Goal: Task Accomplishment & Management: Use online tool/utility

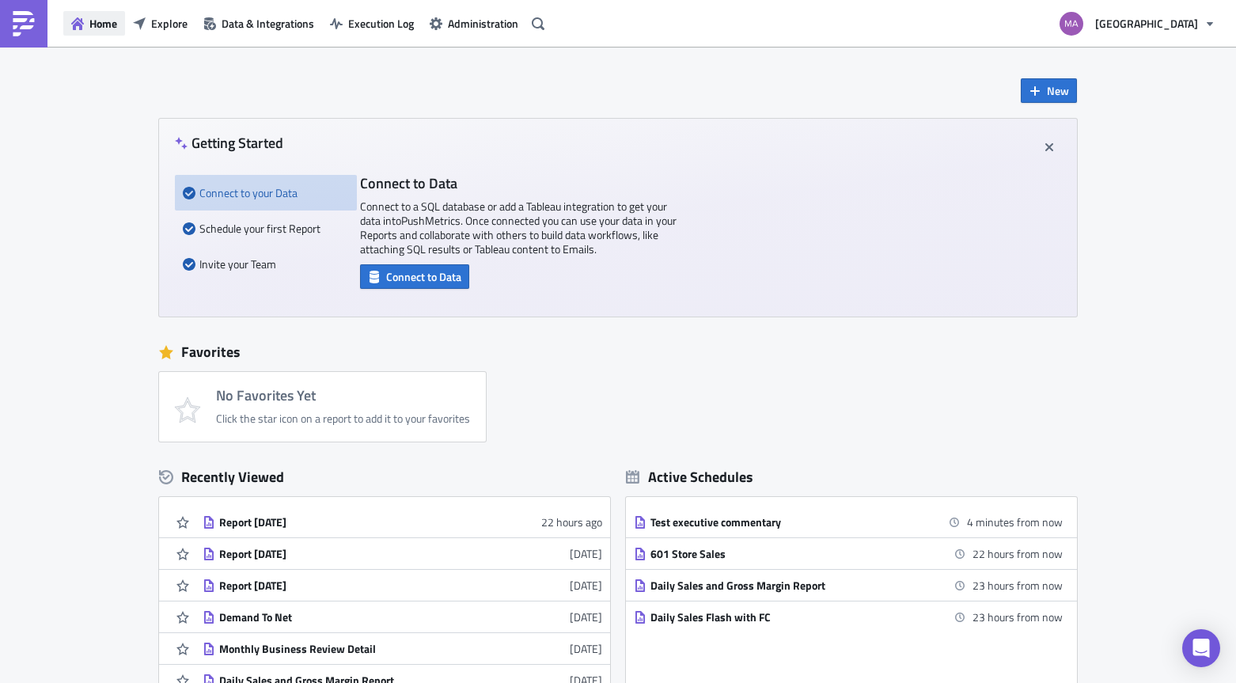
click at [89, 19] on span "Home" at bounding box center [103, 23] width 28 height 17
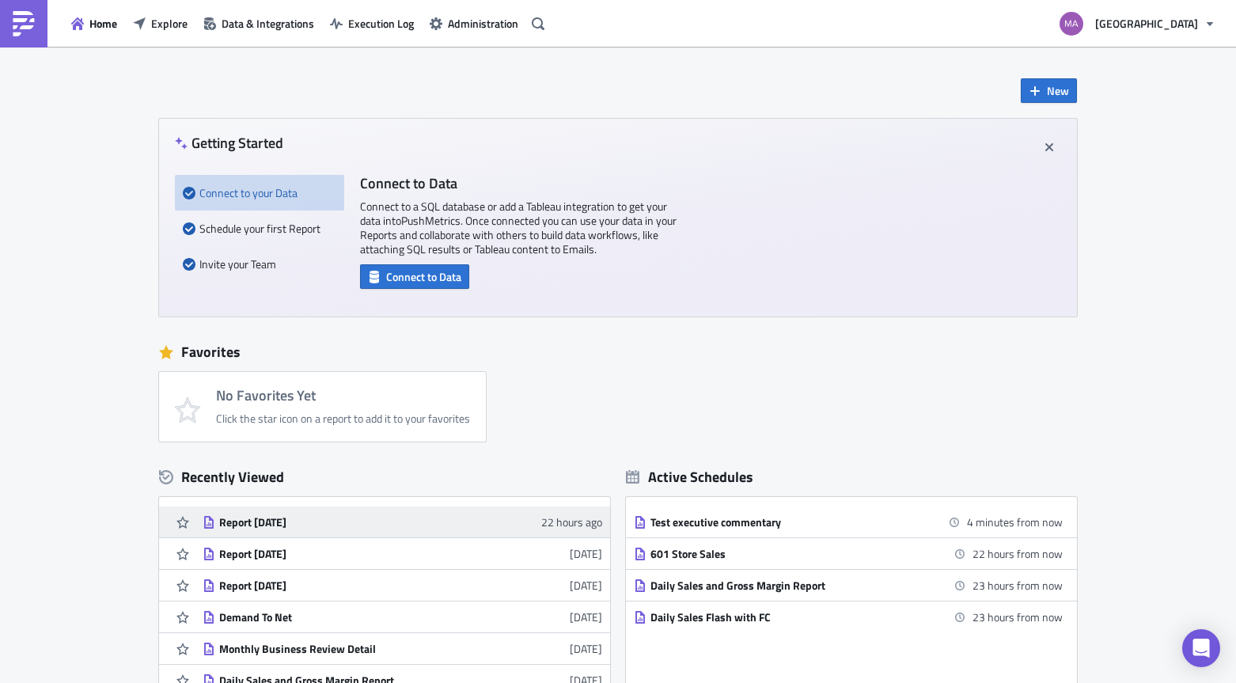
click at [252, 521] on div "Report [DATE]" at bounding box center [357, 522] width 277 height 14
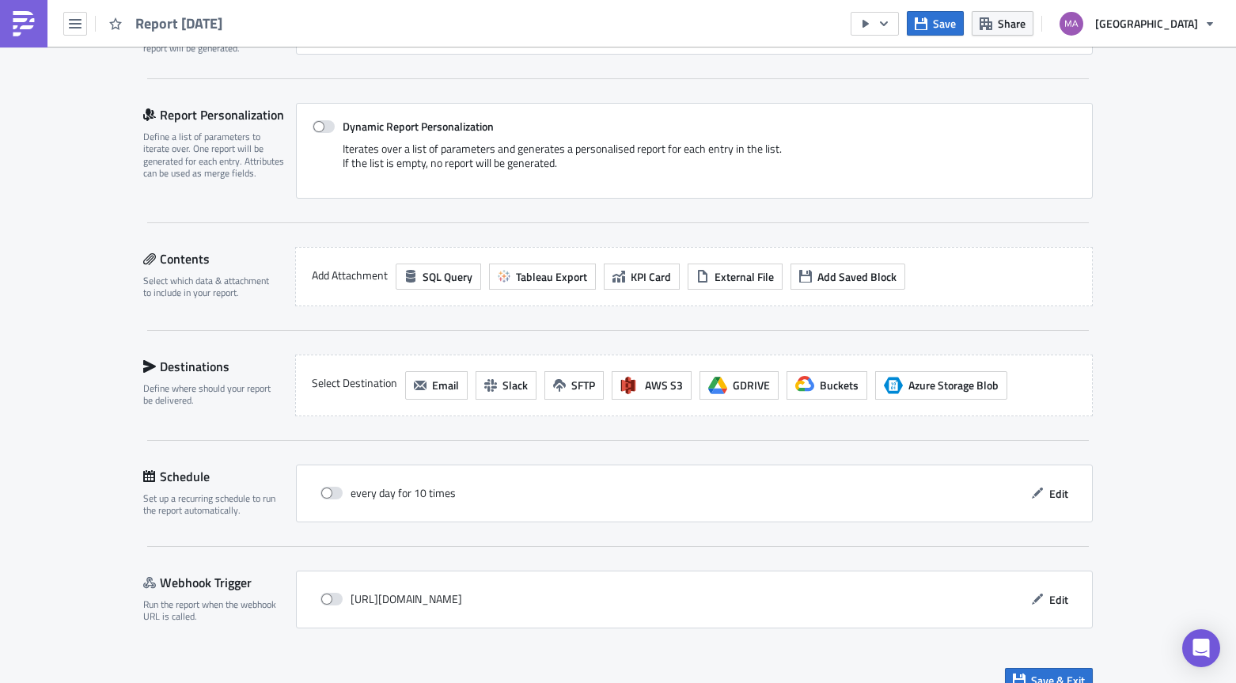
scroll to position [336, 0]
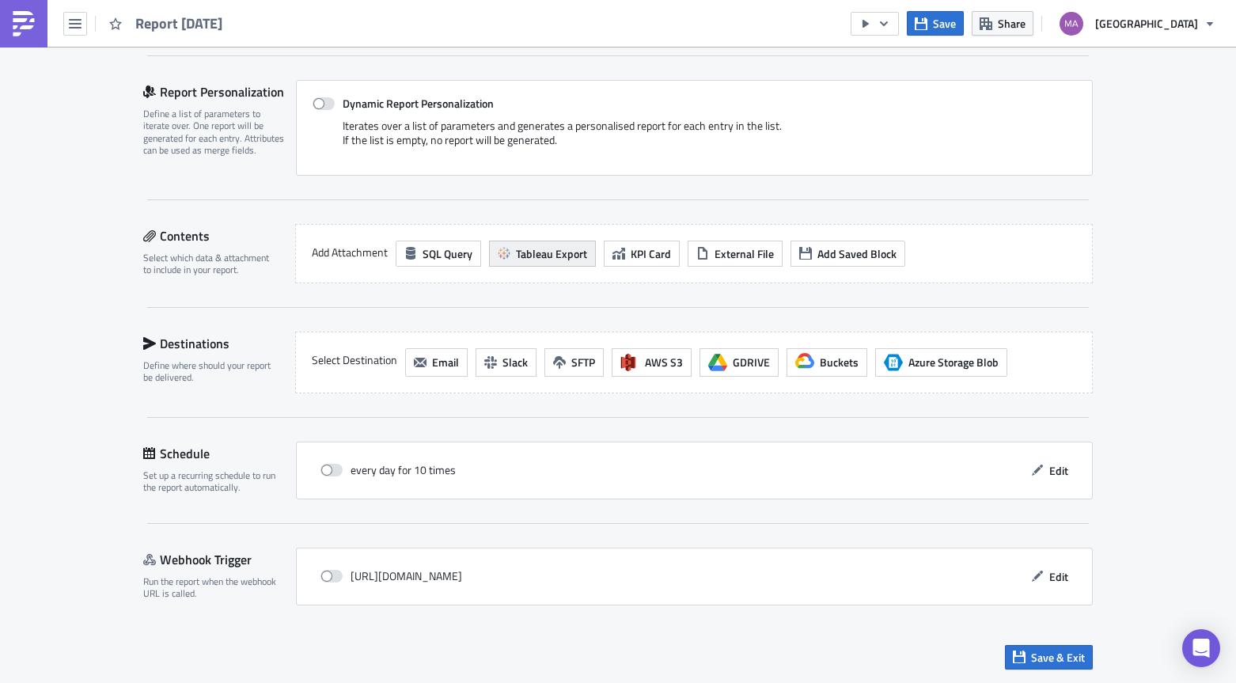
click at [550, 252] on span "Tableau Export" at bounding box center [551, 253] width 71 height 17
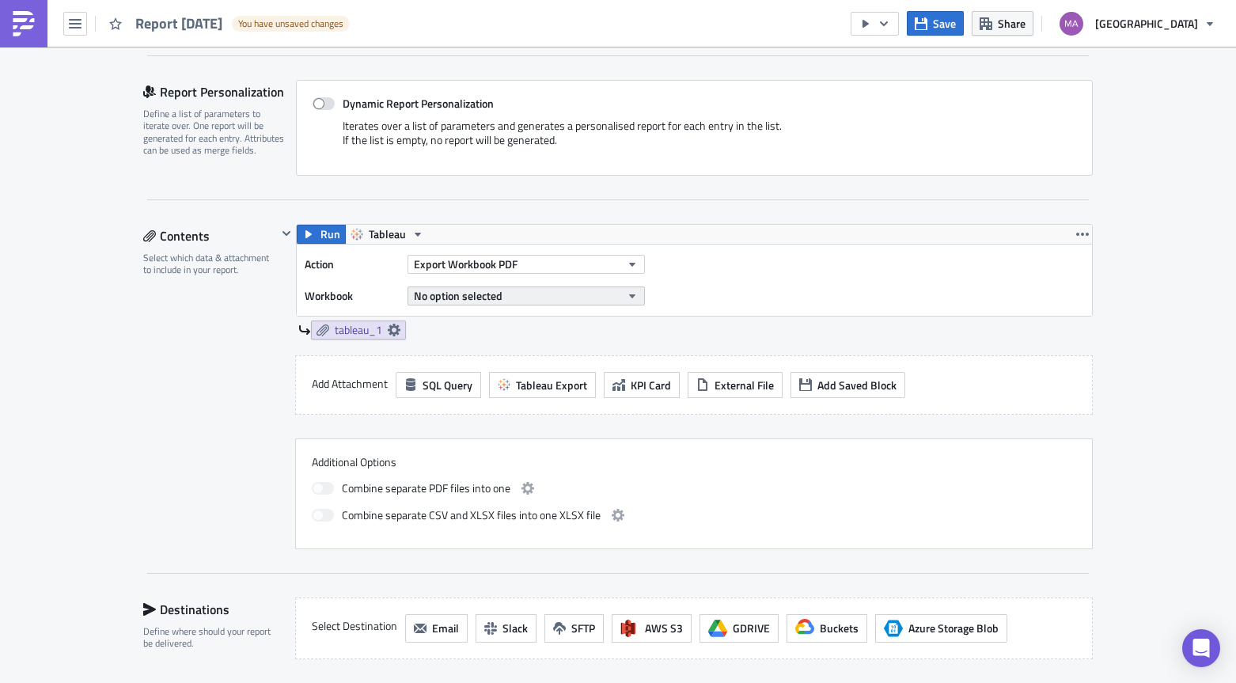
click at [515, 293] on button "No option selected" at bounding box center [526, 295] width 237 height 19
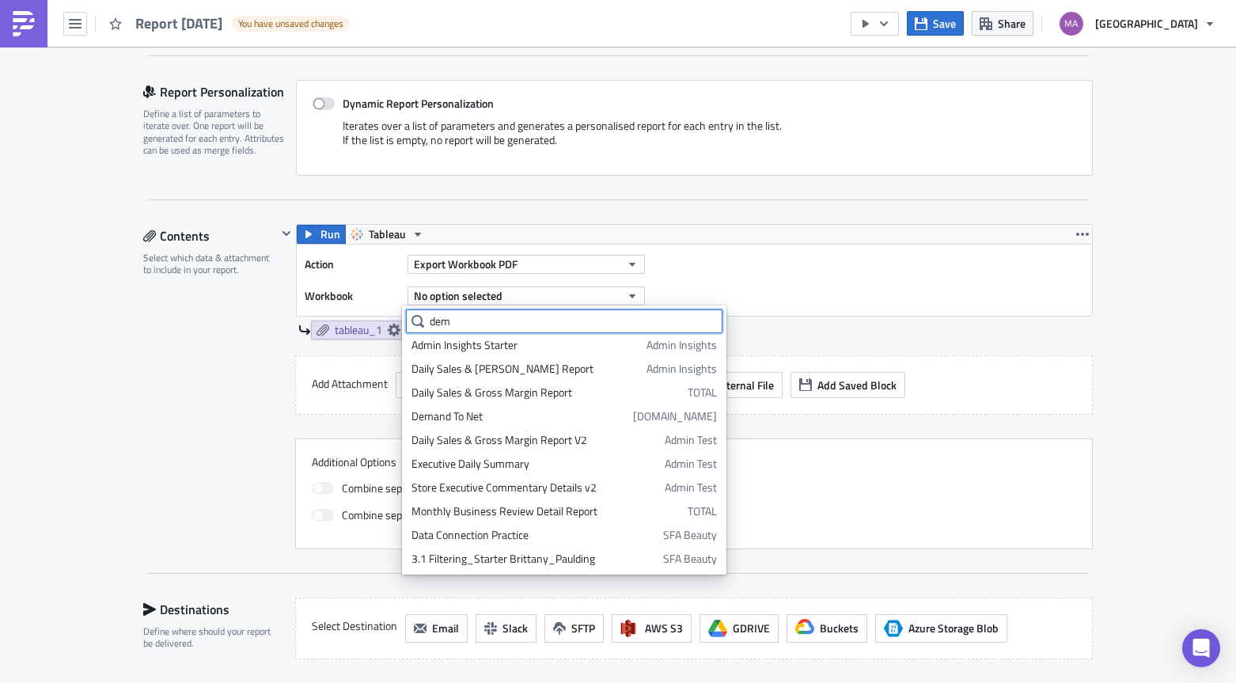
scroll to position [0, 0]
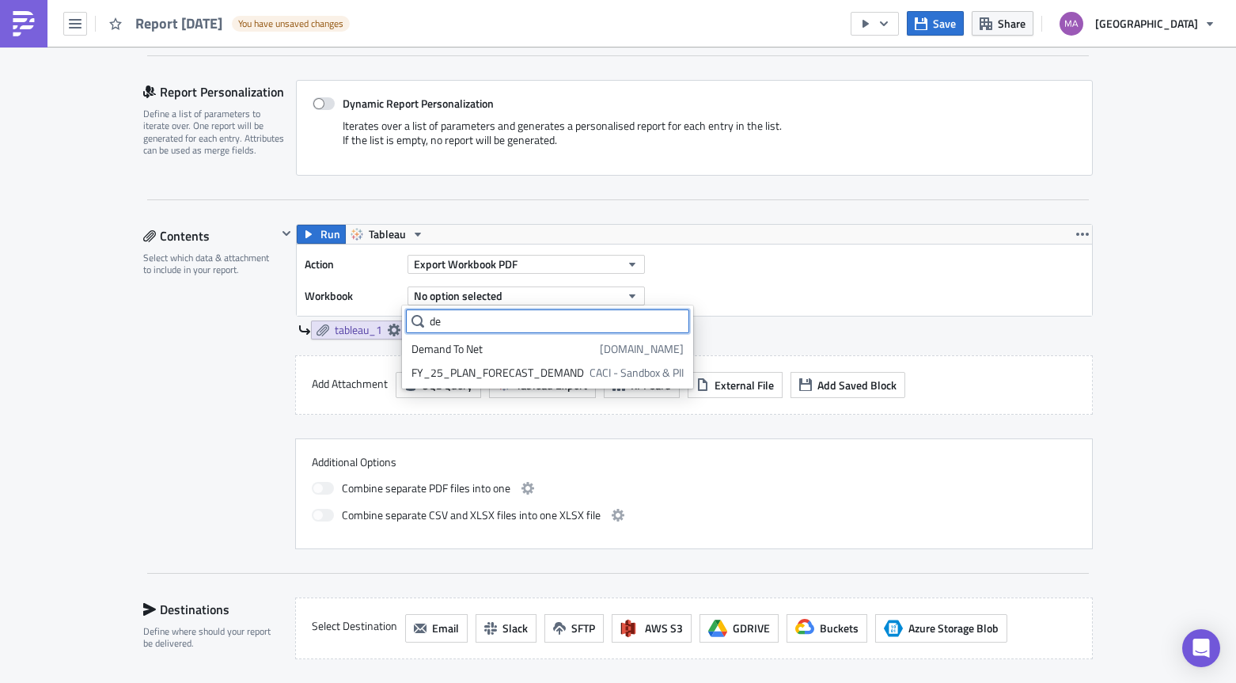
type input "d"
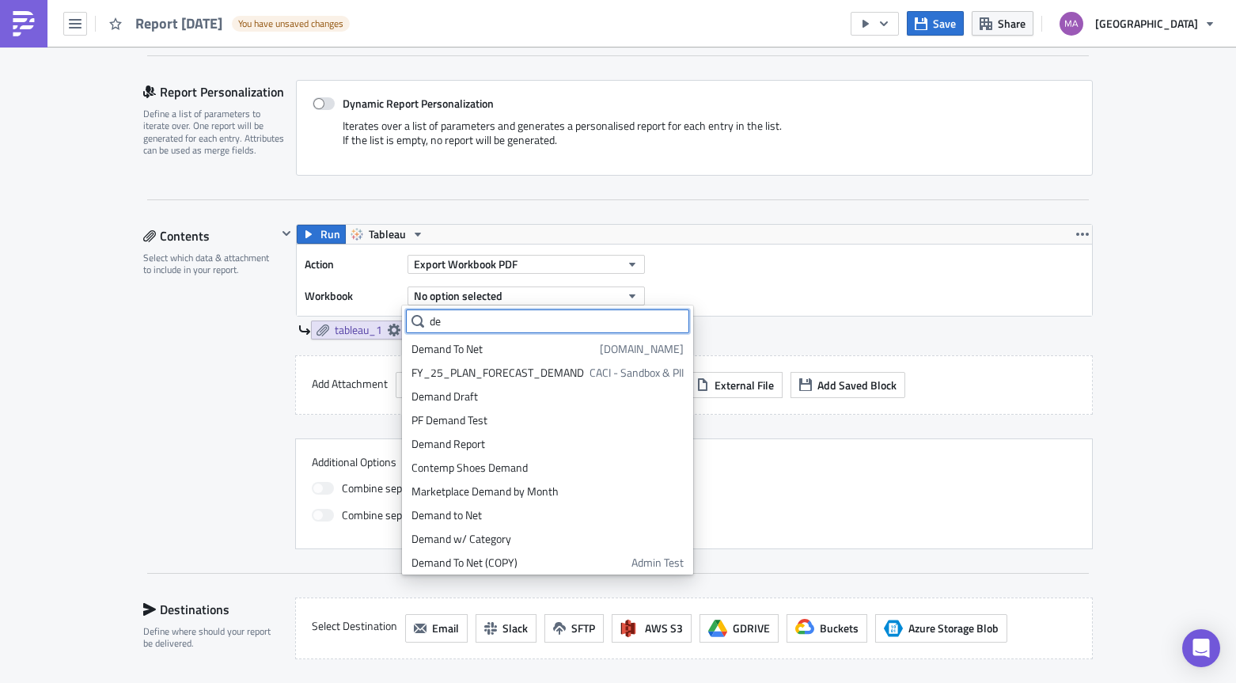
type input "d"
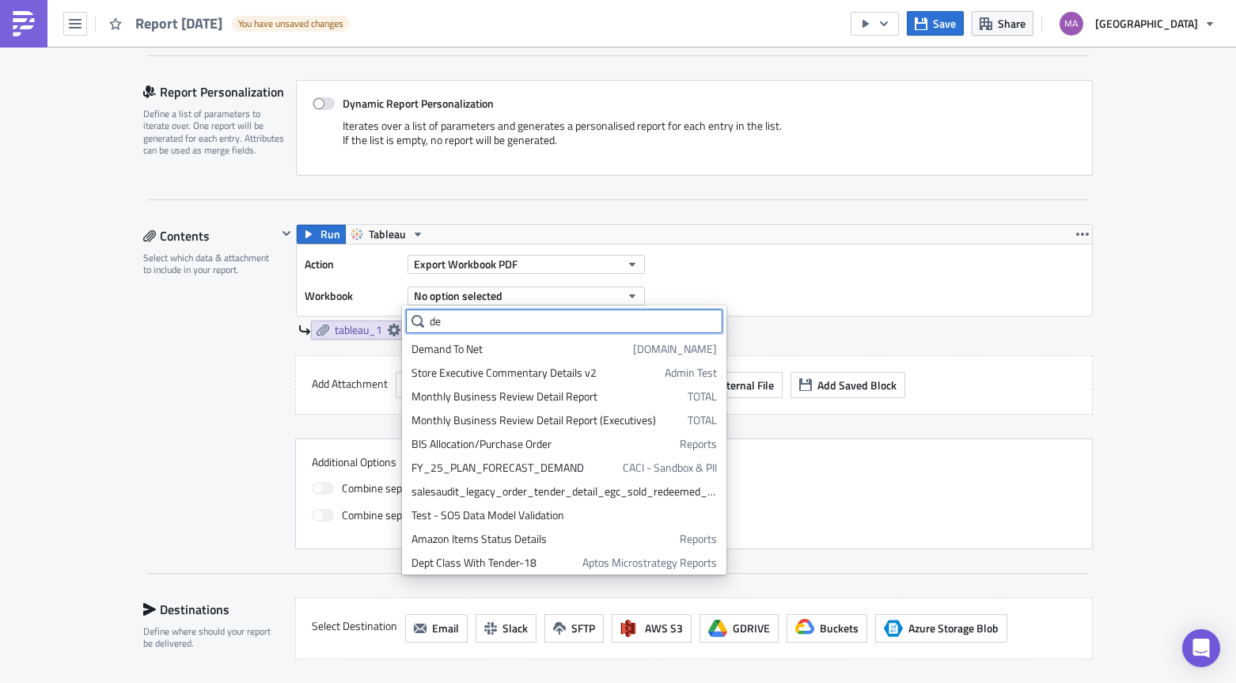
type input "d"
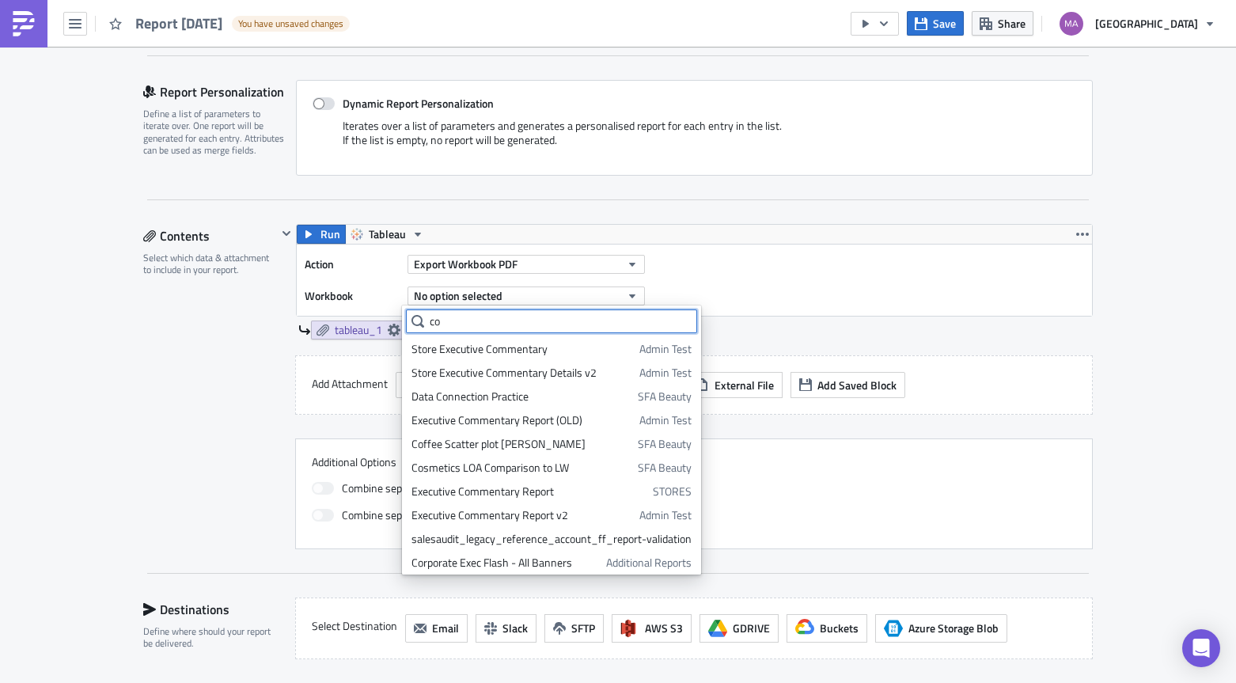
type input "c"
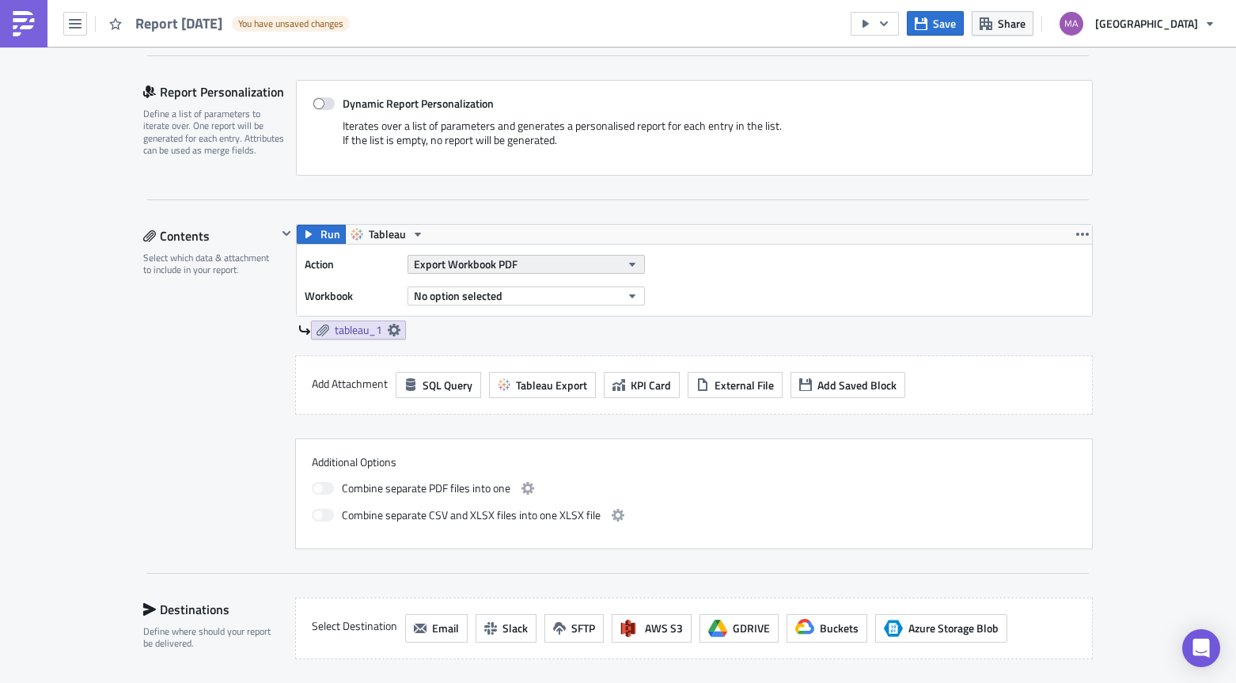
click at [517, 256] on button "Export Workbook PDF" at bounding box center [526, 264] width 237 height 19
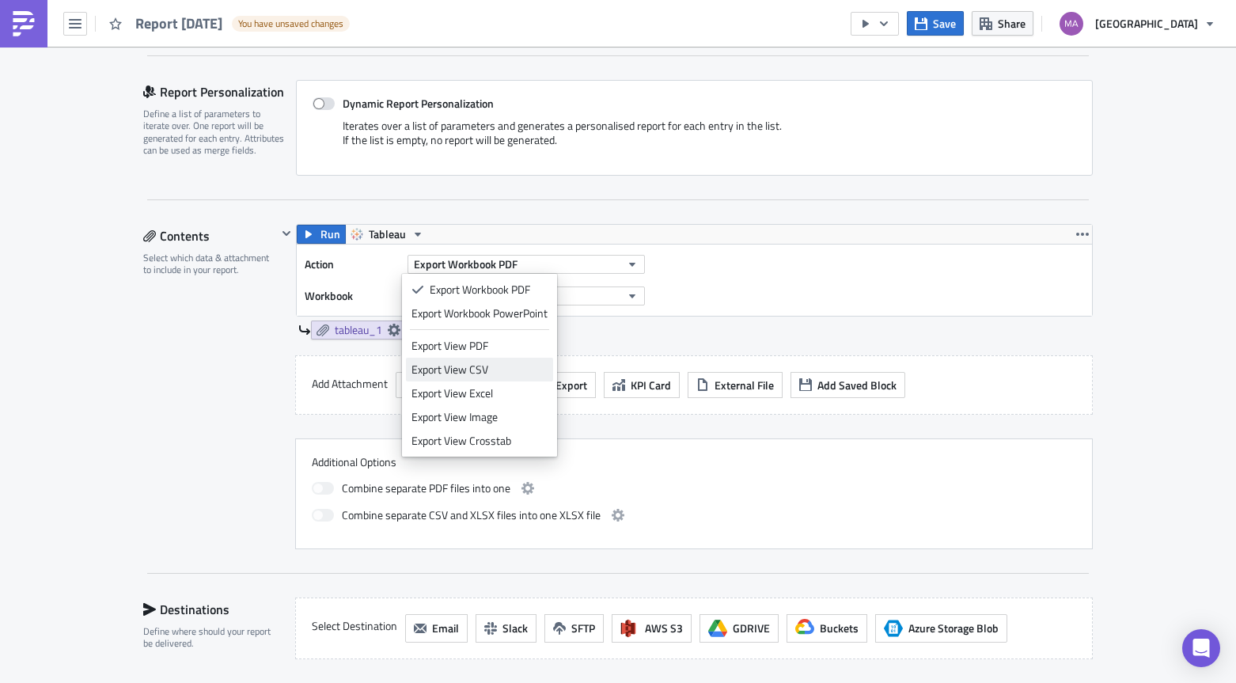
click at [485, 370] on div "Export View CSV" at bounding box center [479, 370] width 136 height 16
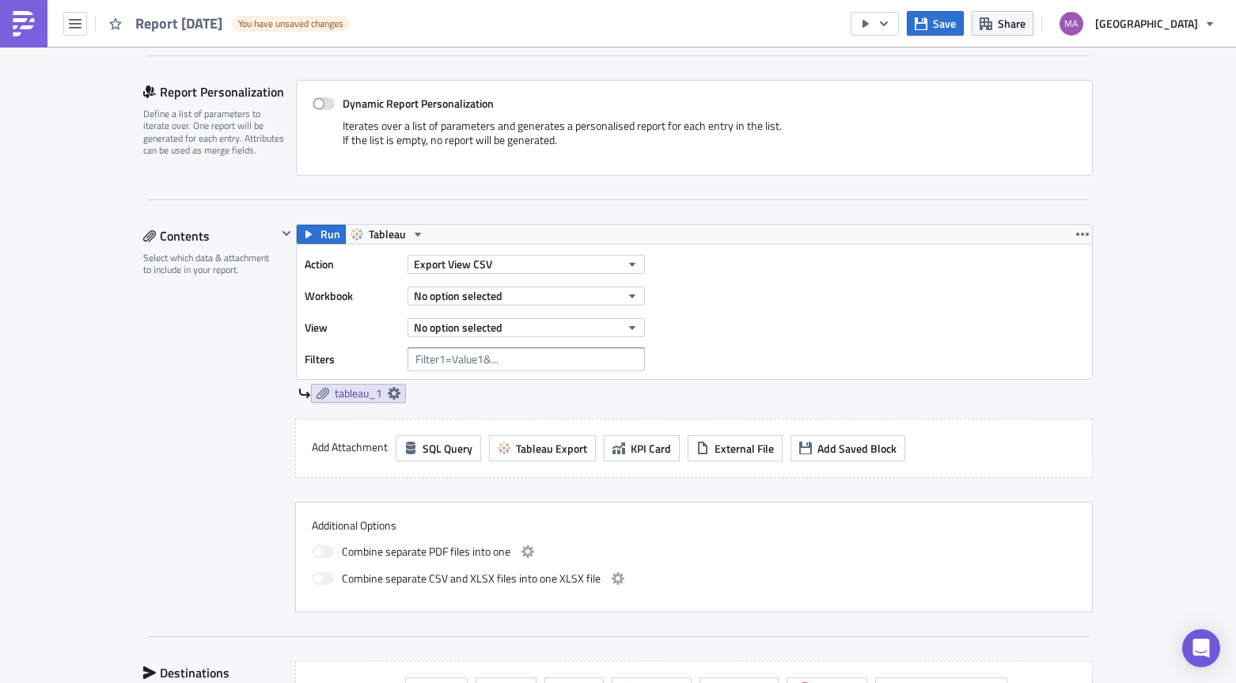
click at [485, 370] on input "text" at bounding box center [526, 359] width 237 height 24
click at [493, 263] on button "Export View CSV" at bounding box center [526, 264] width 237 height 19
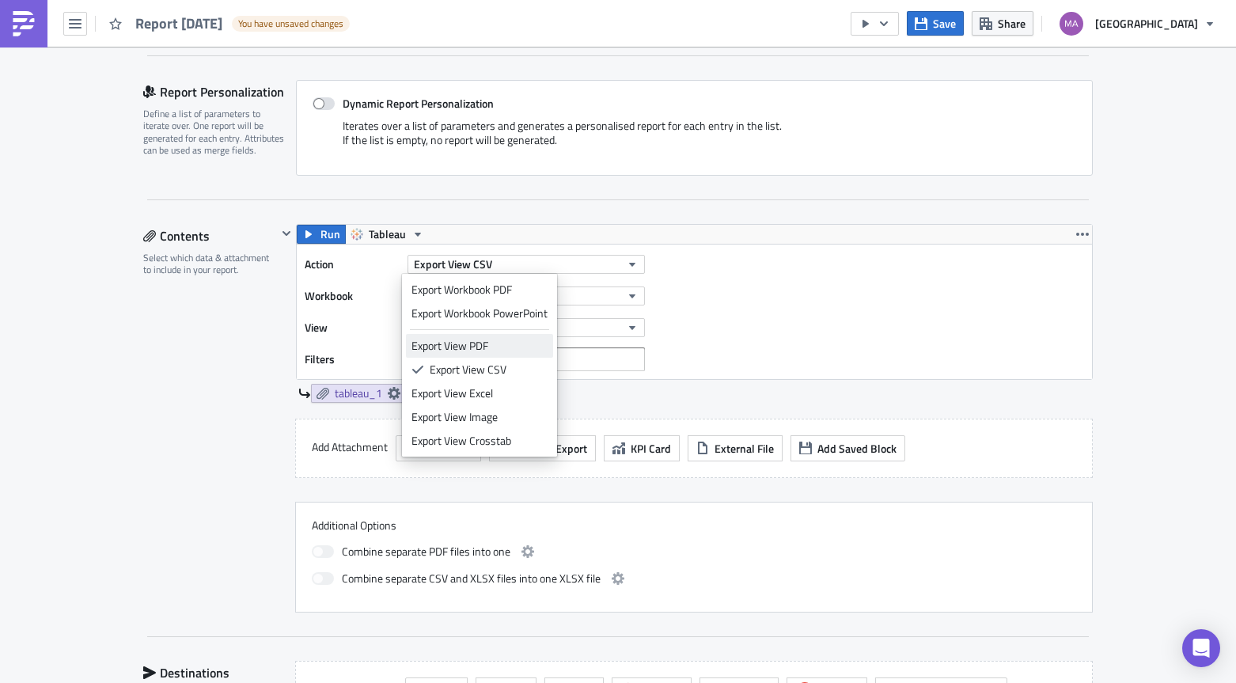
click at [467, 343] on div "Export View PDF" at bounding box center [479, 346] width 136 height 16
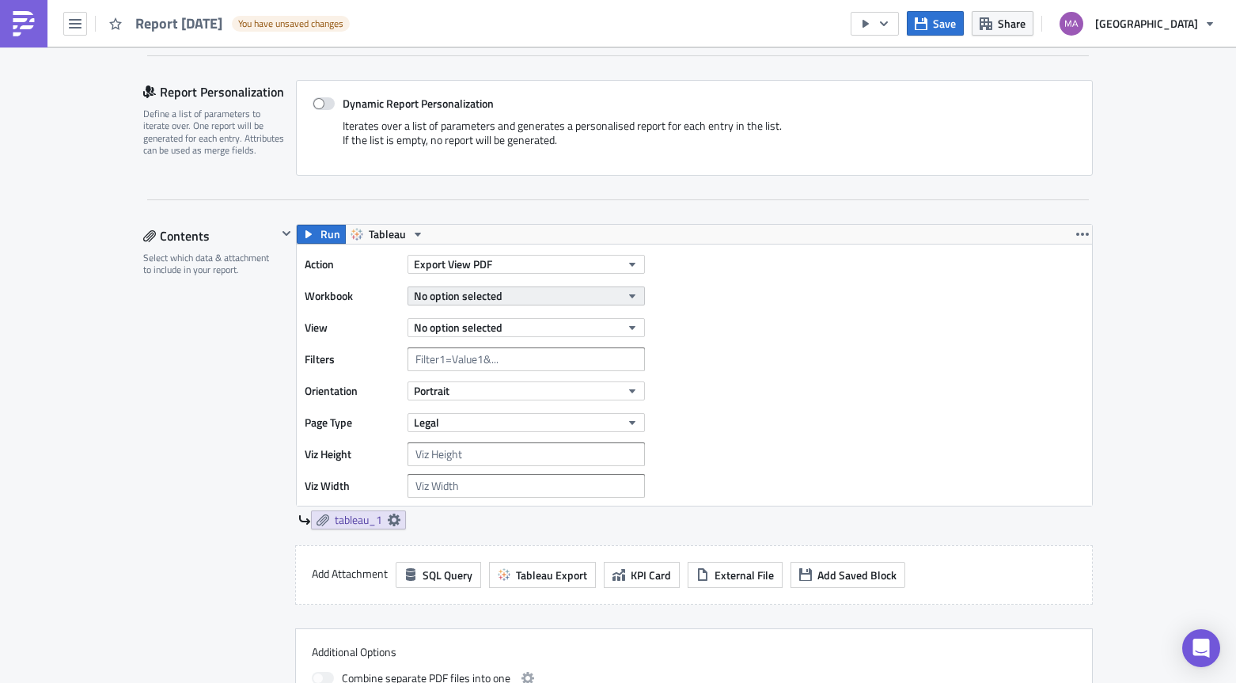
click at [461, 297] on span "No option selected" at bounding box center [458, 295] width 89 height 17
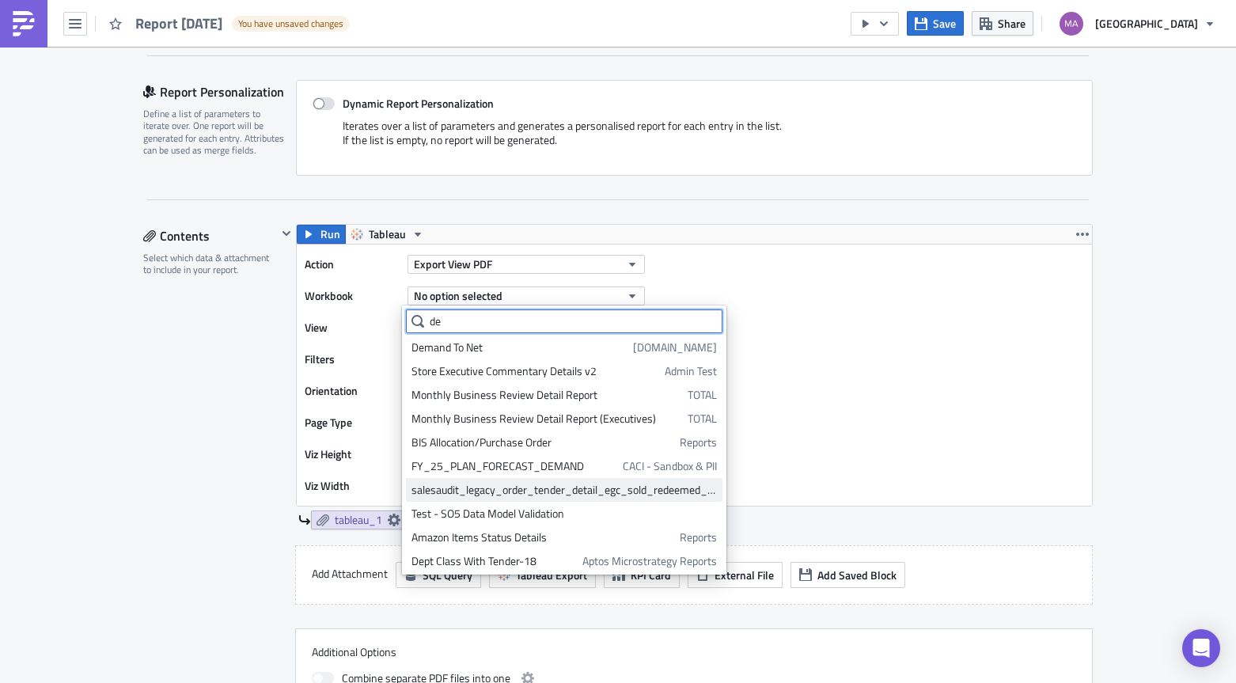
scroll to position [4, 0]
type input "de"
click at [874, 323] on div "Action Export View PDF Workbook No option selected View No option selected Filt…" at bounding box center [694, 375] width 795 height 261
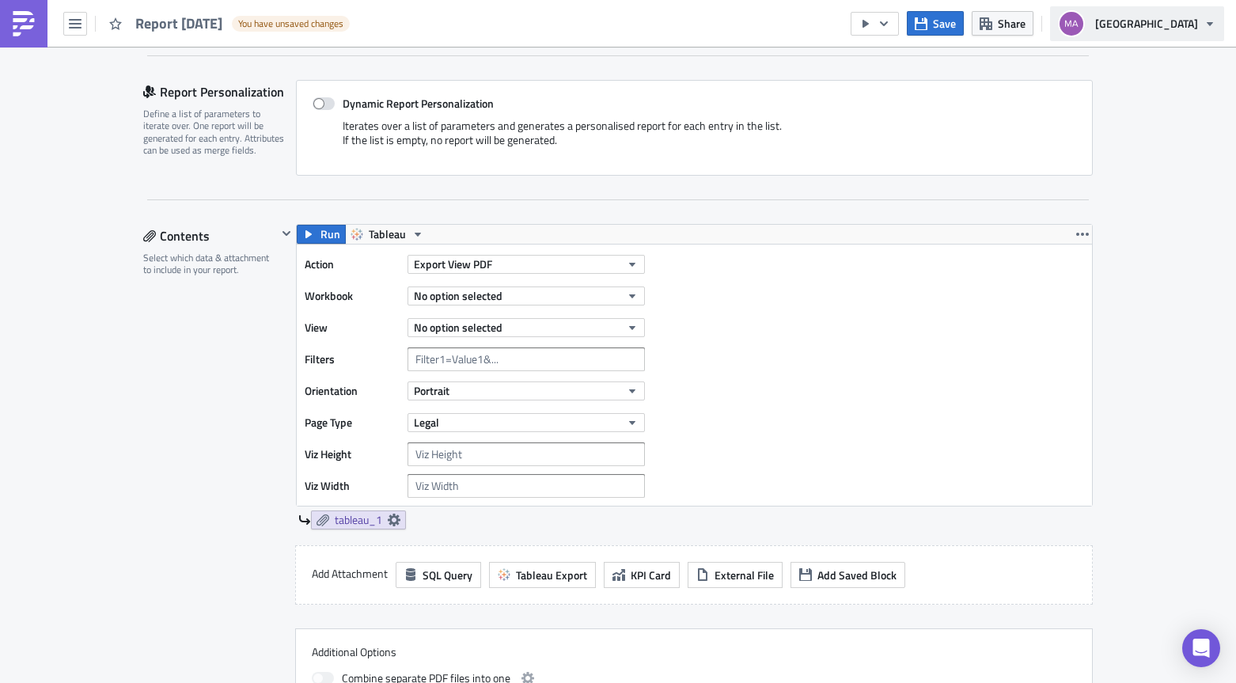
click at [1174, 18] on span "[GEOGRAPHIC_DATA]" at bounding box center [1146, 23] width 103 height 17
click at [14, 37] on link at bounding box center [23, 23] width 47 height 47
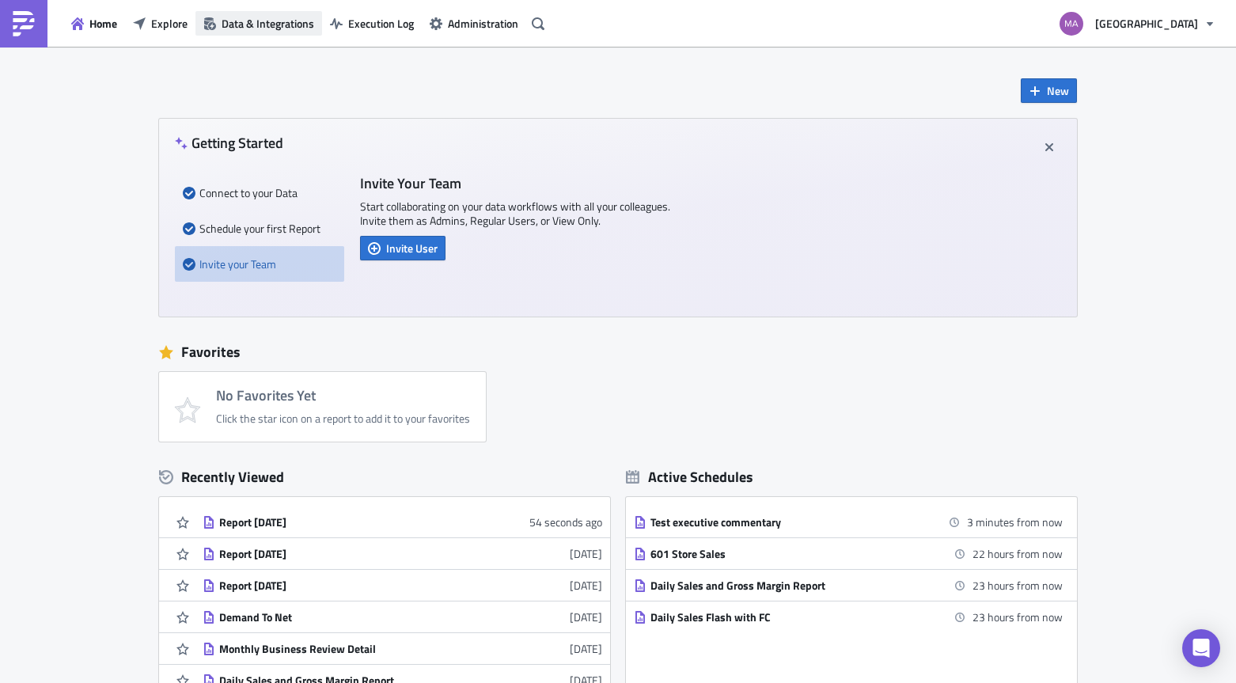
click at [233, 20] on span "Data & Integrations" at bounding box center [268, 23] width 93 height 17
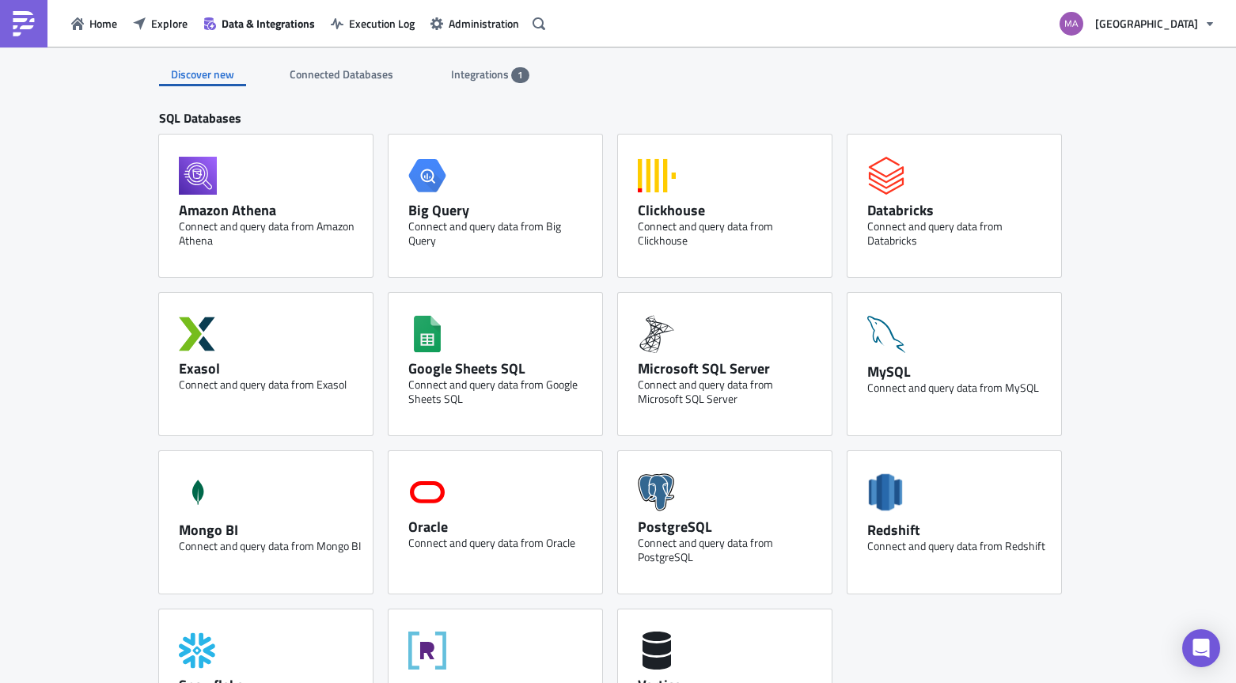
click at [493, 75] on span "Integrations" at bounding box center [481, 74] width 60 height 17
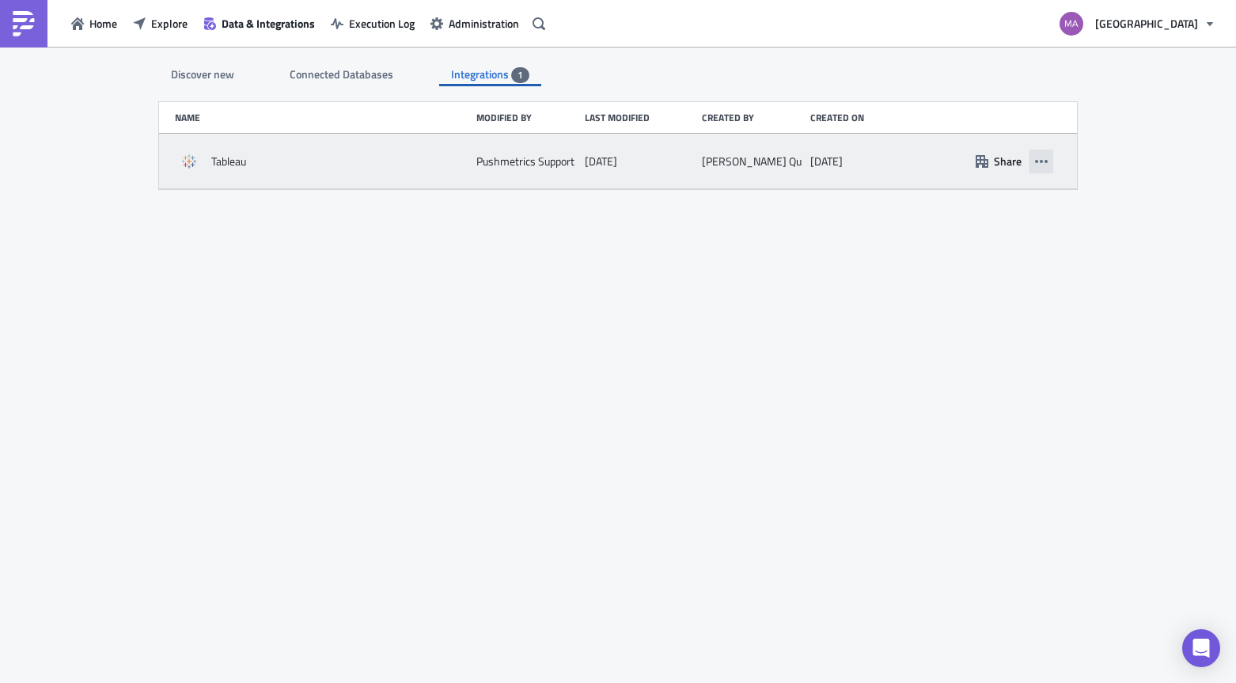
click at [1039, 164] on icon "button" at bounding box center [1041, 161] width 13 height 13
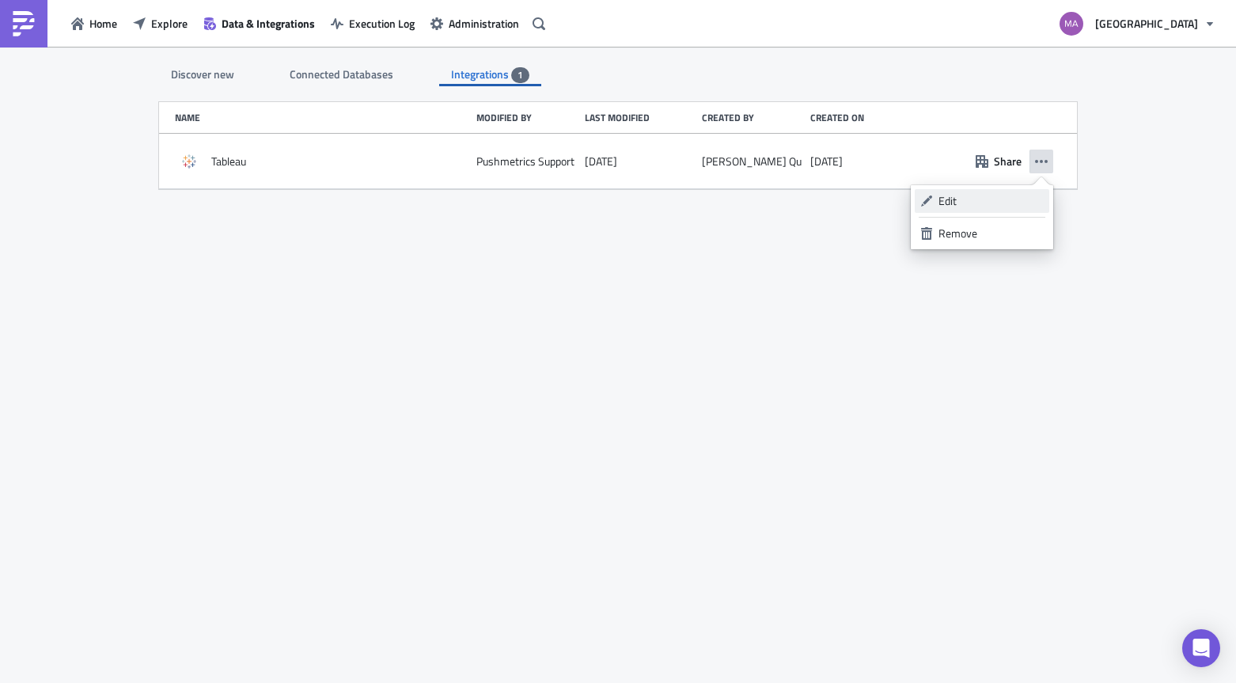
click at [1008, 201] on div "Edit" at bounding box center [991, 201] width 105 height 16
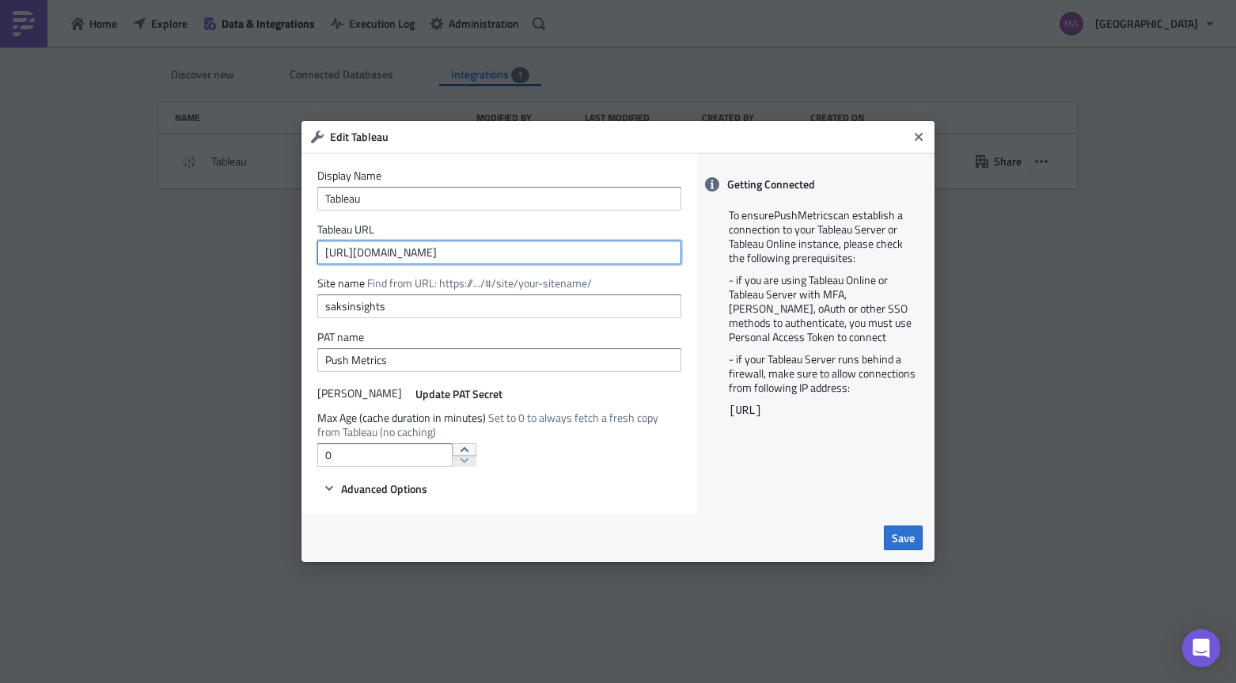
click at [590, 257] on input "[URL][DOMAIN_NAME]" at bounding box center [499, 253] width 364 height 24
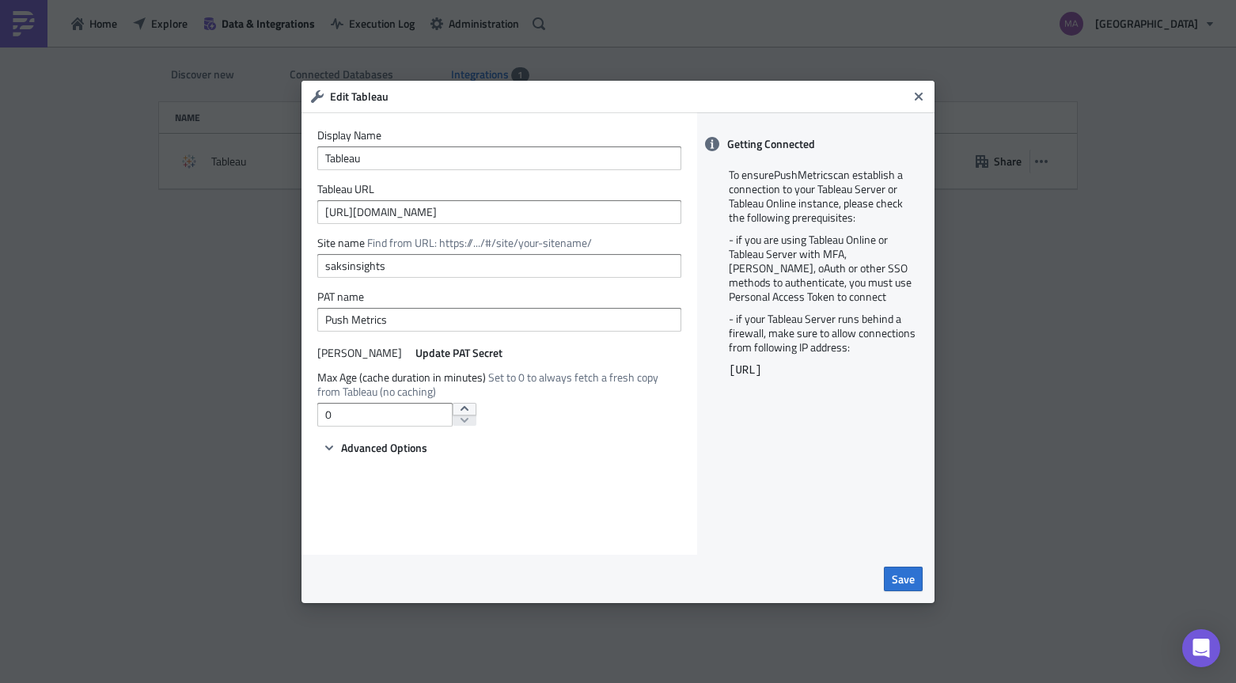
click at [563, 305] on div "PAT name Push Metrics" at bounding box center [499, 311] width 364 height 42
click at [537, 321] on input "Push Metrics" at bounding box center [499, 320] width 364 height 24
click at [918, 96] on icon "Close" at bounding box center [919, 96] width 8 height 8
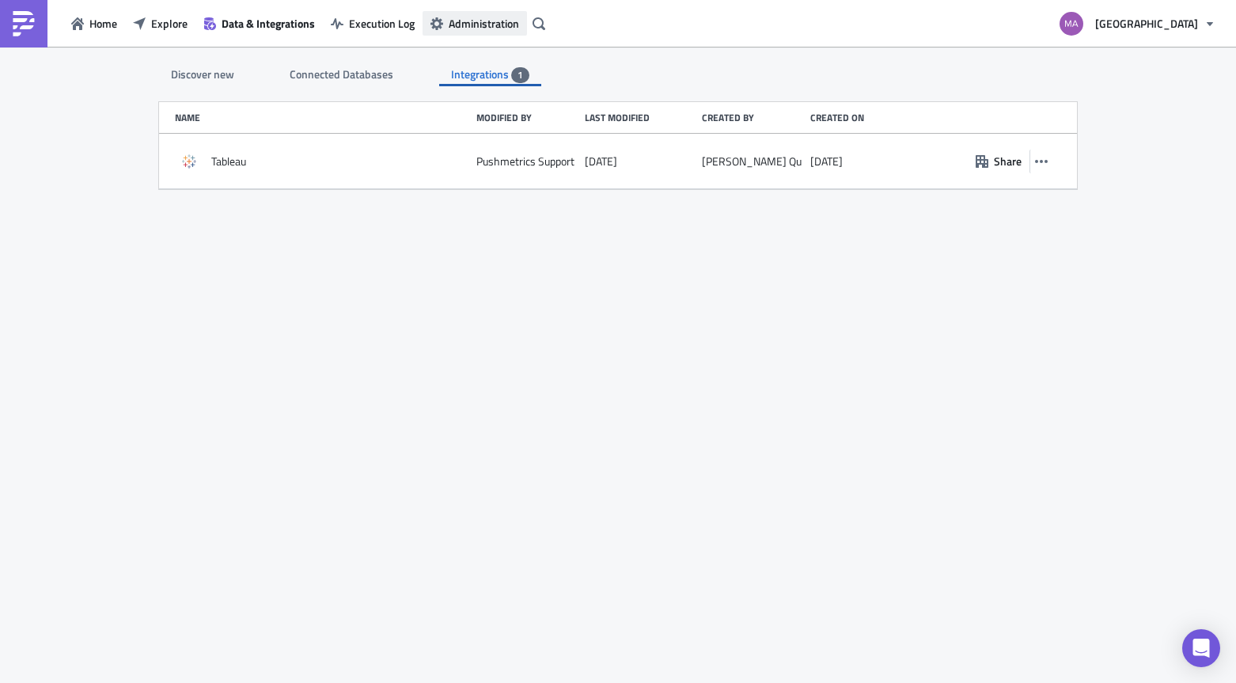
click at [493, 22] on span "Administration" at bounding box center [484, 23] width 70 height 17
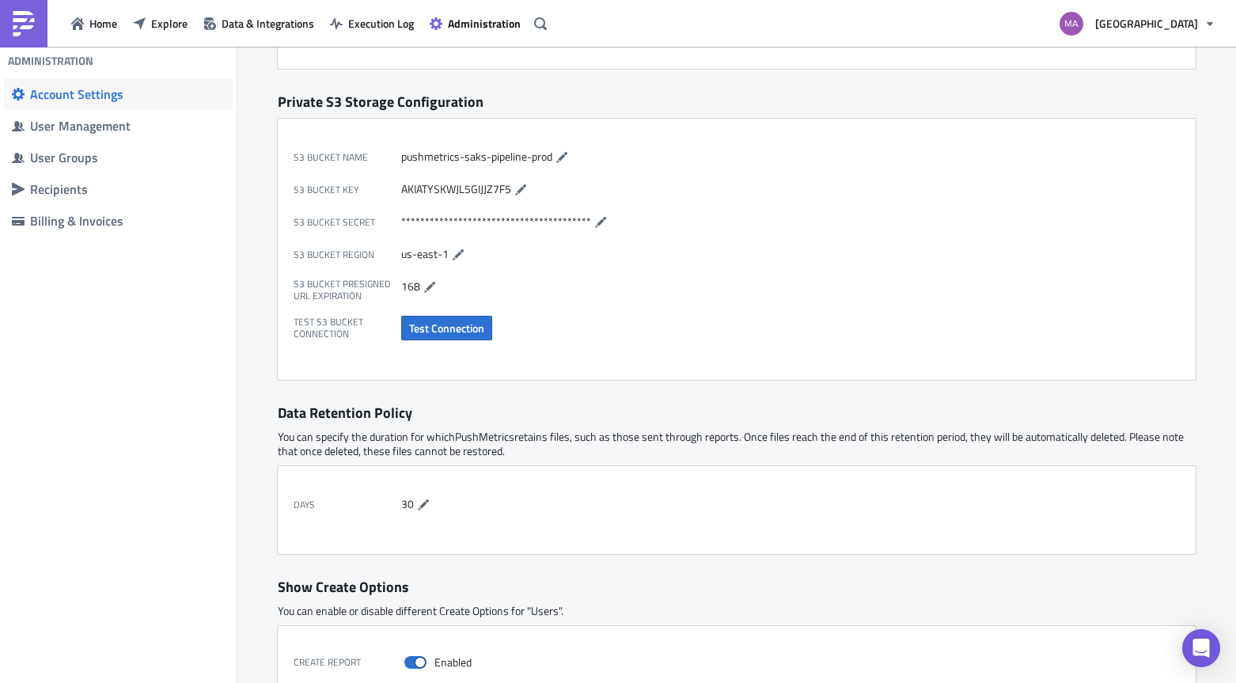
scroll to position [343, 0]
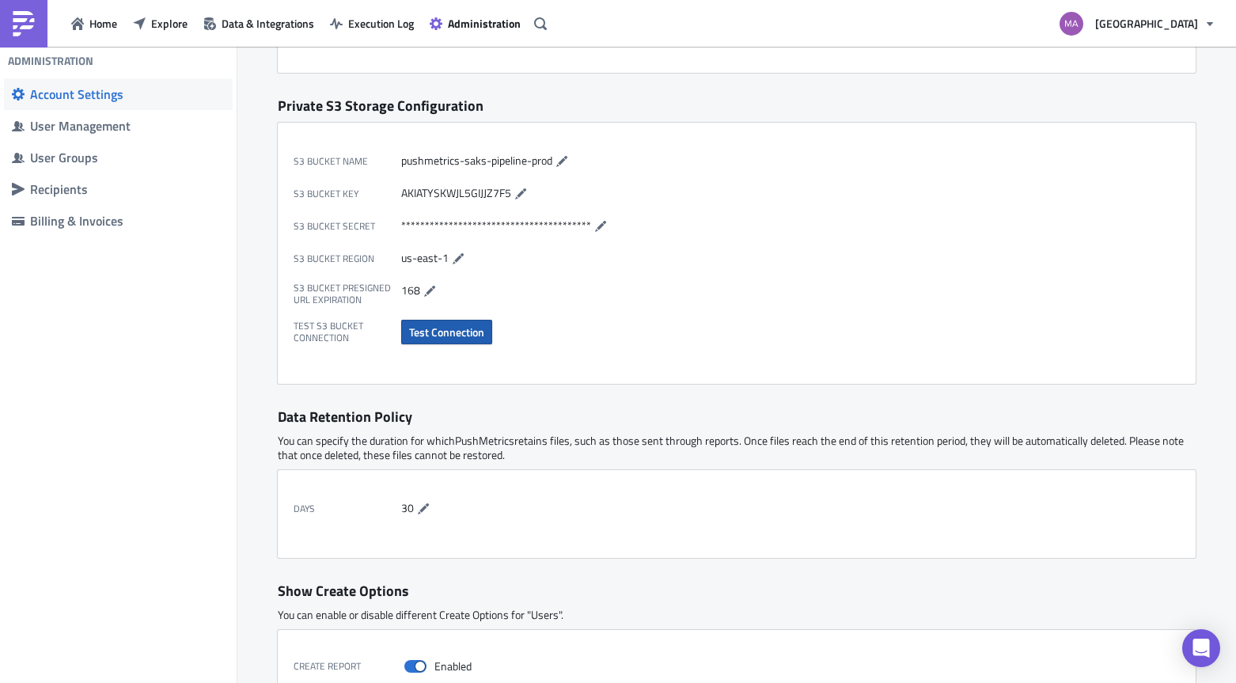
click at [451, 329] on span "Test Connection" at bounding box center [446, 332] width 75 height 17
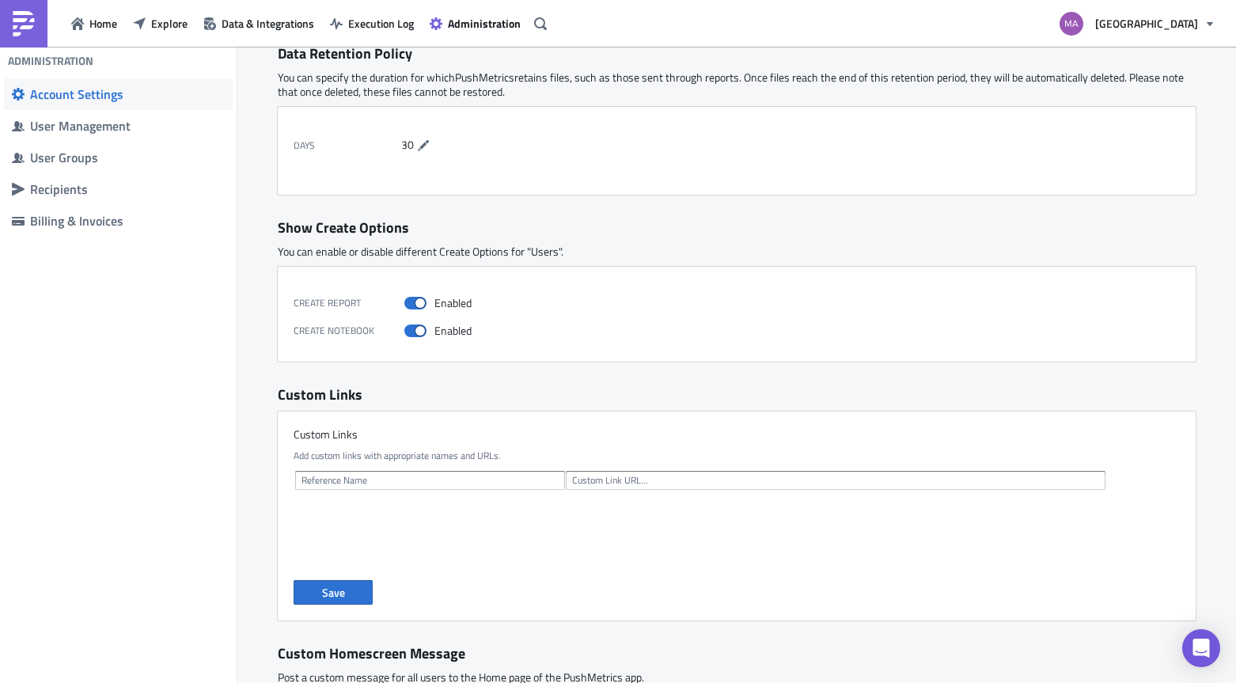
scroll to position [812, 0]
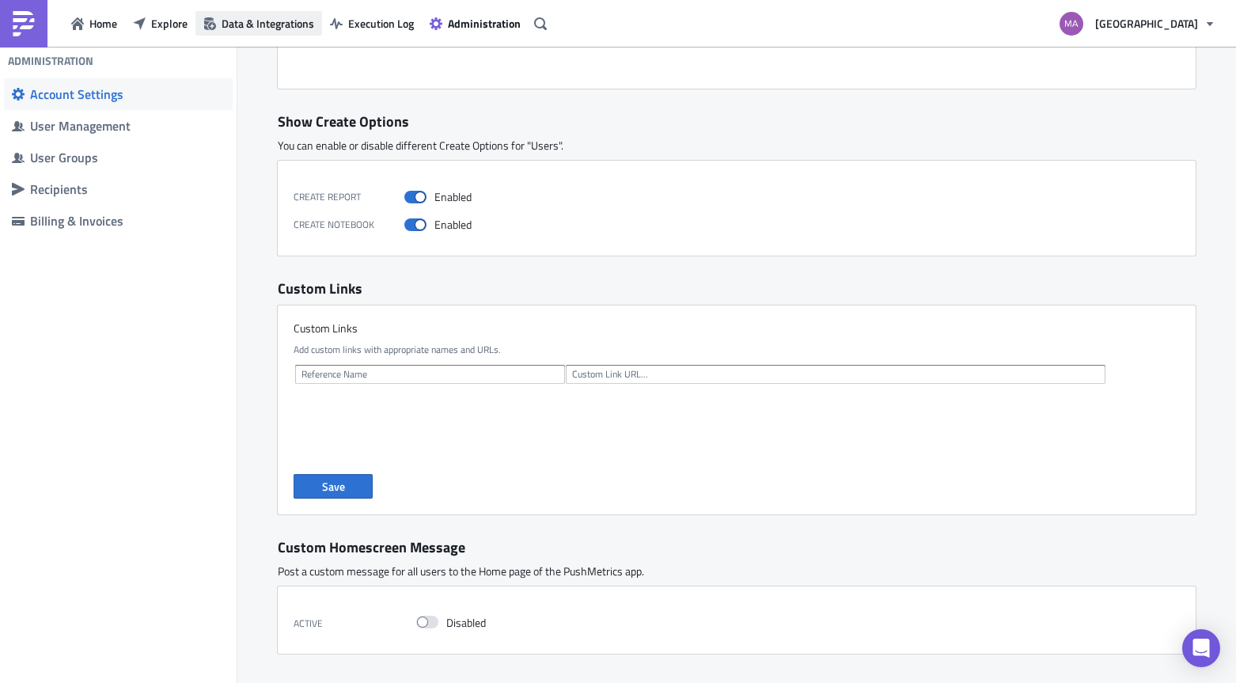
click at [270, 22] on span "Data & Integrations" at bounding box center [268, 23] width 93 height 17
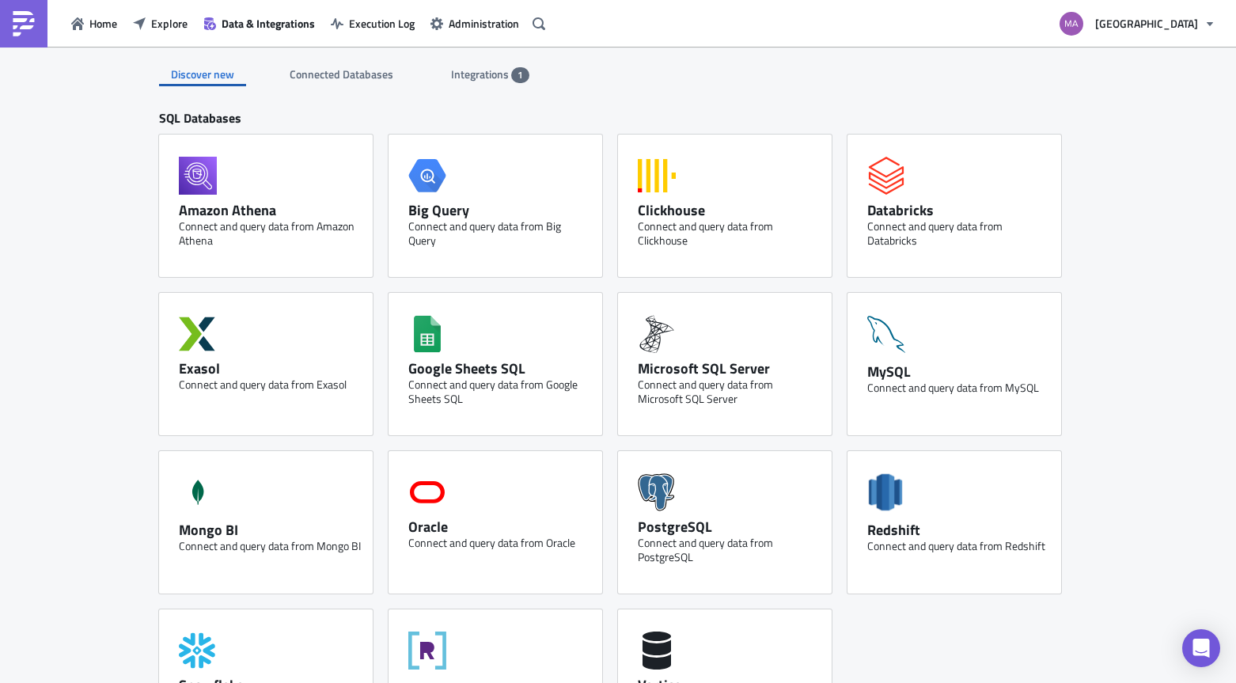
click at [472, 89] on div "Discover new Connected Databases Integrations 1 SQL Databases Amazon Athena Con…" at bounding box center [618, 668] width 950 height 1243
click at [476, 78] on span "Integrations" at bounding box center [481, 74] width 60 height 17
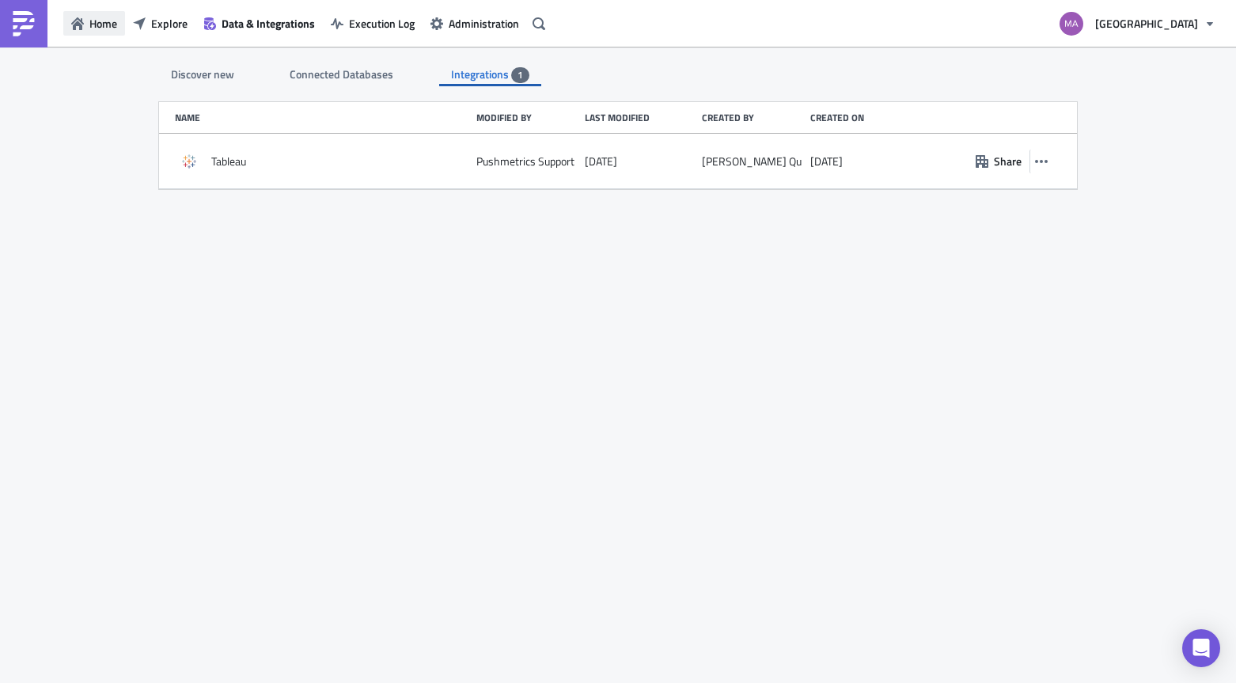
click at [96, 24] on span "Home" at bounding box center [103, 23] width 28 height 17
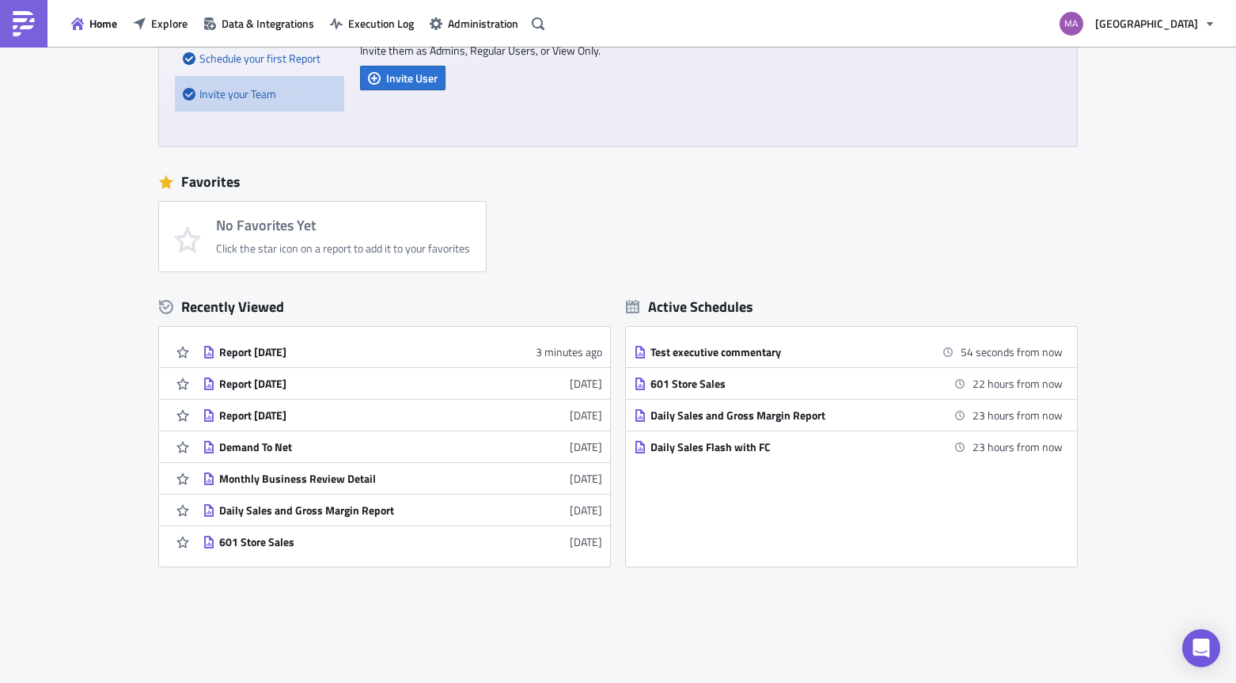
scroll to position [210, 0]
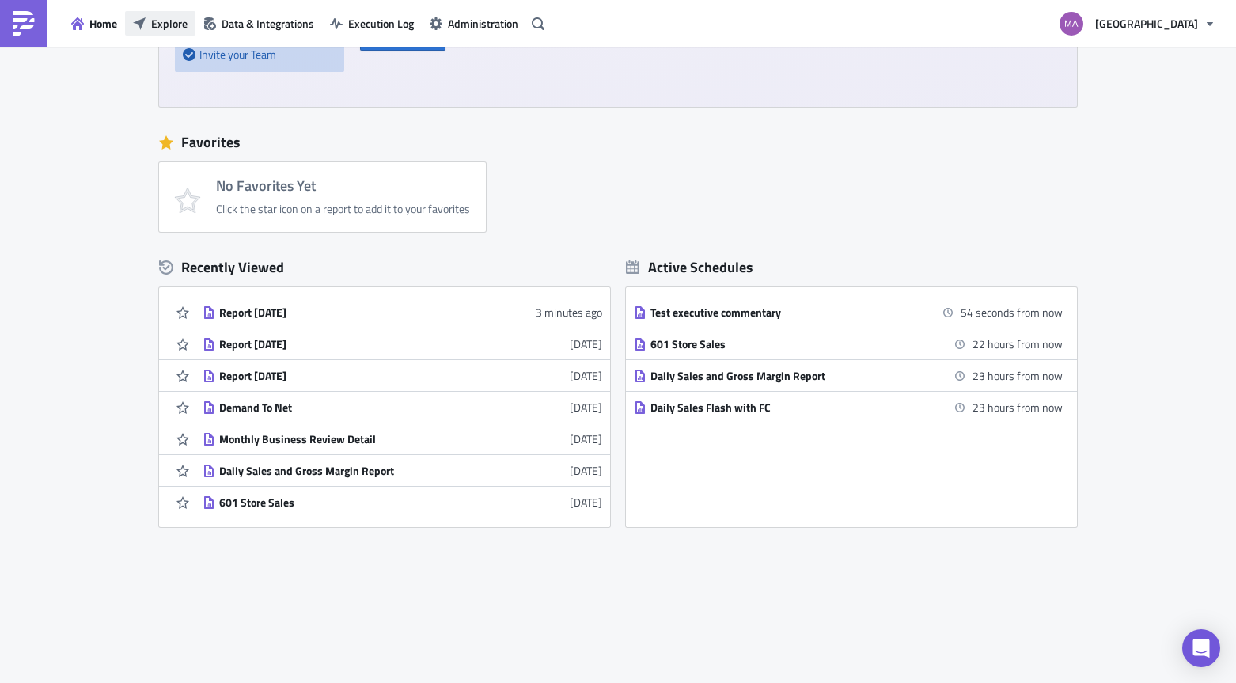
click at [133, 13] on button "Explore" at bounding box center [160, 23] width 70 height 25
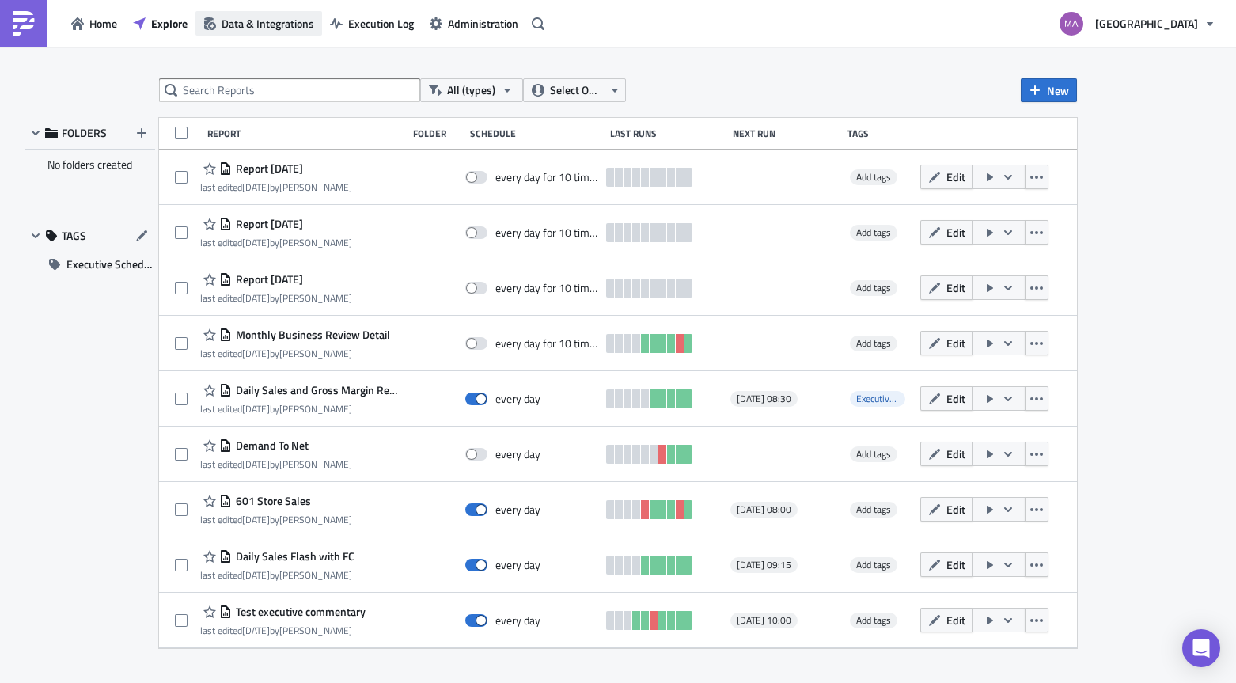
click at [310, 17] on span "Data & Integrations" at bounding box center [268, 23] width 93 height 17
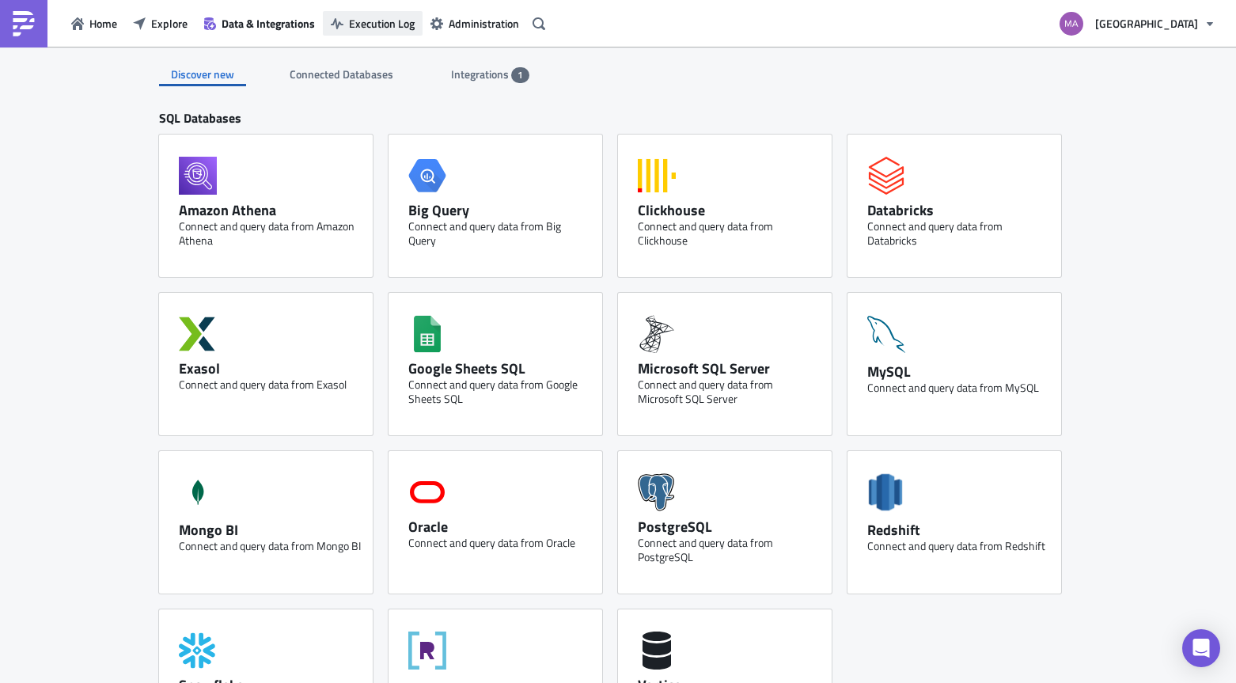
click at [374, 17] on span "Execution Log" at bounding box center [382, 23] width 66 height 17
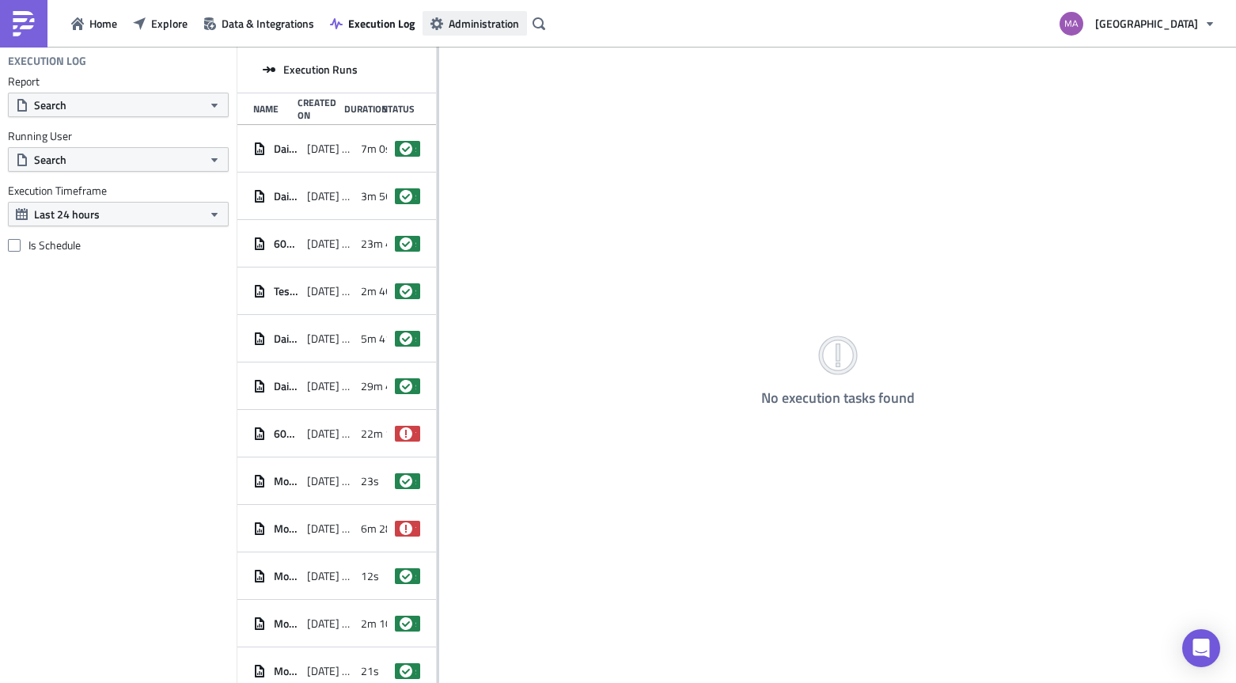
click at [496, 29] on span "Administration" at bounding box center [484, 23] width 70 height 17
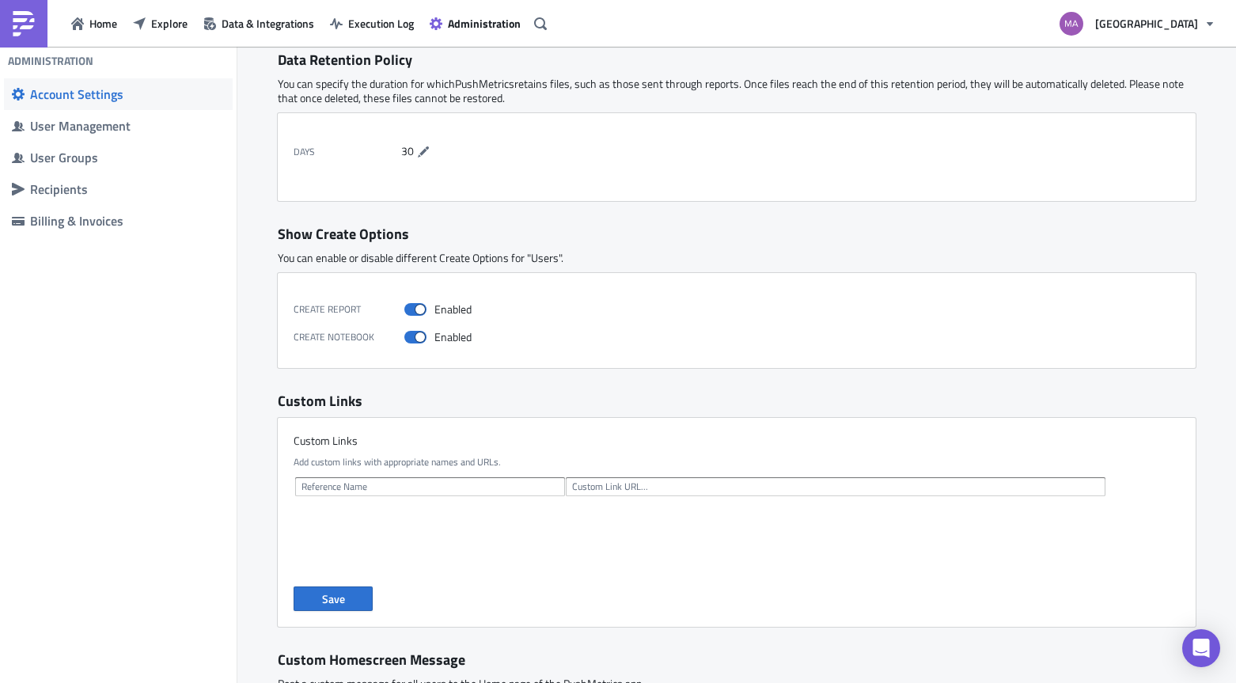
scroll to position [812, 0]
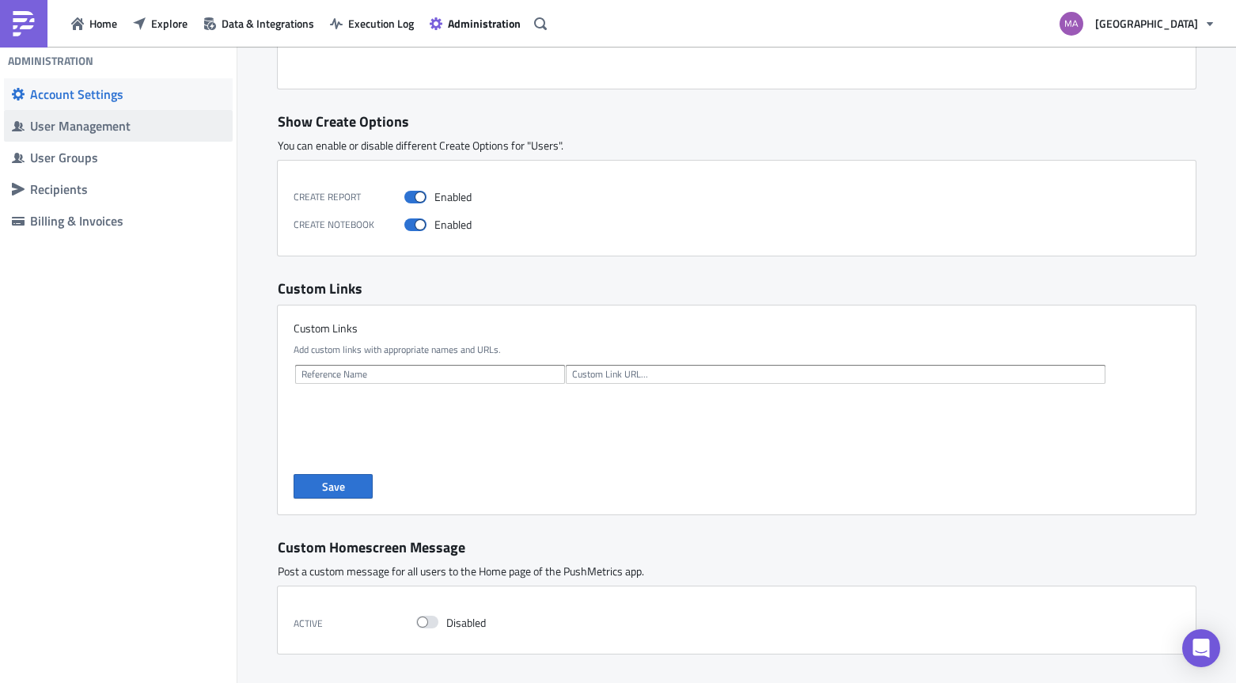
click at [91, 133] on div "User Management" at bounding box center [127, 126] width 195 height 16
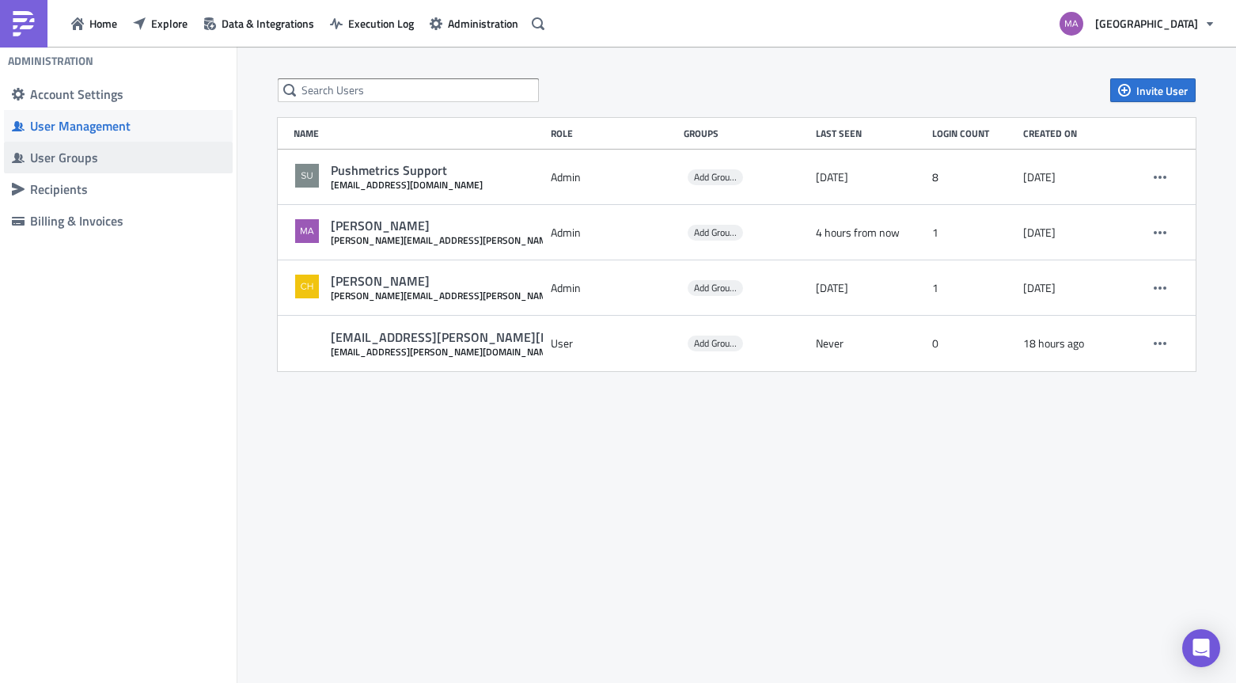
click at [81, 167] on span "User Groups" at bounding box center [118, 158] width 229 height 32
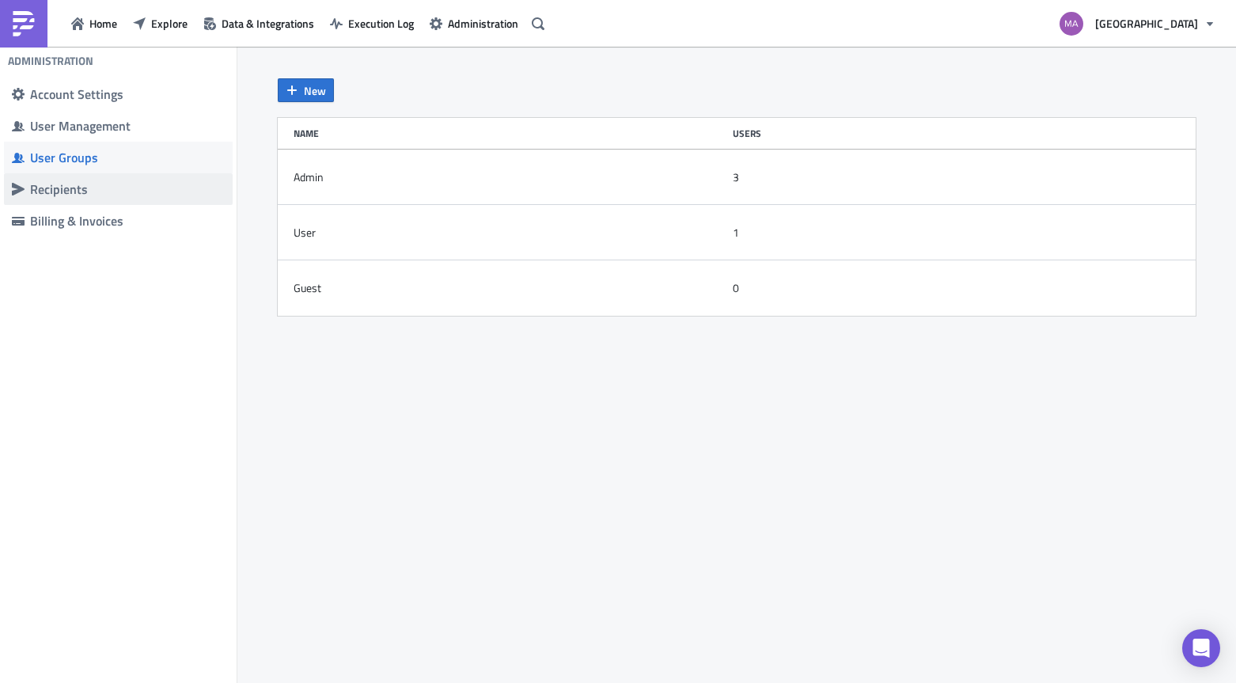
click at [106, 203] on span "Recipients" at bounding box center [118, 189] width 229 height 32
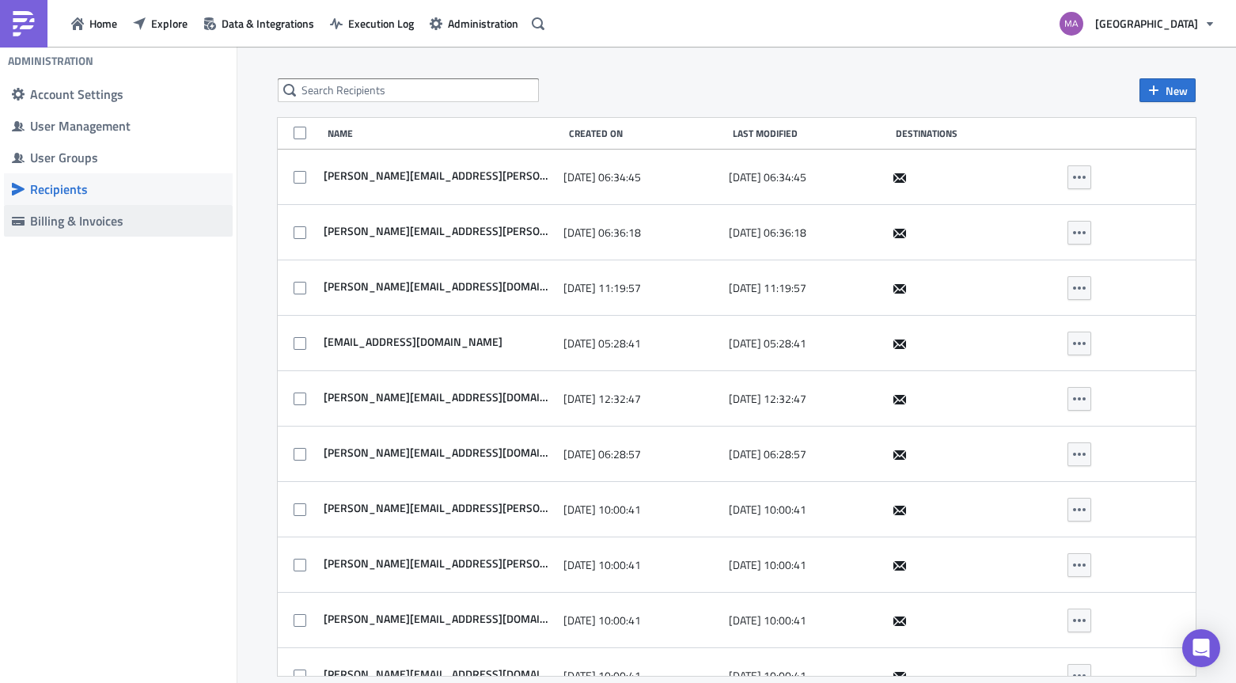
click at [97, 231] on link "Billing & Invoices" at bounding box center [118, 221] width 229 height 32
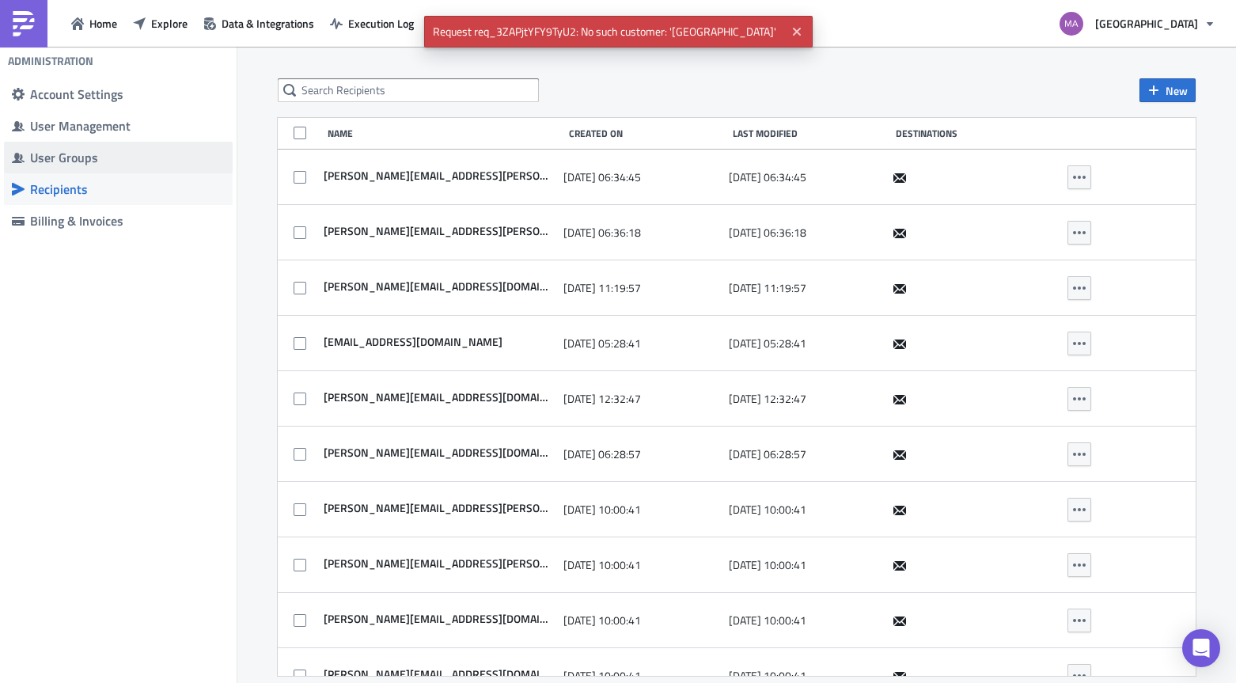
click at [109, 147] on span "User Groups" at bounding box center [118, 158] width 229 height 32
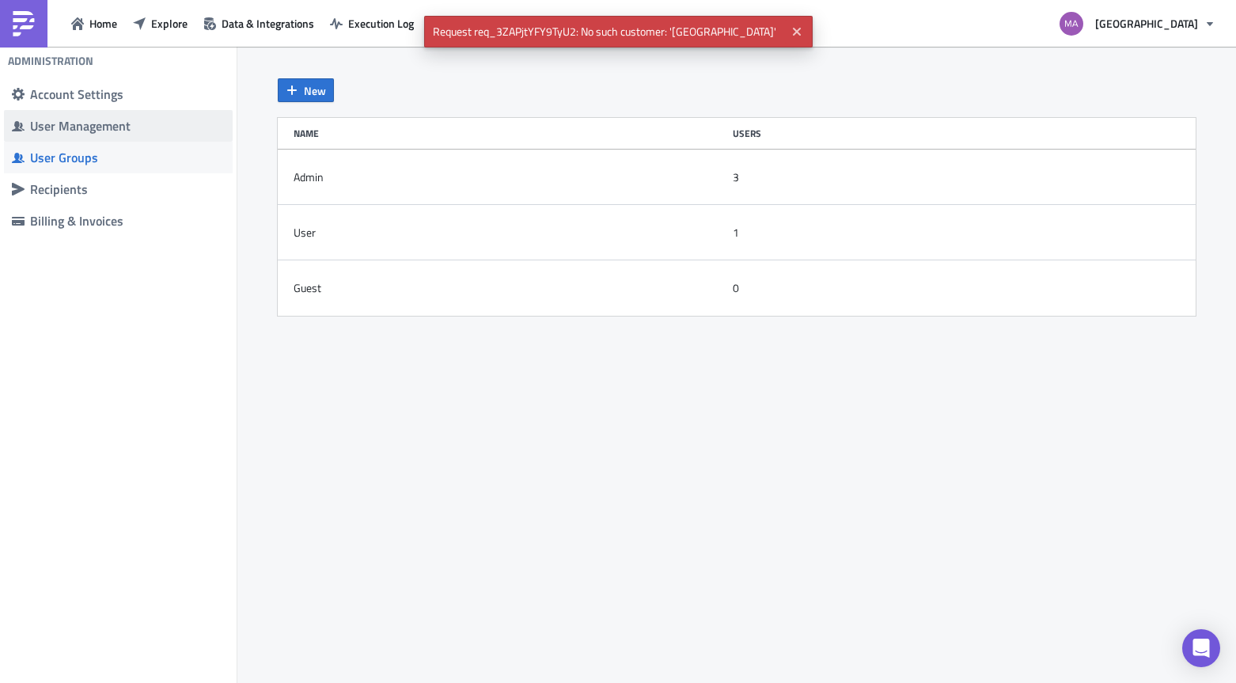
click at [119, 119] on div "User Management" at bounding box center [127, 126] width 195 height 16
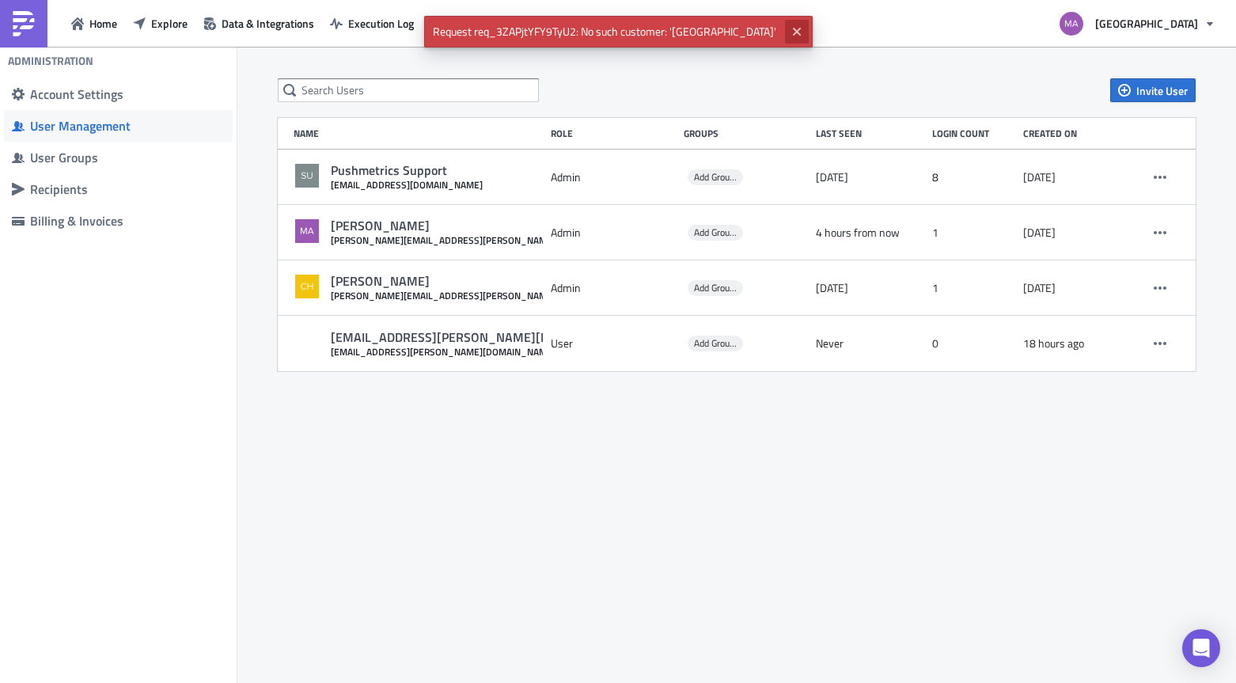
click at [791, 28] on icon "Close" at bounding box center [797, 31] width 13 height 13
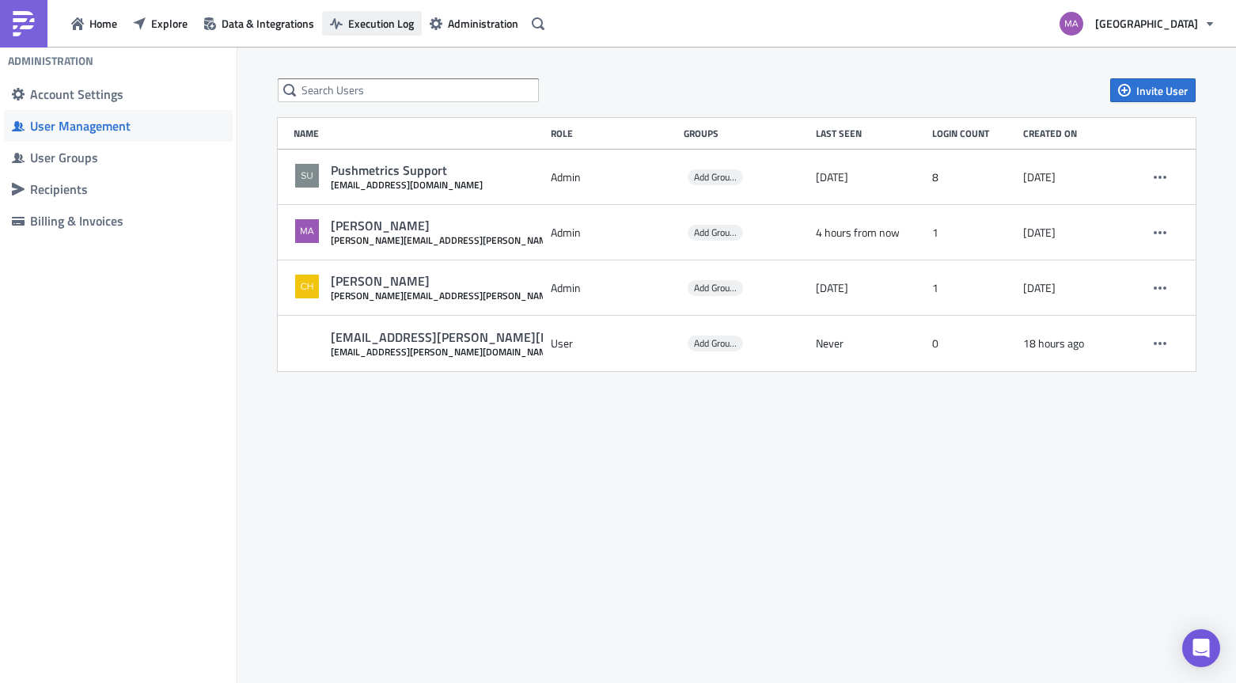
click at [403, 28] on span "Execution Log" at bounding box center [381, 23] width 66 height 17
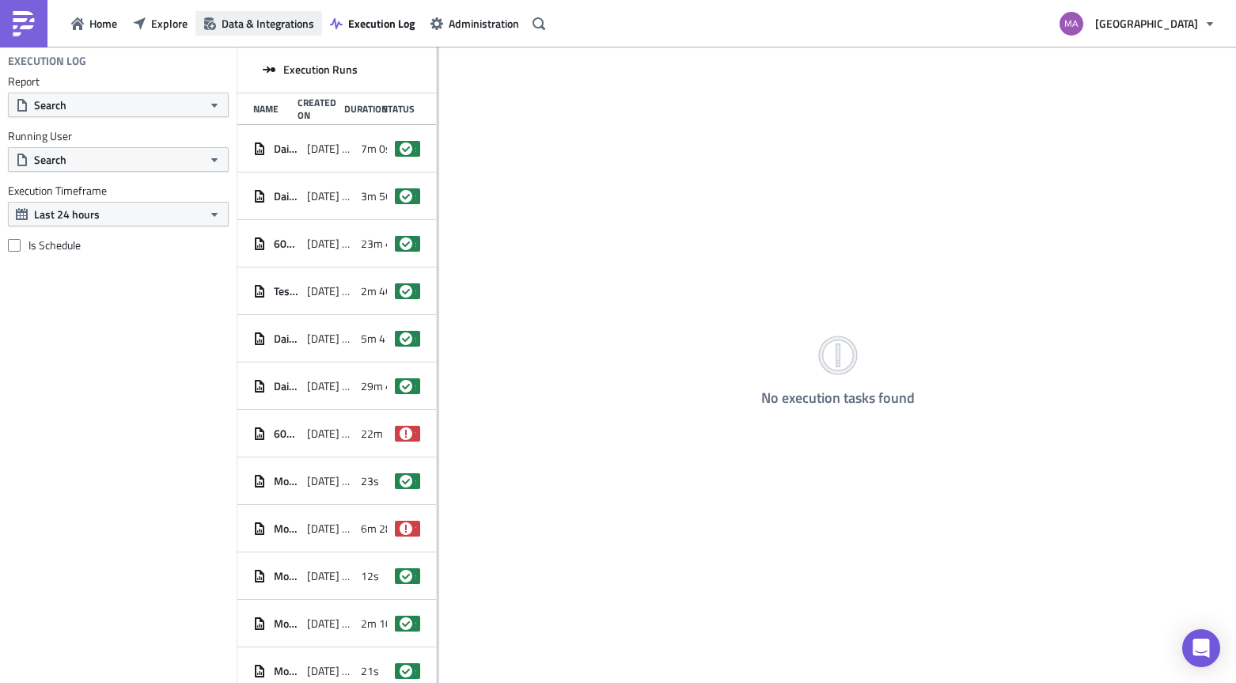
click at [272, 18] on span "Data & Integrations" at bounding box center [268, 23] width 93 height 17
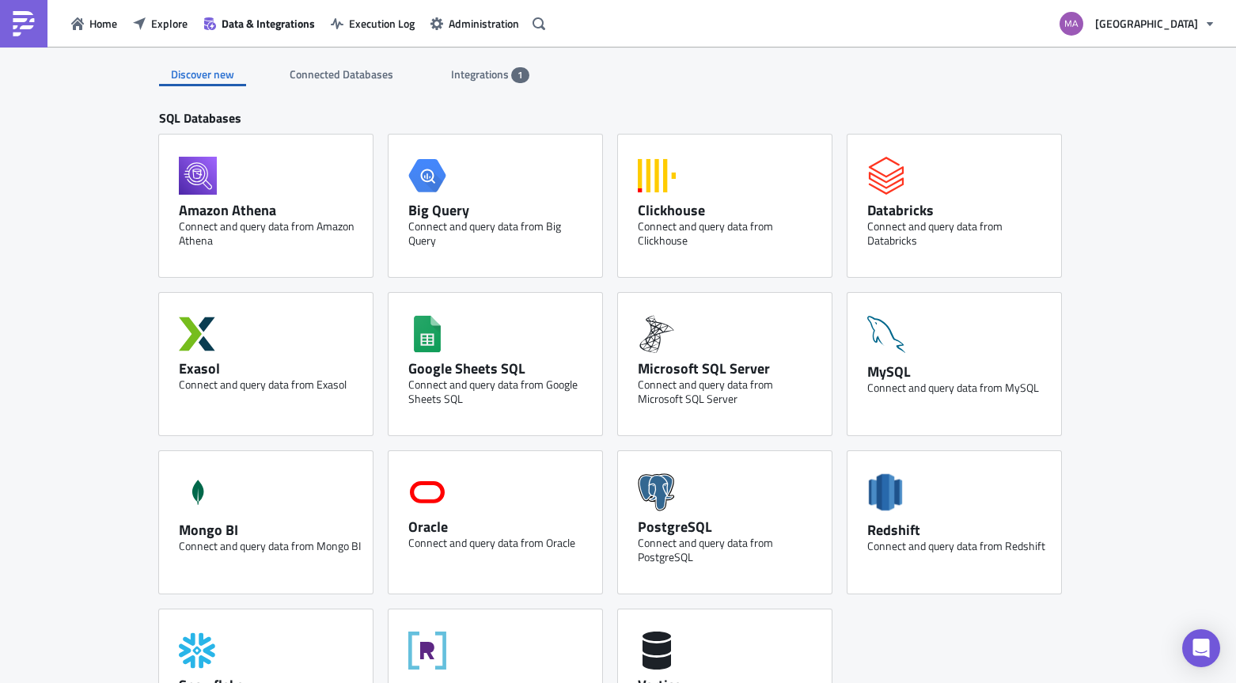
click at [493, 74] on span "Integrations" at bounding box center [481, 74] width 60 height 17
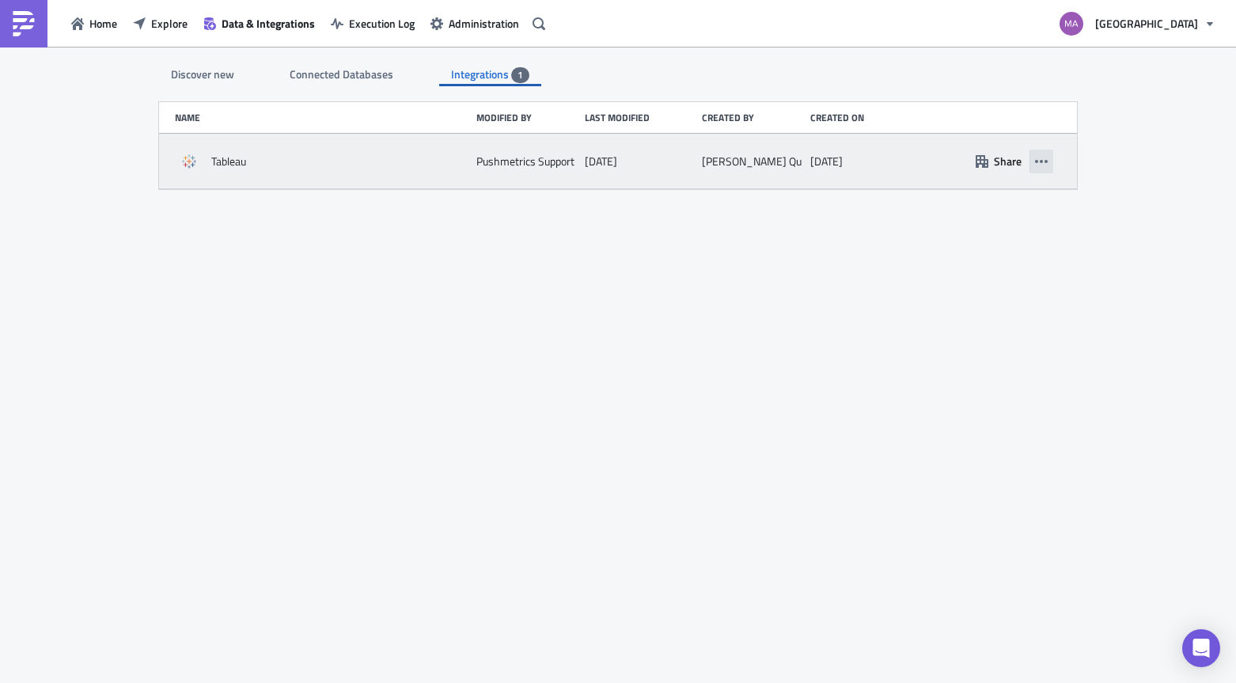
click at [1045, 162] on icon "button" at bounding box center [1041, 161] width 13 height 13
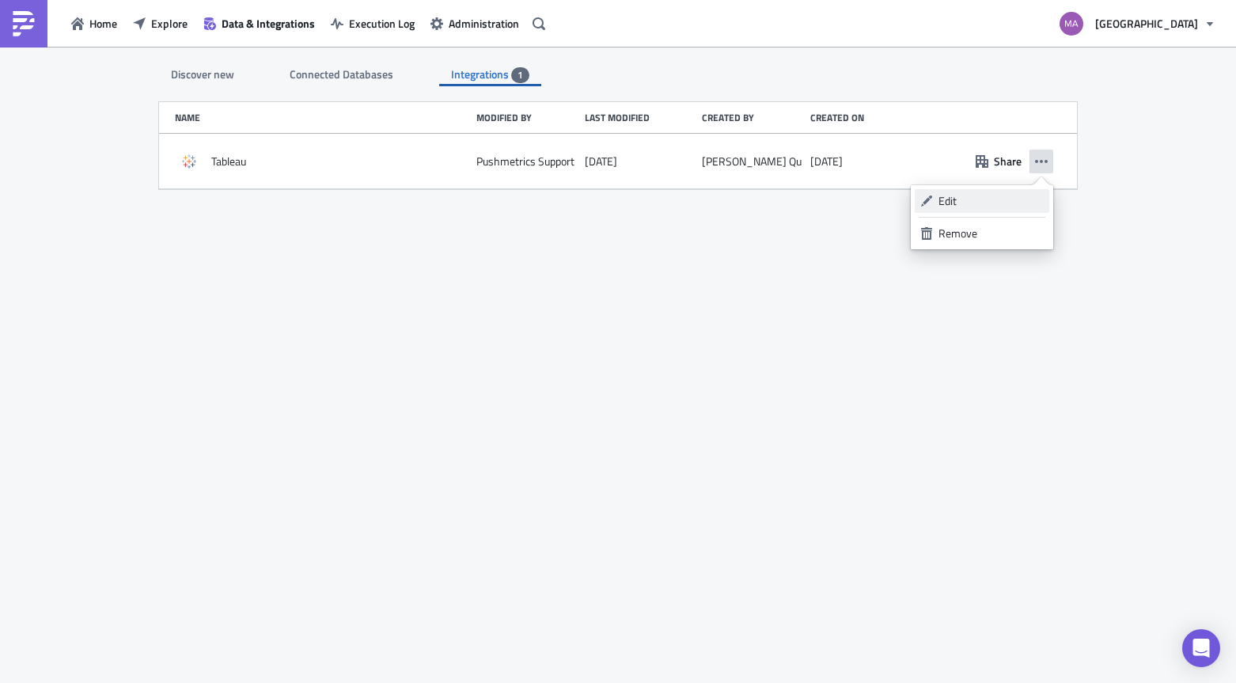
click at [969, 195] on div "Edit" at bounding box center [991, 201] width 105 height 16
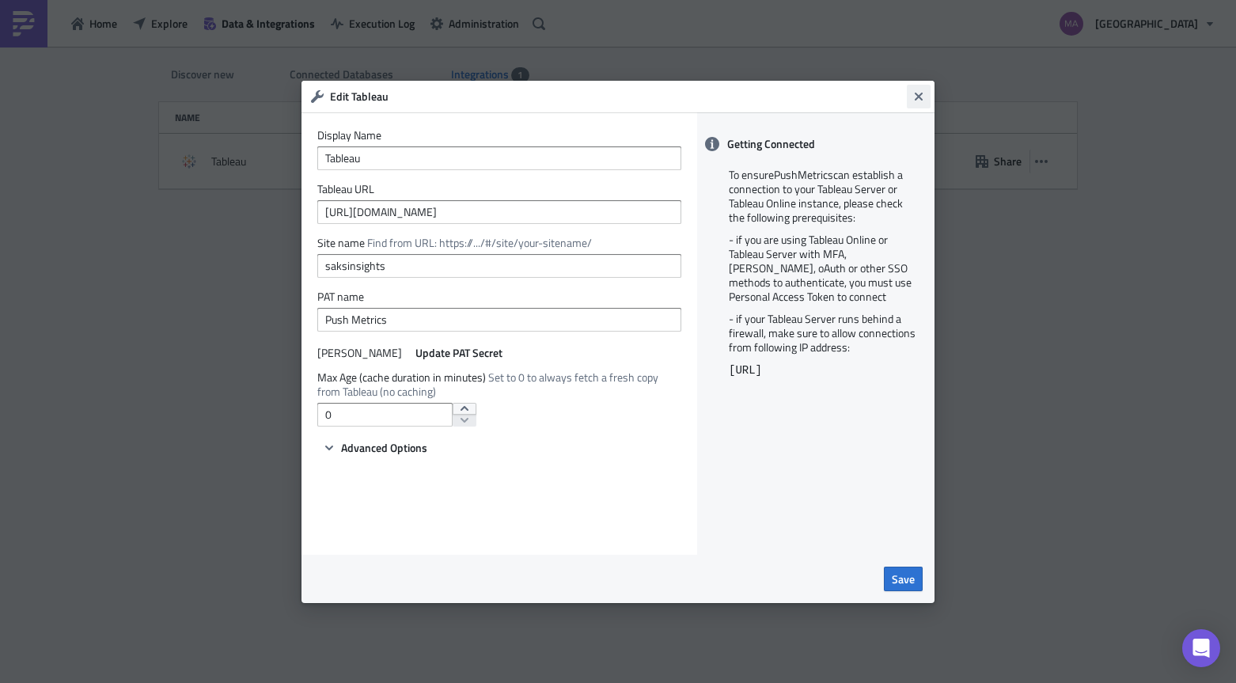
click at [923, 93] on icon "Close" at bounding box center [918, 96] width 13 height 13
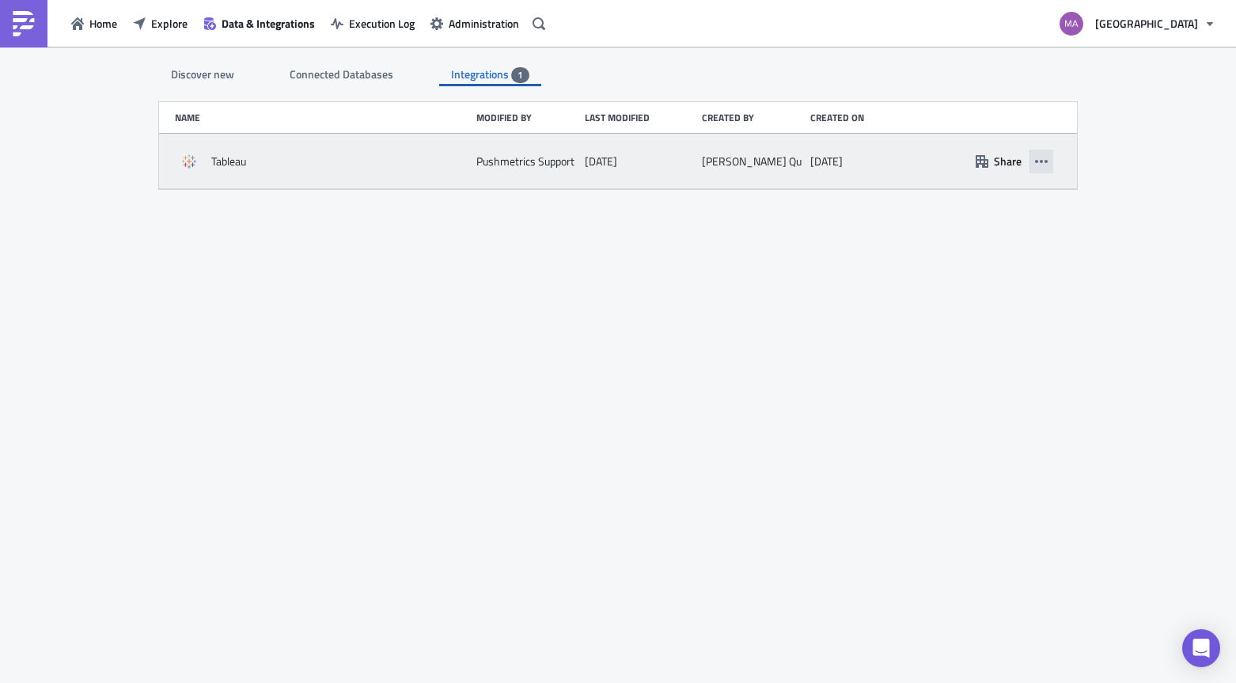
click at [1045, 164] on icon "button" at bounding box center [1041, 161] width 13 height 13
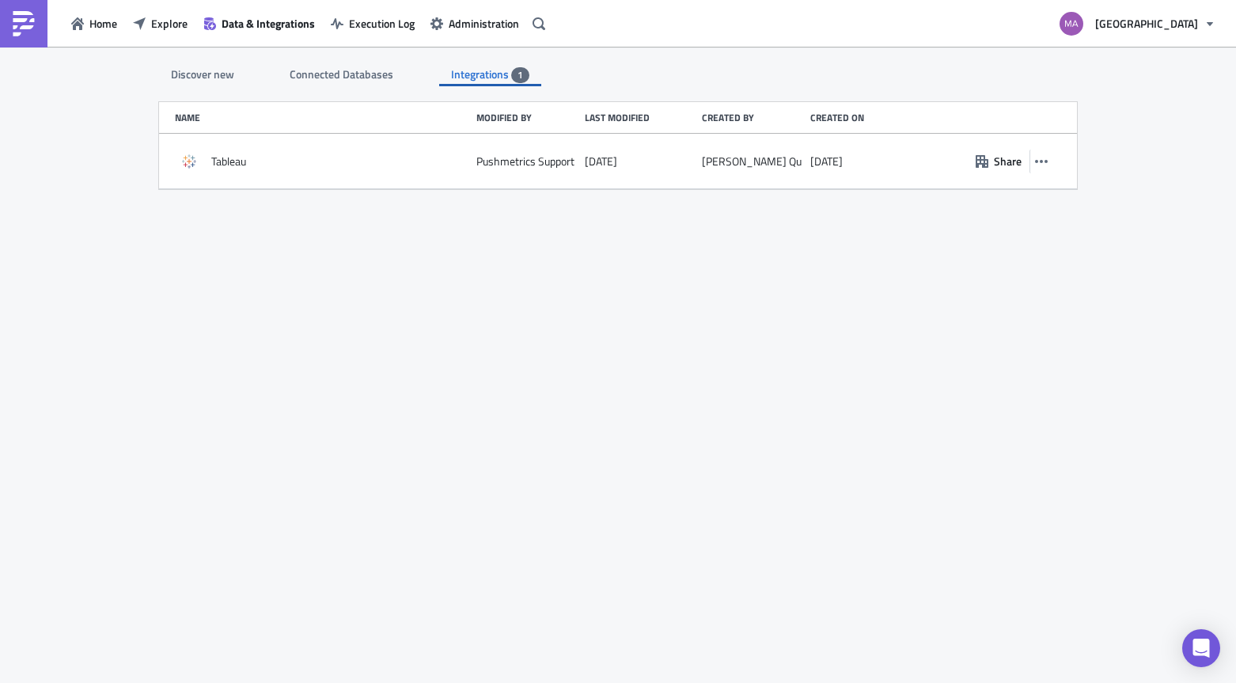
click at [341, 74] on span "Connected Databases" at bounding box center [343, 74] width 106 height 17
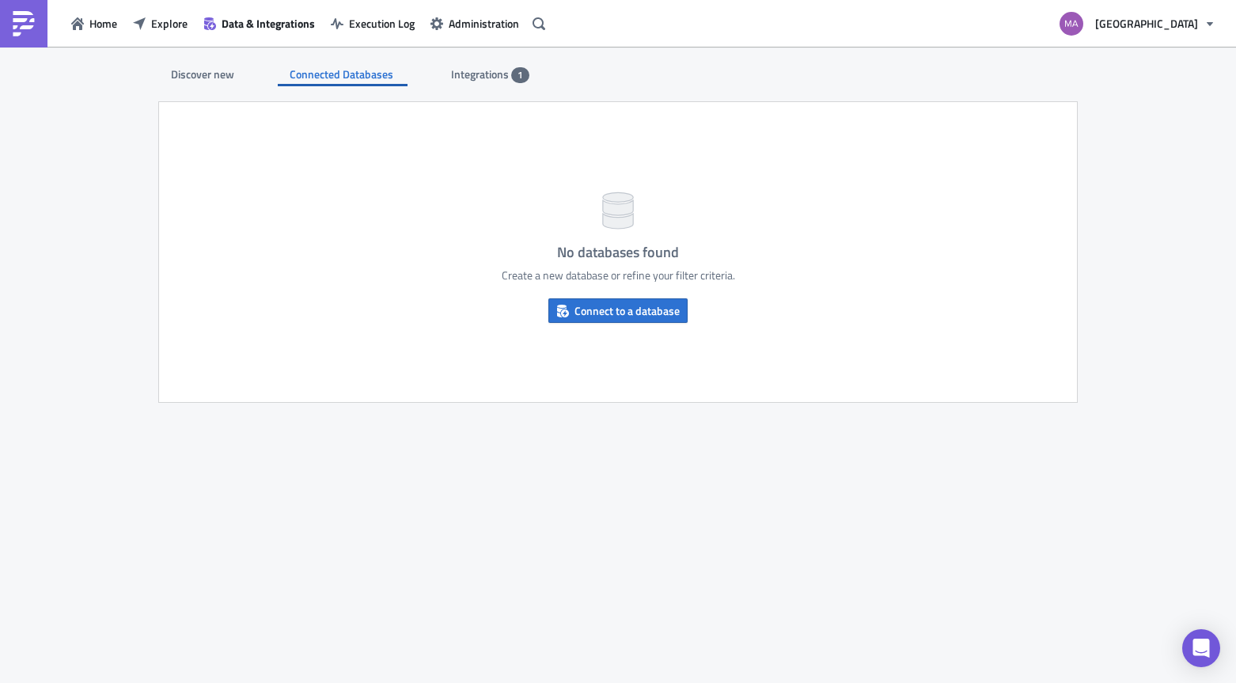
click at [160, 73] on div "Discover new" at bounding box center [202, 75] width 87 height 24
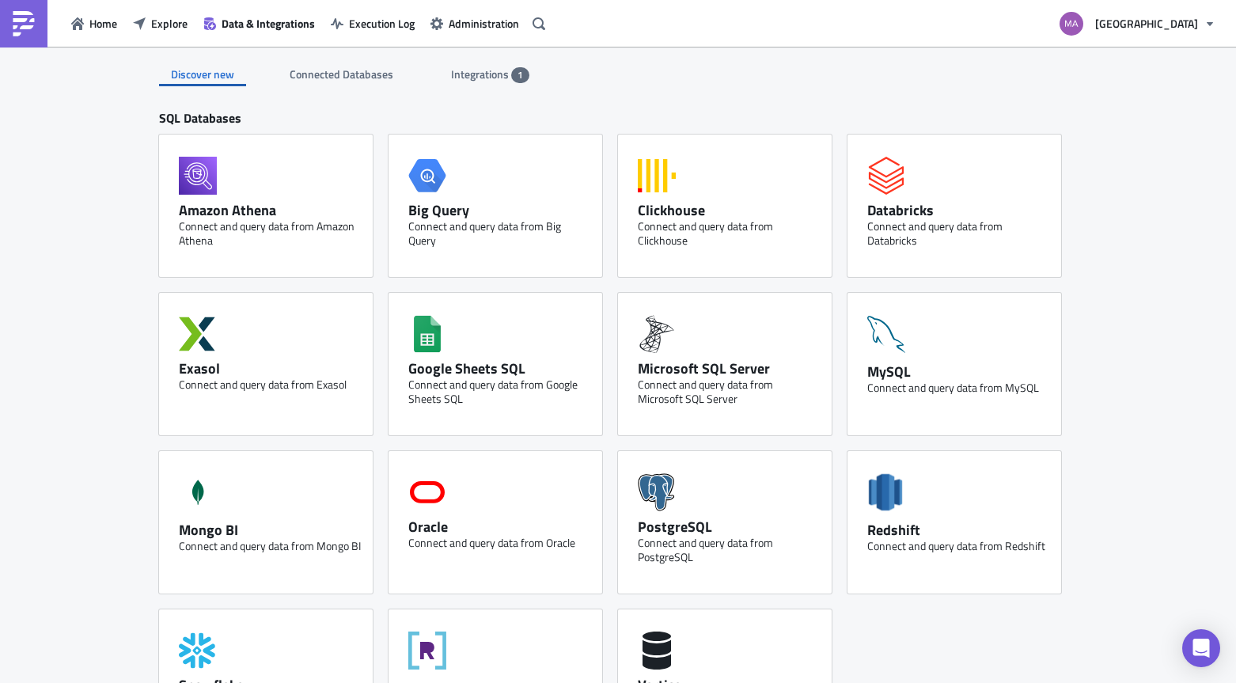
scroll to position [605, 0]
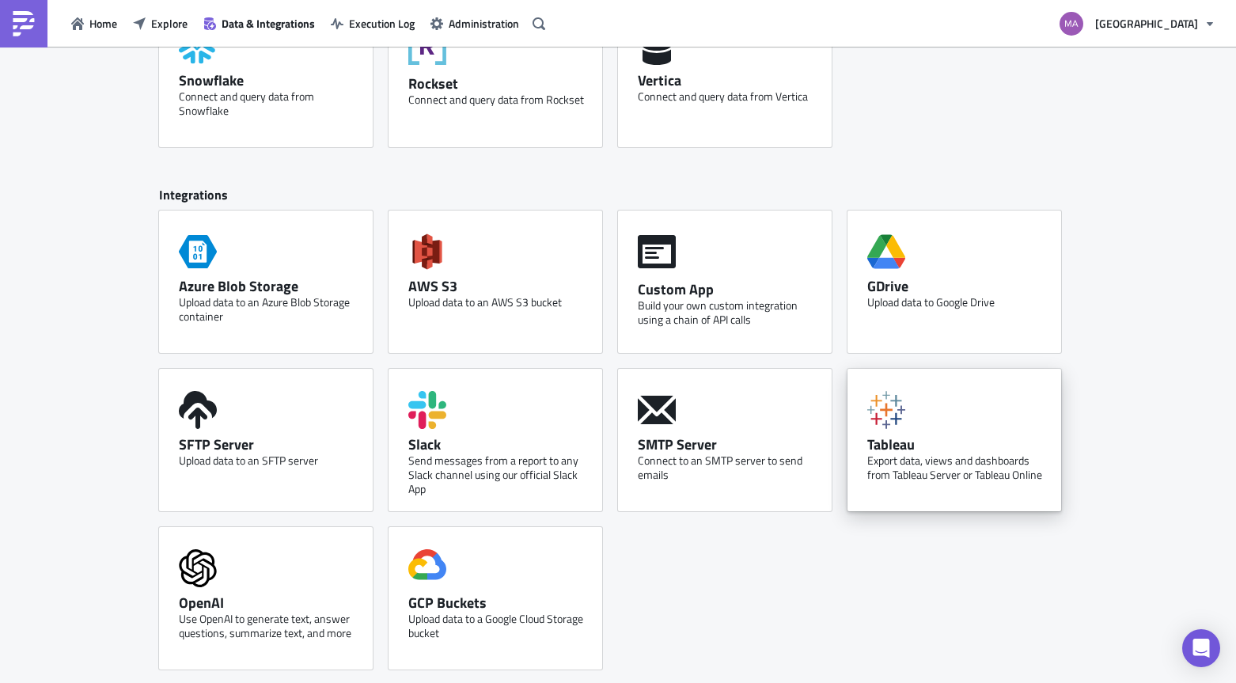
click at [961, 427] on div "Tableau Export data, views and dashboards from Tableau Server or Tableau Online" at bounding box center [955, 440] width 214 height 142
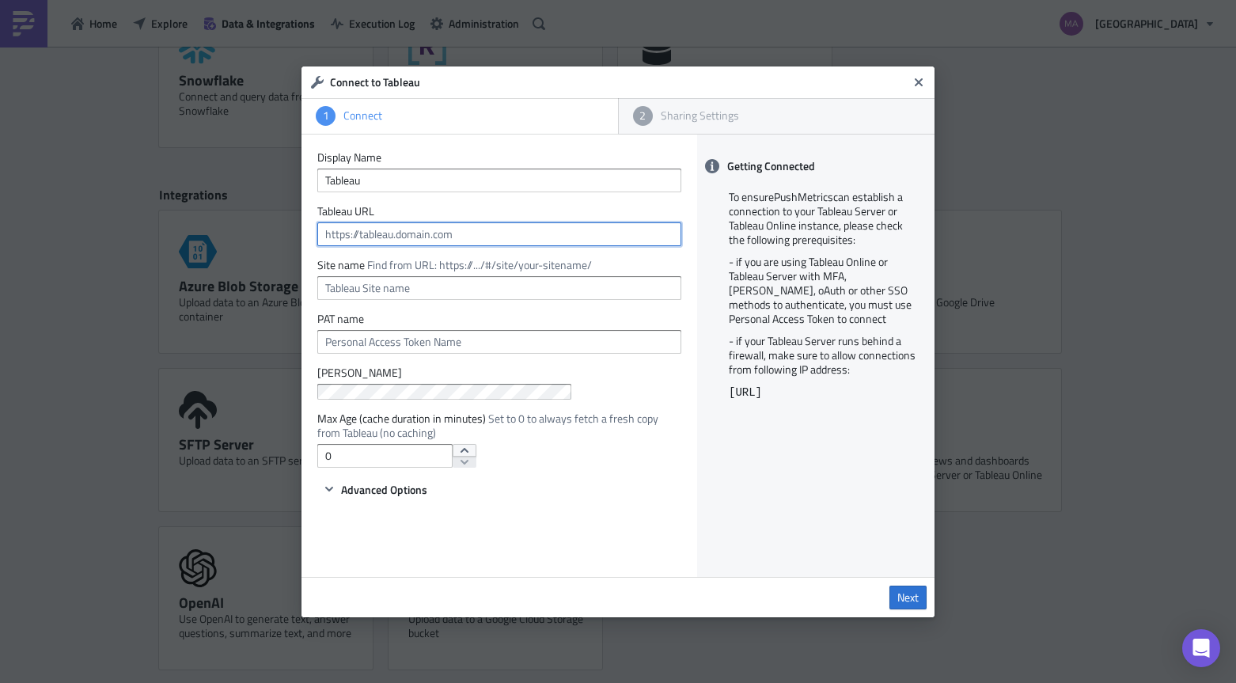
click at [534, 237] on input "text" at bounding box center [499, 234] width 364 height 24
paste input "[URL][DOMAIN_NAME]"
type input "[URL][DOMAIN_NAME]"
type input "saksinsights"
type input "[URL][DOMAIN_NAME]"
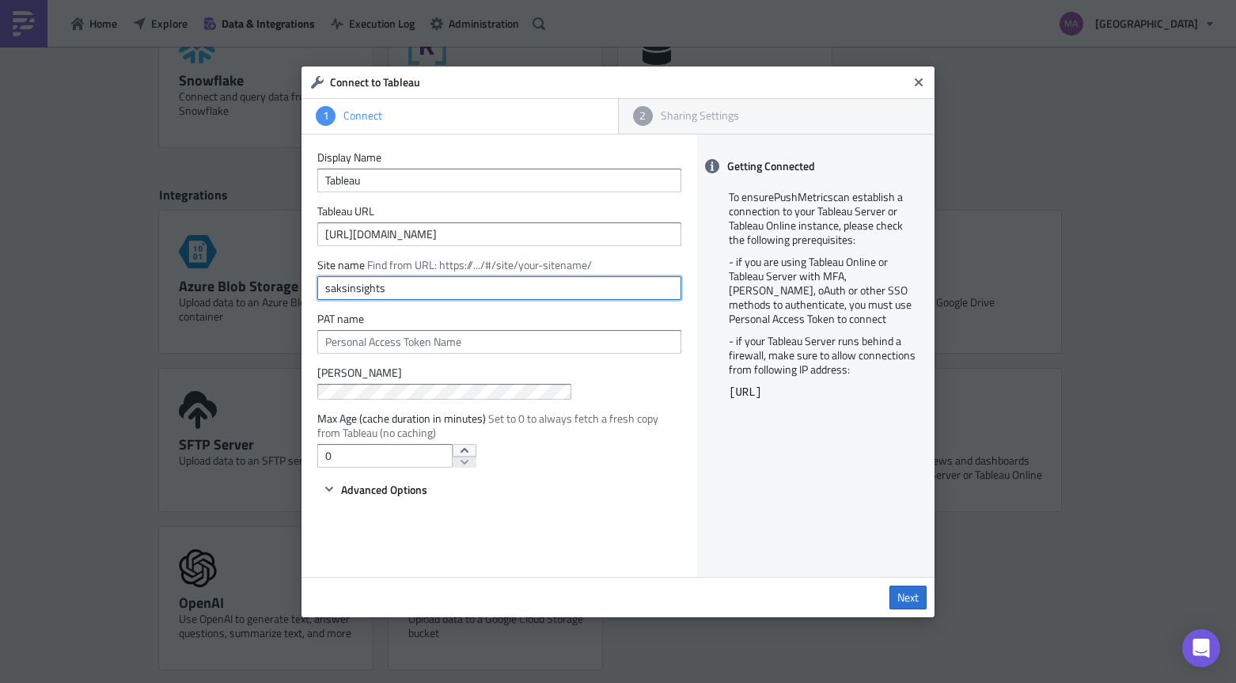
click at [484, 286] on input "saksinsights" at bounding box center [499, 288] width 364 height 24
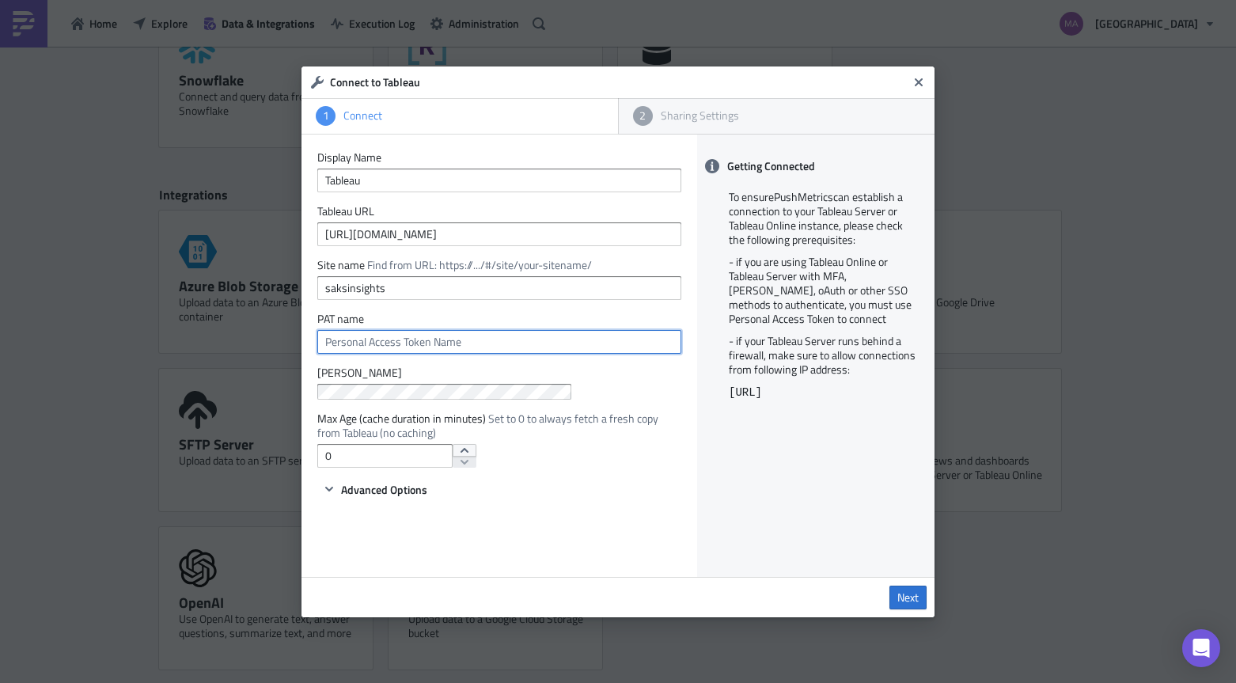
click at [469, 345] on input "text" at bounding box center [499, 342] width 364 height 24
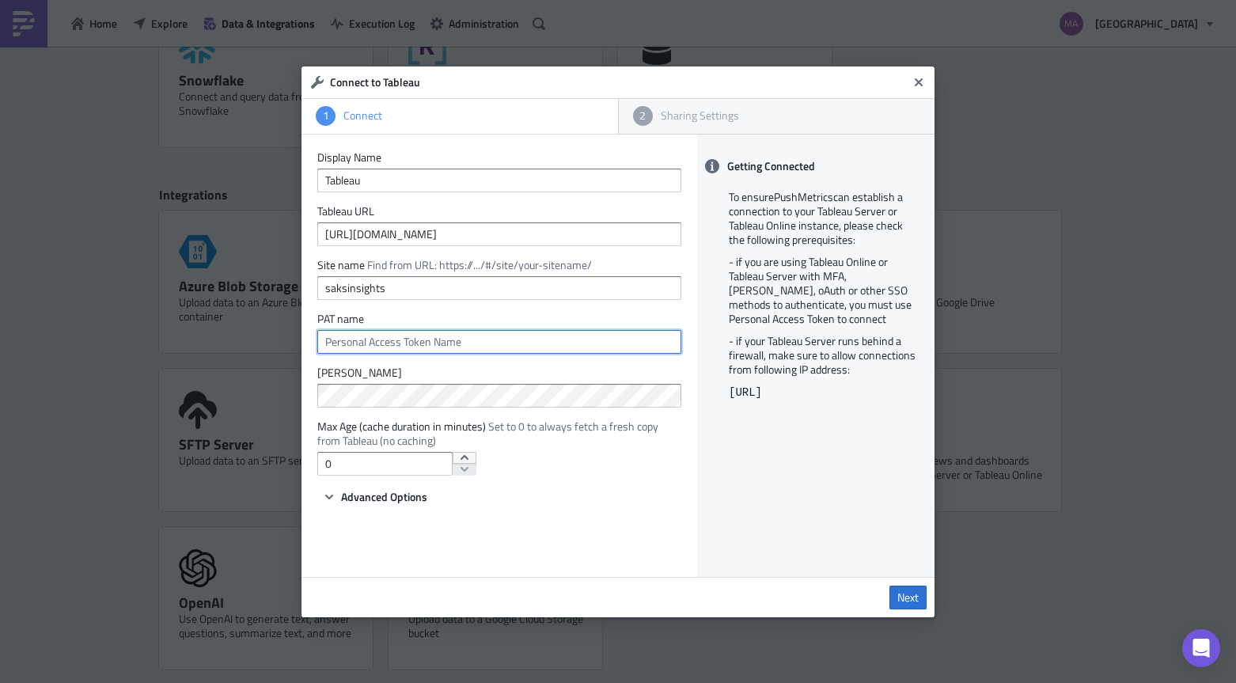
click at [444, 336] on input "text" at bounding box center [499, 342] width 364 height 24
type input "PM Test"
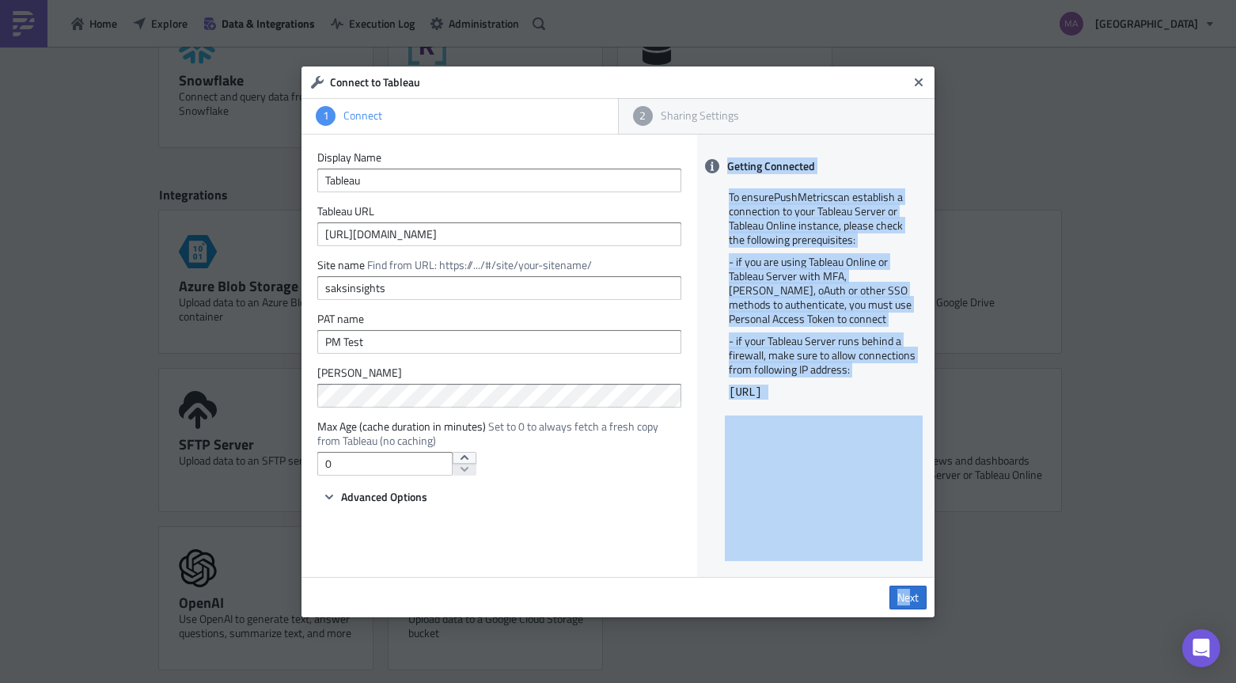
drag, startPoint x: 909, startPoint y: 598, endPoint x: 510, endPoint y: 481, distance: 415.7
click at [551, 501] on div "Display Name Tableau Tableau URL [URL][DOMAIN_NAME] Site name Find from URL: ht…" at bounding box center [617, 376] width 633 height 483
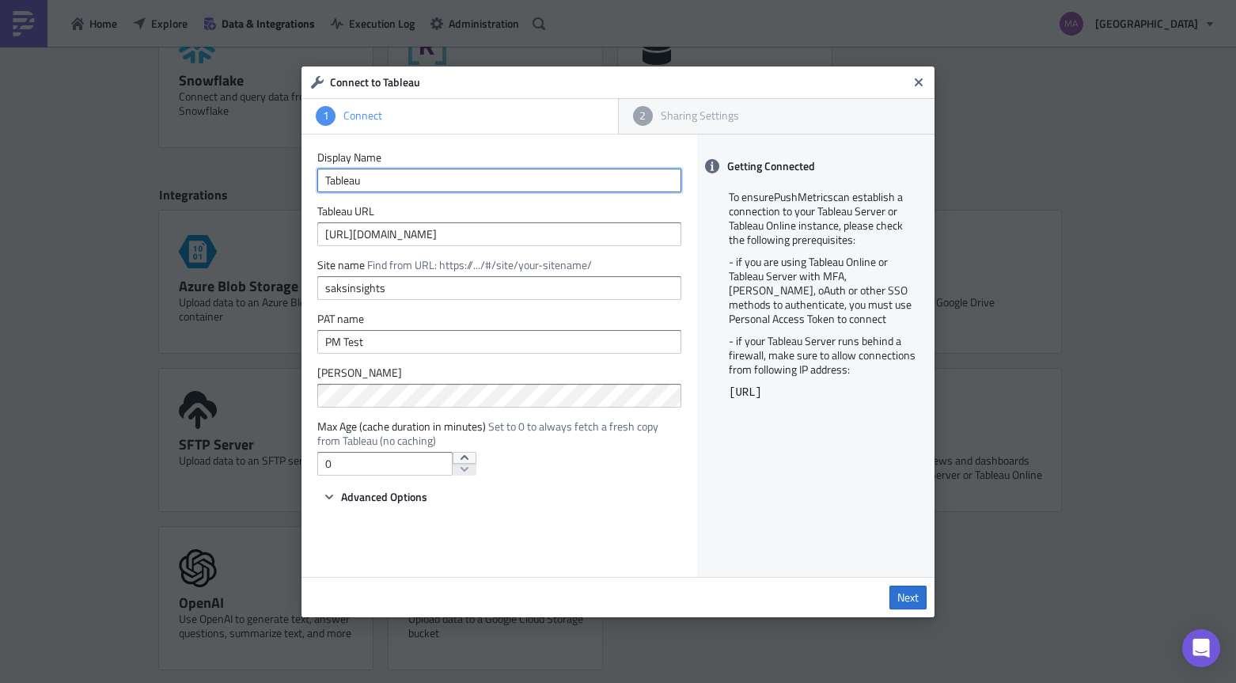
click at [385, 183] on input "Tableau" at bounding box center [499, 181] width 364 height 24
type input "Tableau2"
drag, startPoint x: 903, startPoint y: 602, endPoint x: 791, endPoint y: 589, distance: 113.2
click at [902, 602] on span "Next" at bounding box center [907, 597] width 21 height 14
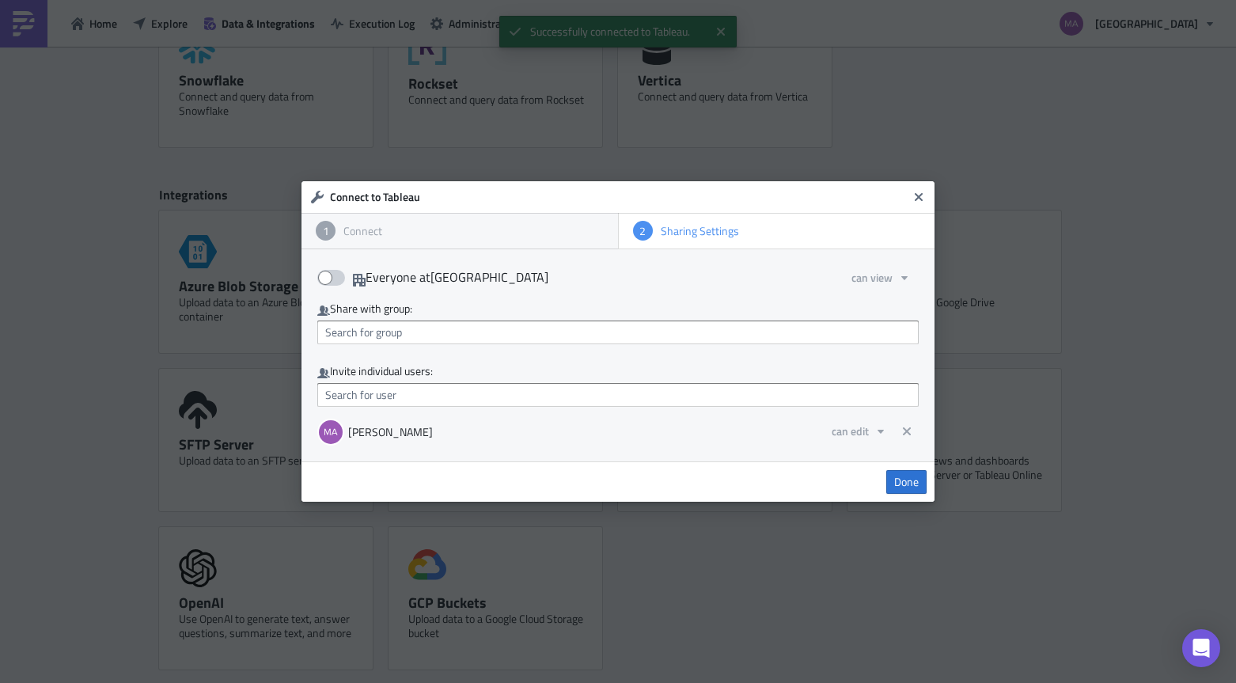
click at [336, 279] on span at bounding box center [331, 278] width 28 height 16
click at [331, 278] on input "Everyone at [GEOGRAPHIC_DATA]" at bounding box center [325, 272] width 10 height 10
checkbox input "true"
click at [895, 272] on button "can view" at bounding box center [881, 277] width 75 height 25
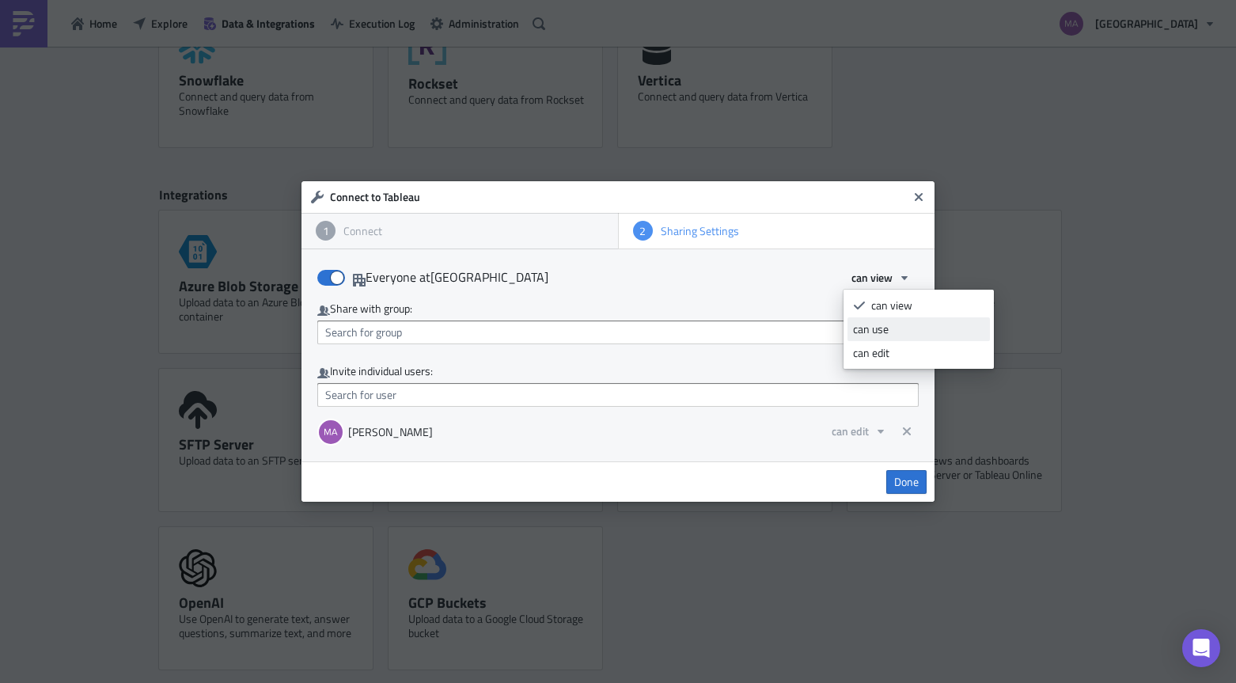
drag, startPoint x: 882, startPoint y: 343, endPoint x: 880, endPoint y: 332, distance: 11.2
click at [880, 332] on ul "can view can use can edit" at bounding box center [919, 329] width 142 height 71
click at [880, 332] on div "can use" at bounding box center [918, 329] width 131 height 16
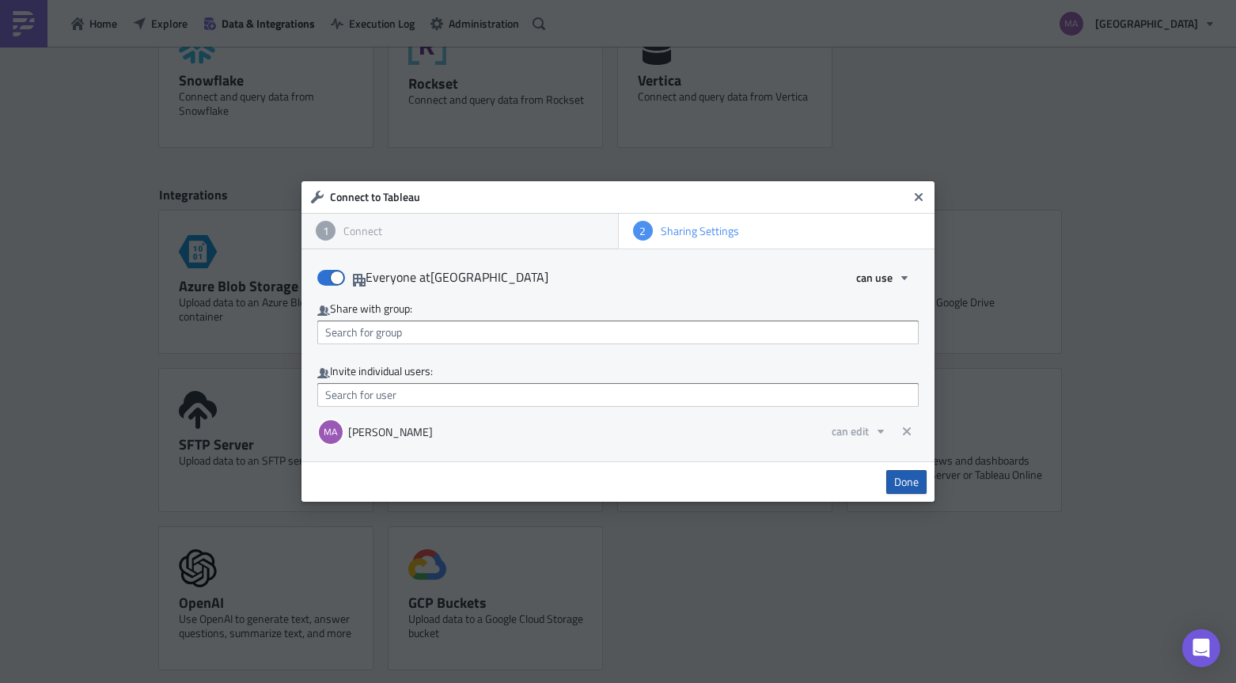
click at [897, 477] on span "Done" at bounding box center [906, 482] width 25 height 14
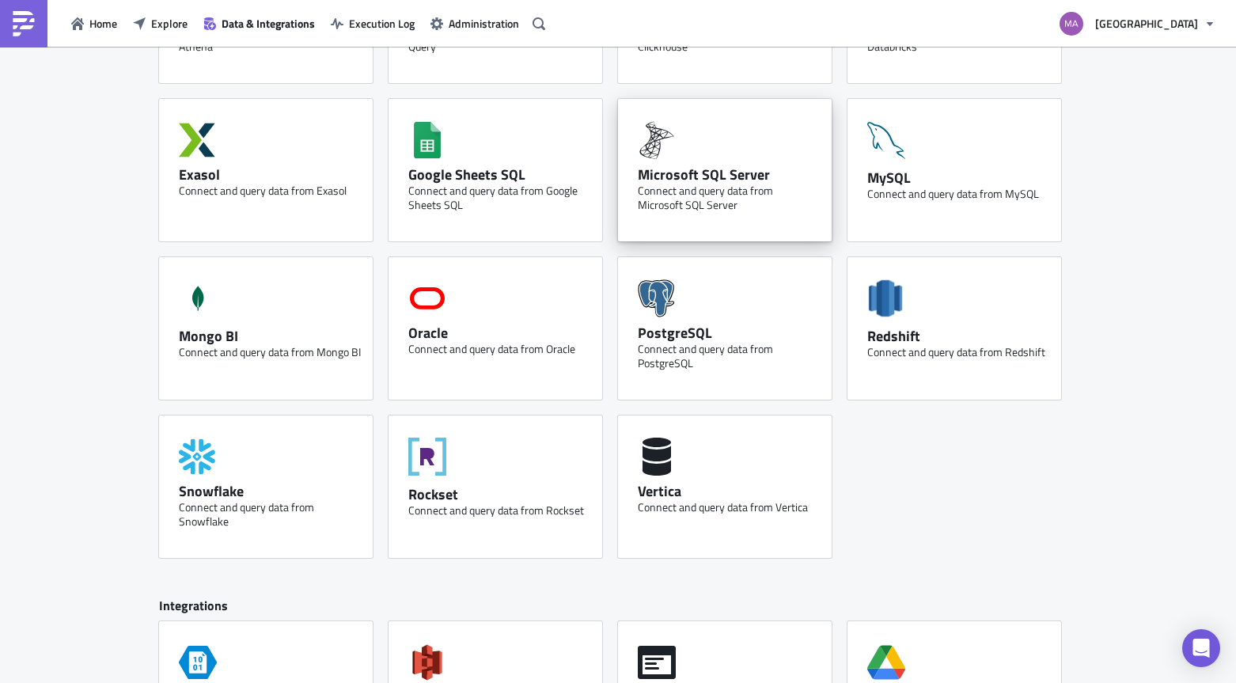
scroll to position [0, 0]
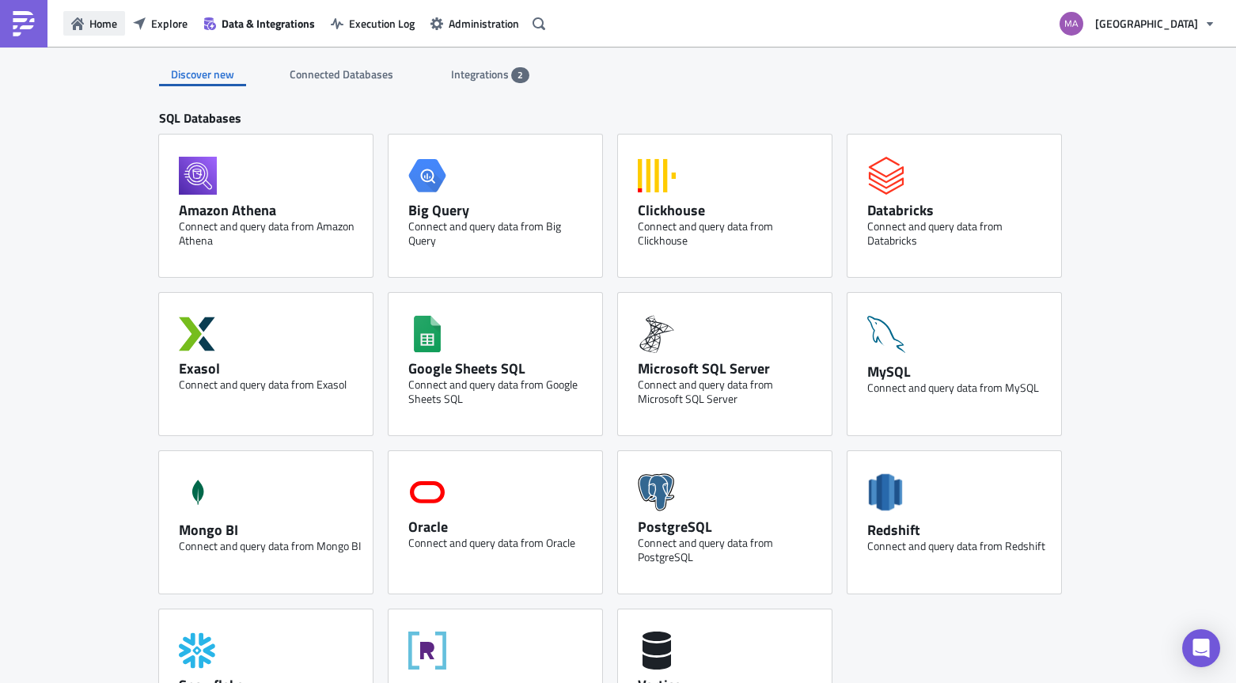
click at [100, 31] on span "Home" at bounding box center [103, 23] width 28 height 17
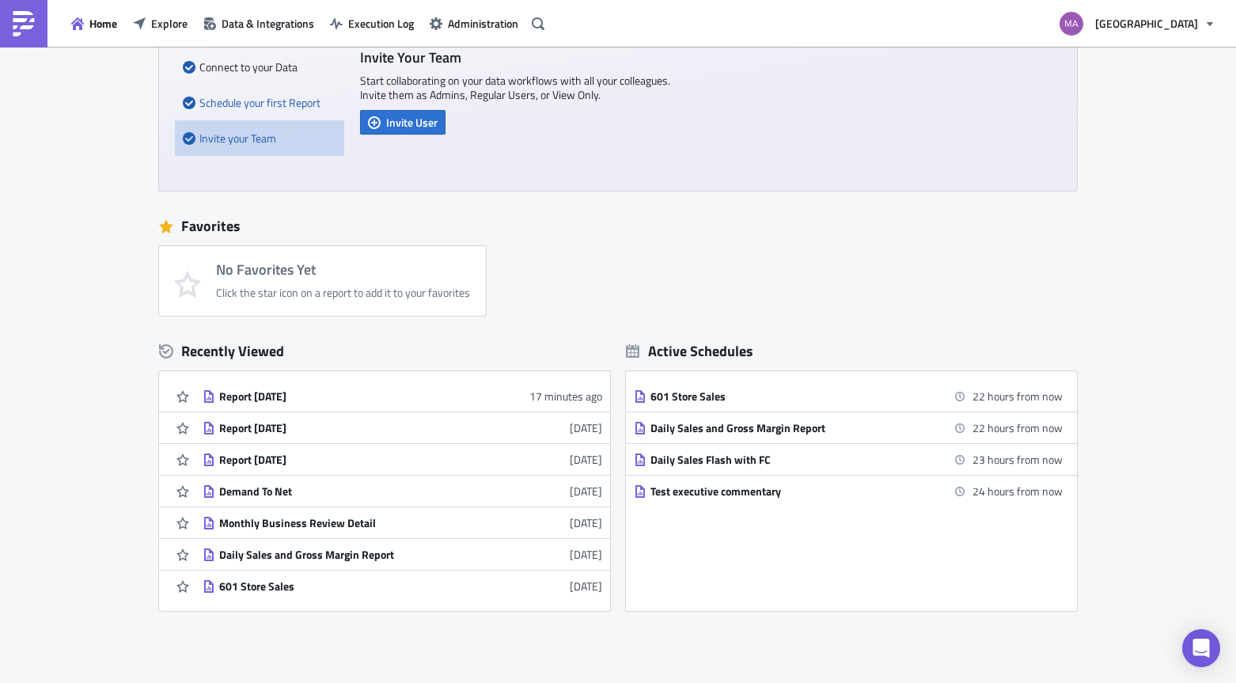
scroll to position [127, 0]
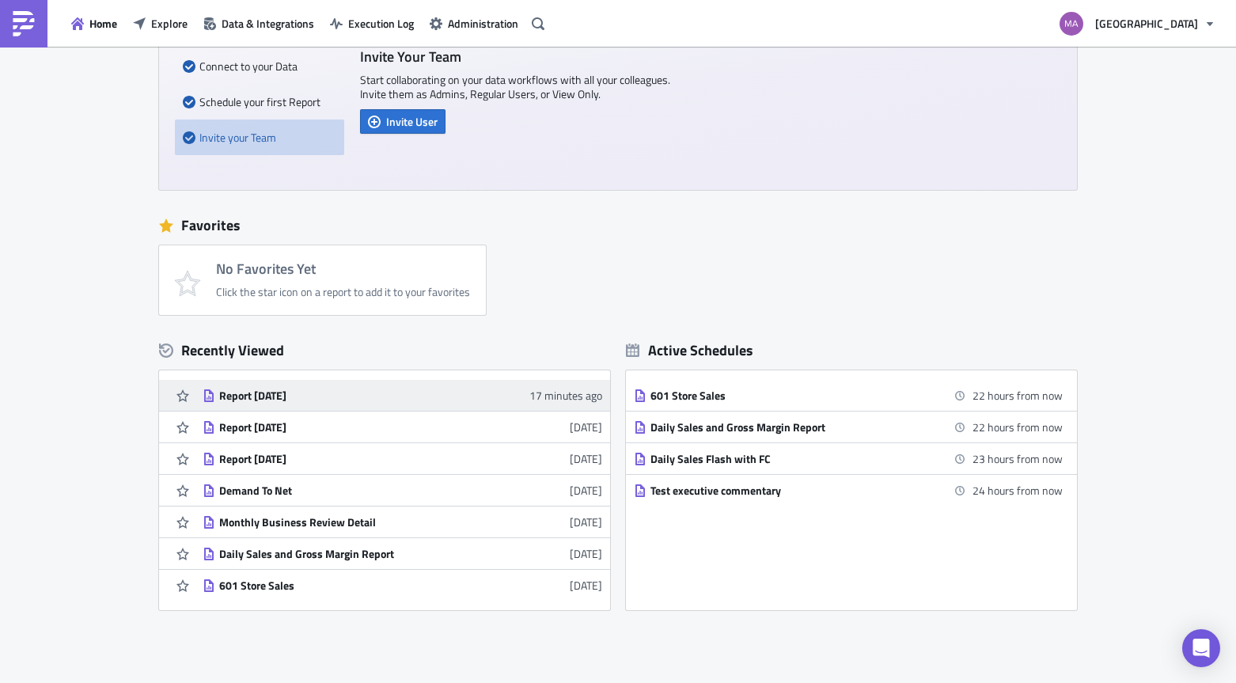
click at [277, 392] on div "Report [DATE]" at bounding box center [357, 396] width 277 height 14
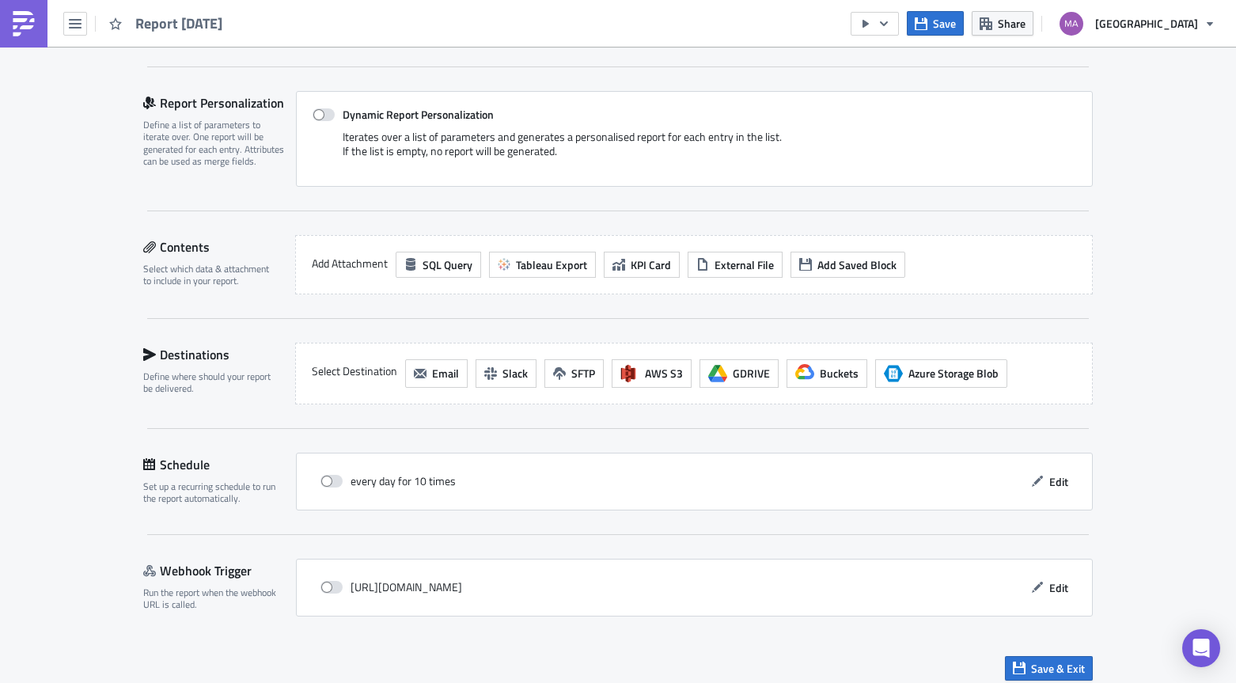
scroll to position [336, 0]
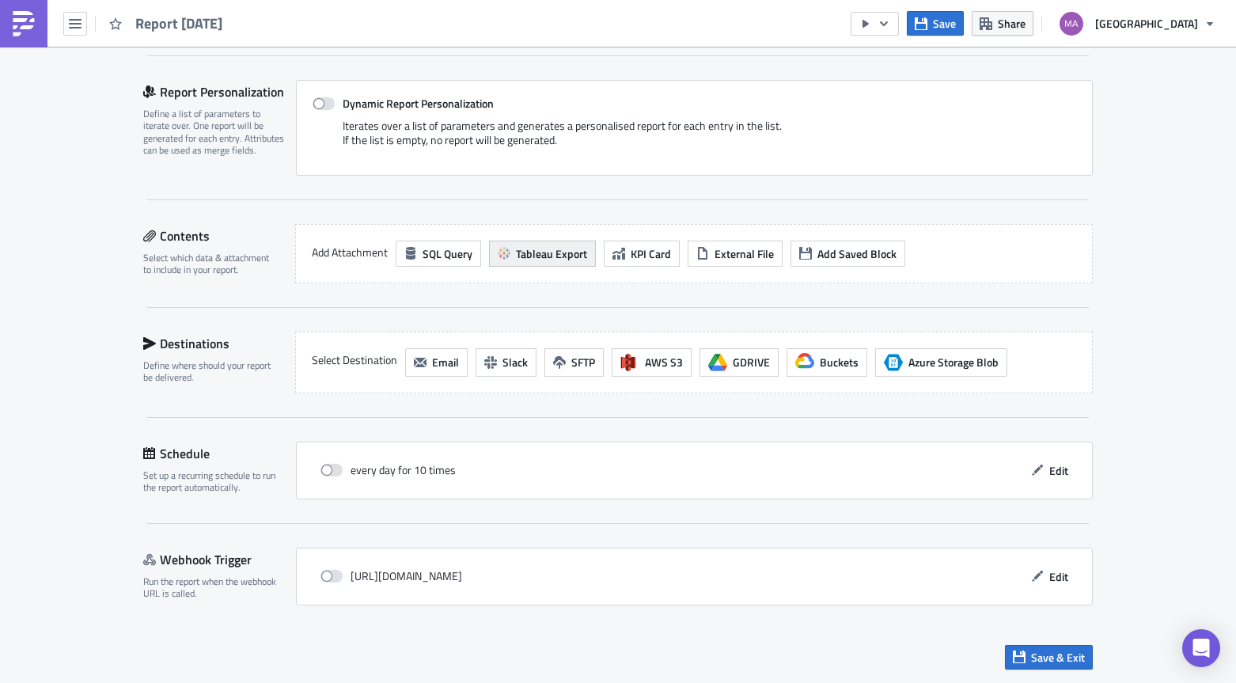
click at [527, 257] on span "Tableau Export" at bounding box center [551, 253] width 71 height 17
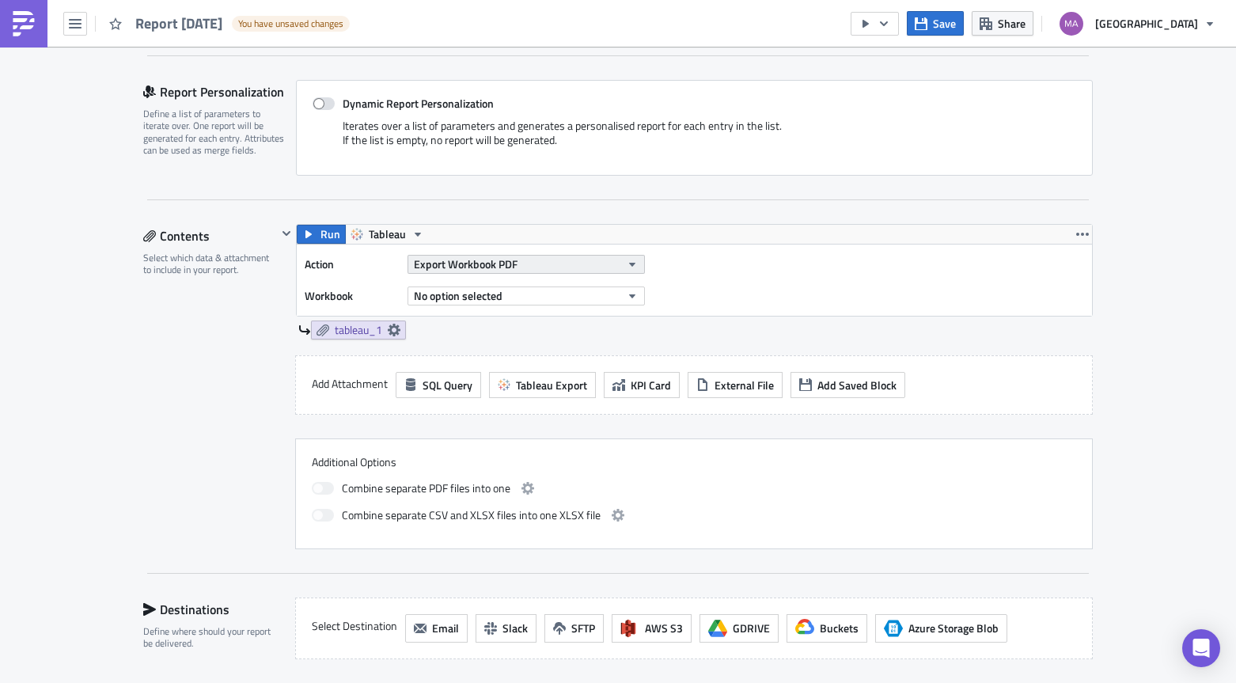
click at [520, 268] on button "Export Workbook PDF" at bounding box center [526, 264] width 237 height 19
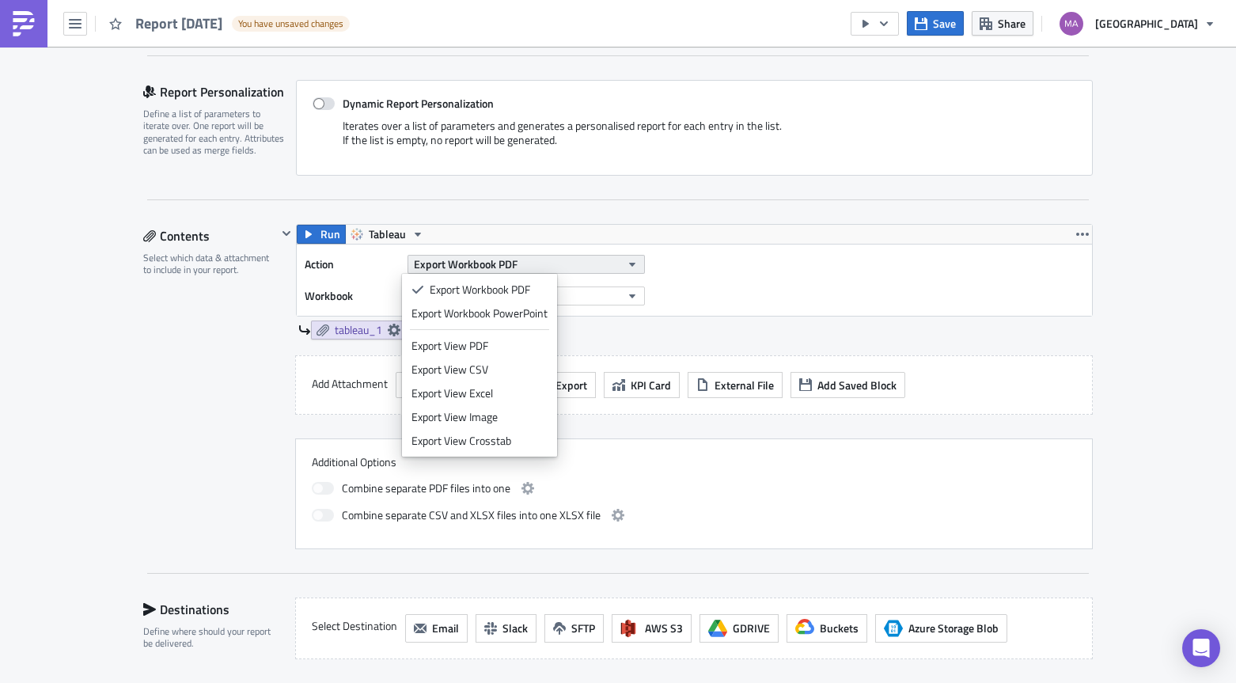
click at [514, 265] on button "Export Workbook PDF" at bounding box center [526, 264] width 237 height 19
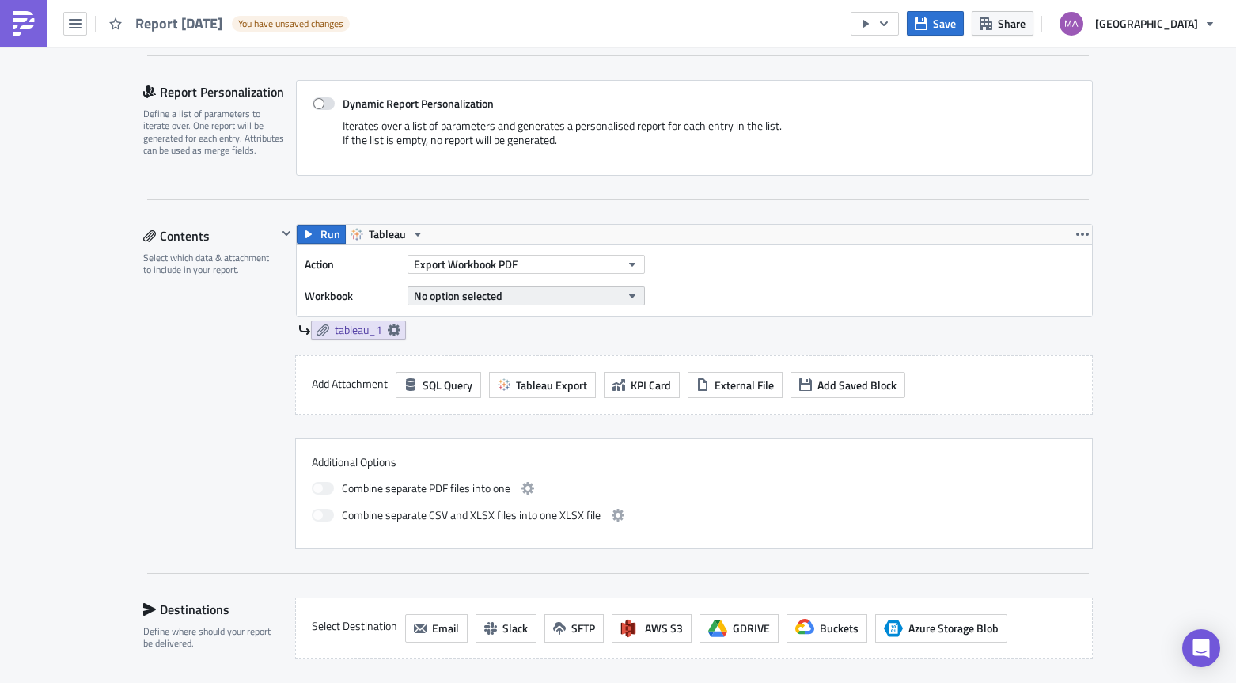
click at [467, 293] on span "No option selected" at bounding box center [458, 295] width 89 height 17
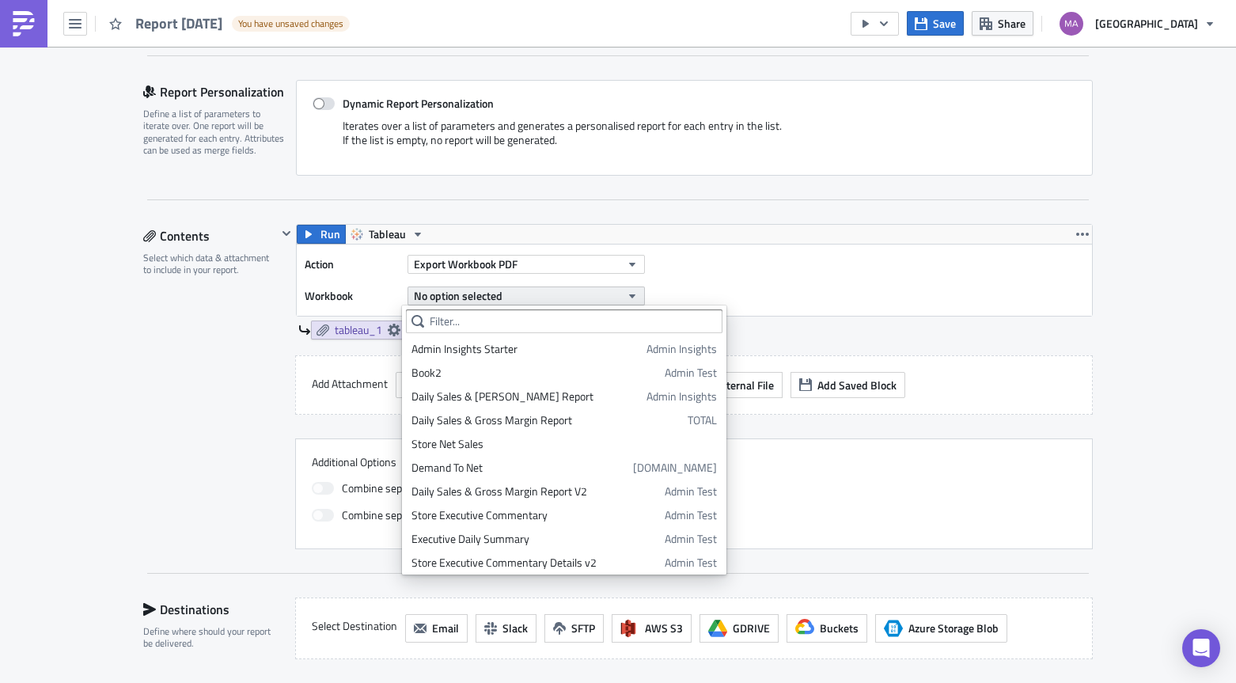
click at [467, 293] on span "No option selected" at bounding box center [458, 295] width 89 height 17
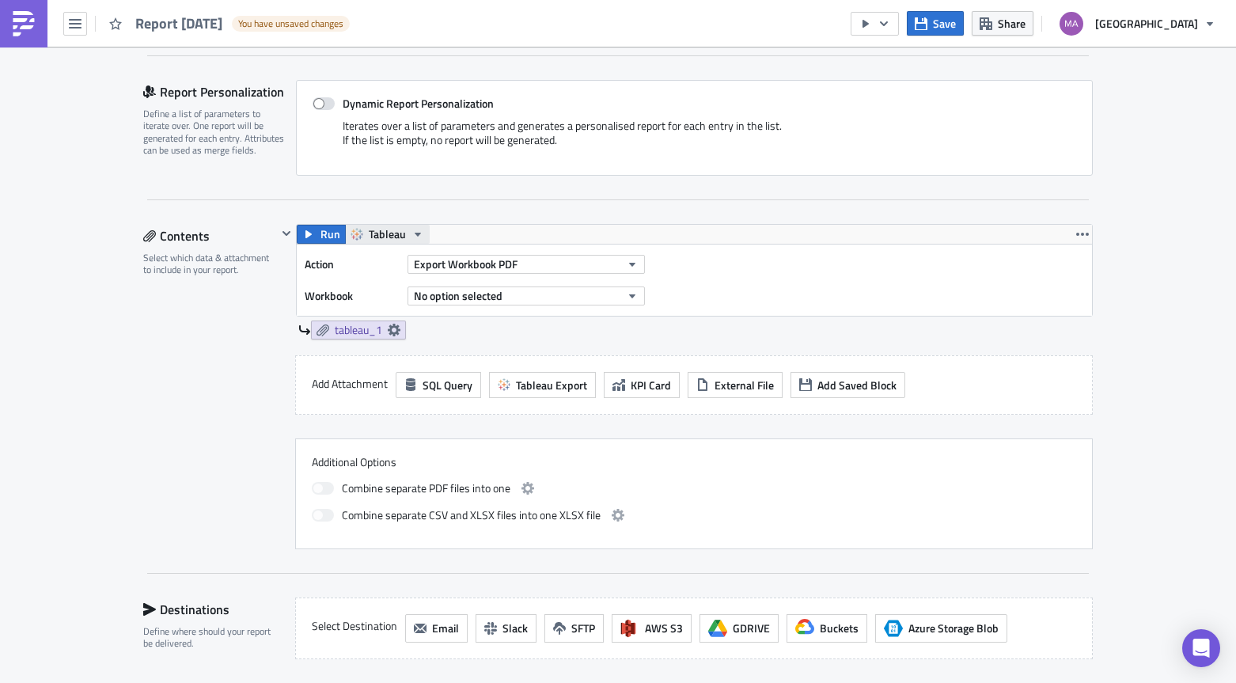
click at [369, 233] on span "Tableau" at bounding box center [387, 234] width 37 height 19
click at [368, 287] on div "Tableau2" at bounding box center [422, 283] width 113 height 16
click at [442, 294] on span "No option selected" at bounding box center [458, 295] width 89 height 17
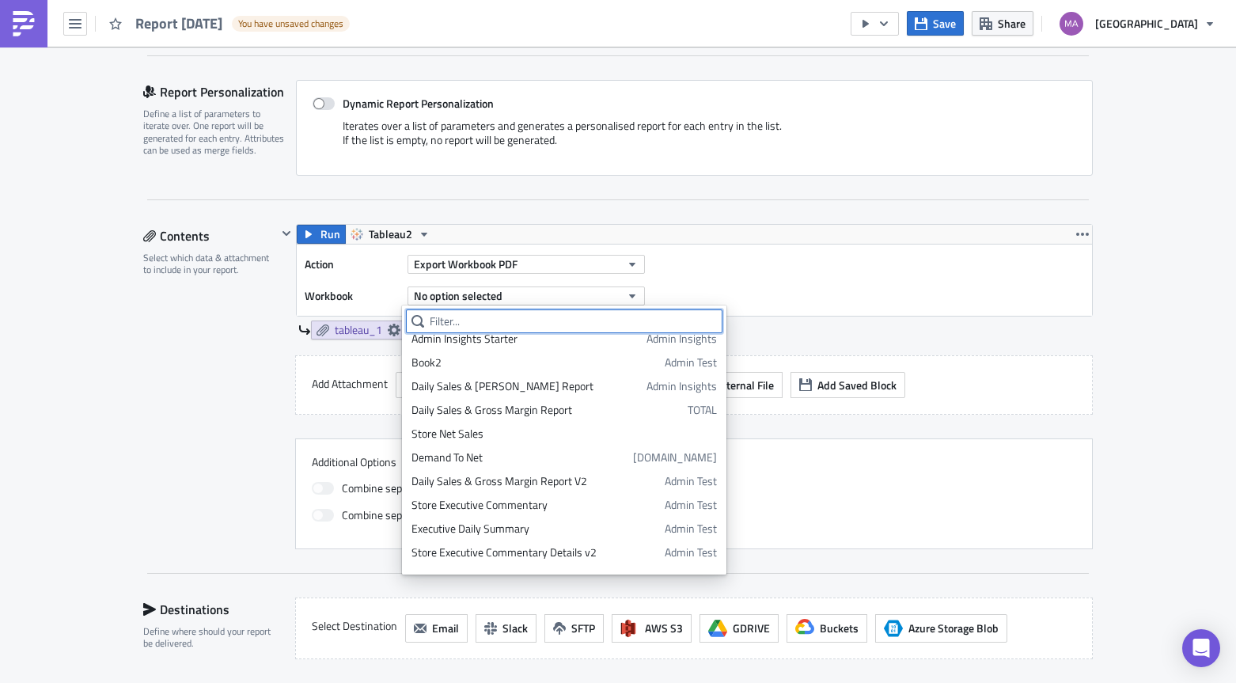
scroll to position [0, 0]
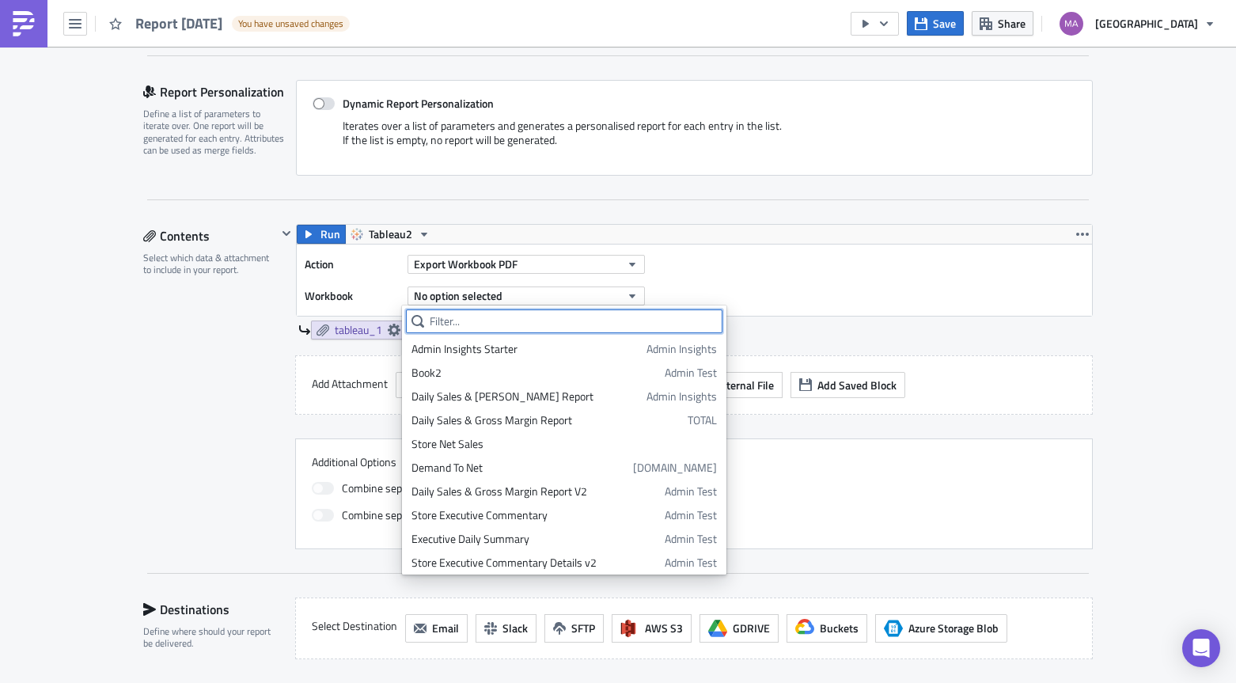
click at [463, 322] on input "text" at bounding box center [564, 321] width 317 height 24
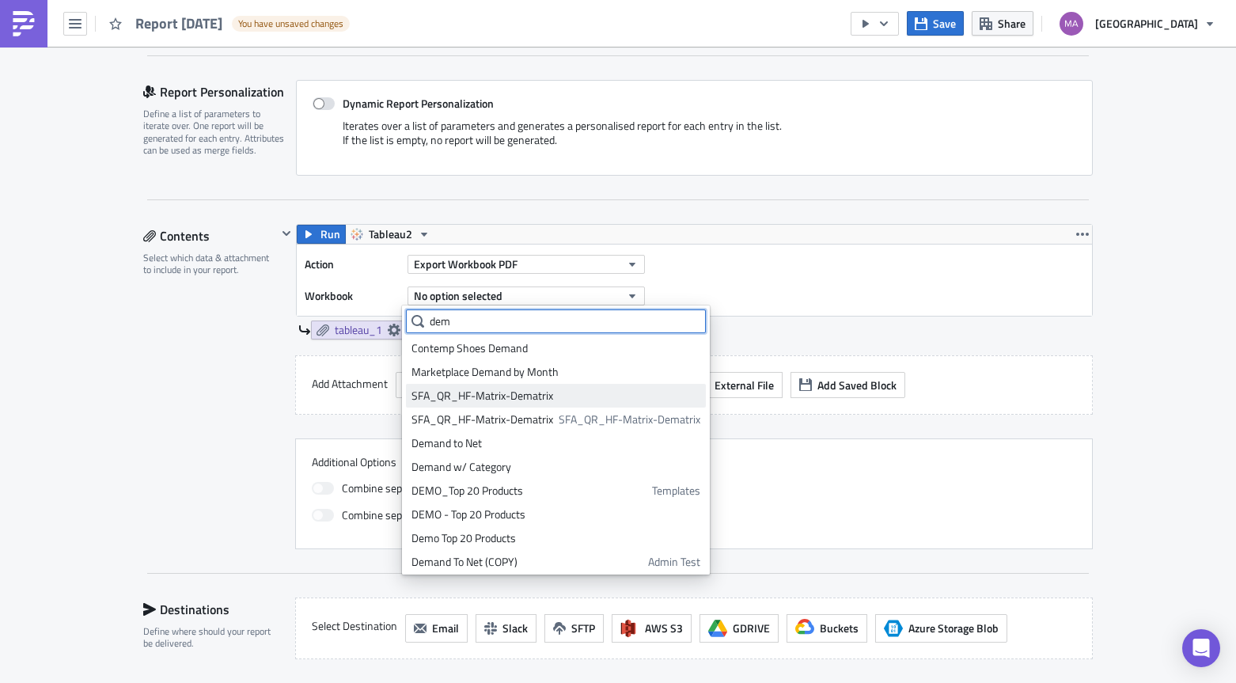
scroll to position [146, 0]
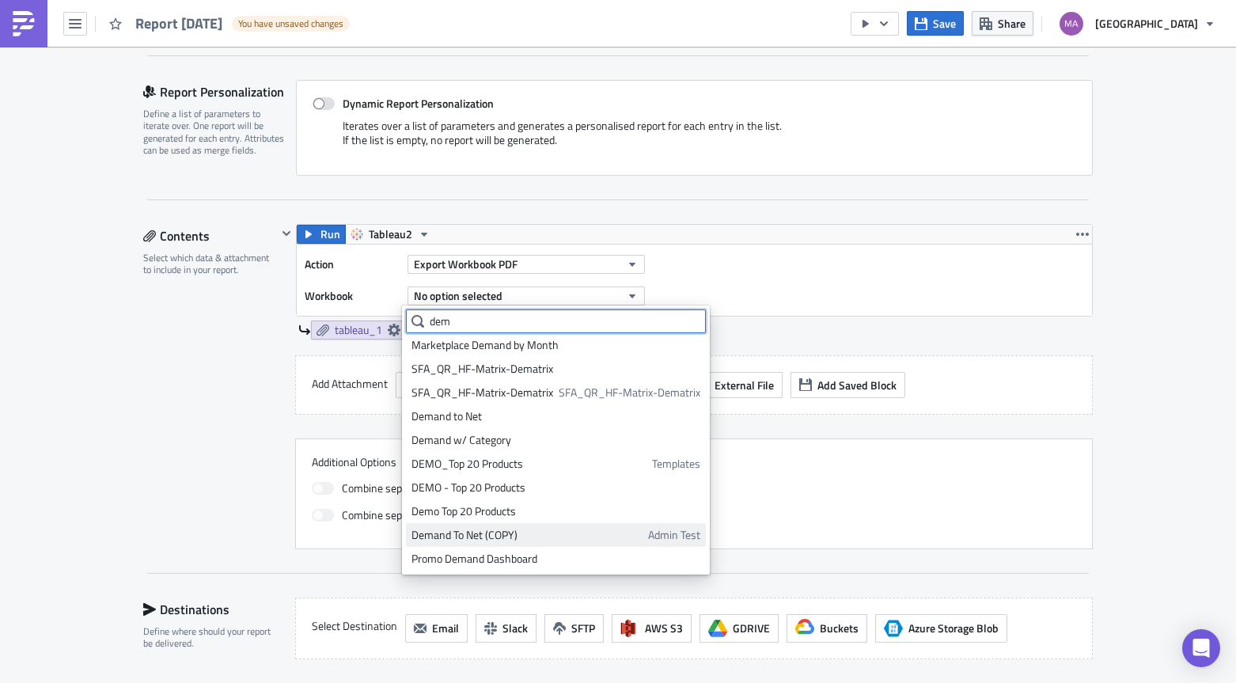
type input "dem"
click at [491, 532] on div "Demand To Net (COPY)" at bounding box center [526, 535] width 231 height 16
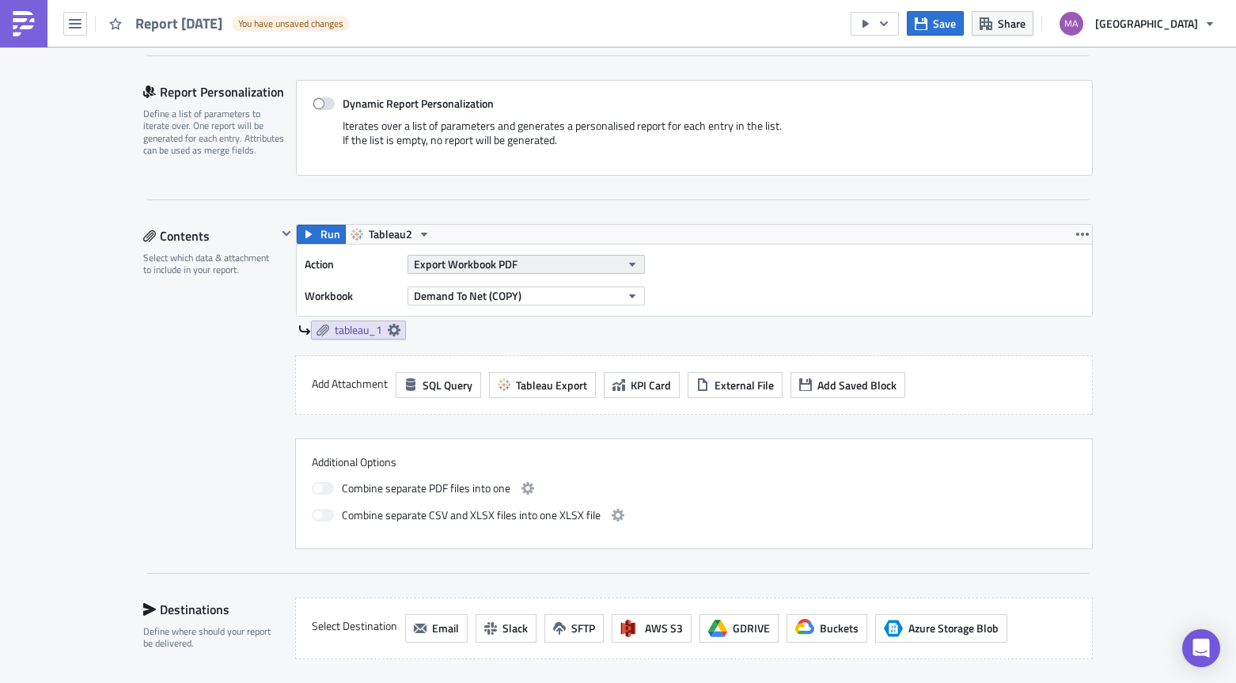
click at [529, 258] on button "Export Workbook PDF" at bounding box center [526, 264] width 237 height 19
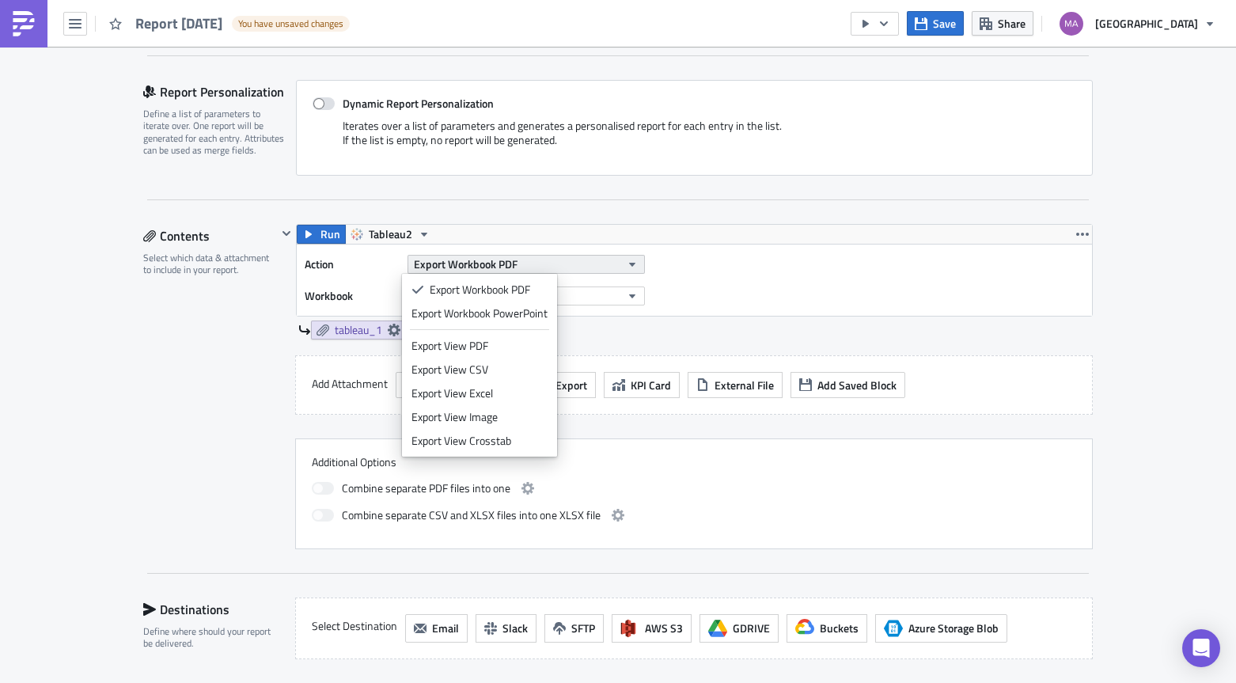
click at [529, 258] on button "Export Workbook PDF" at bounding box center [526, 264] width 237 height 19
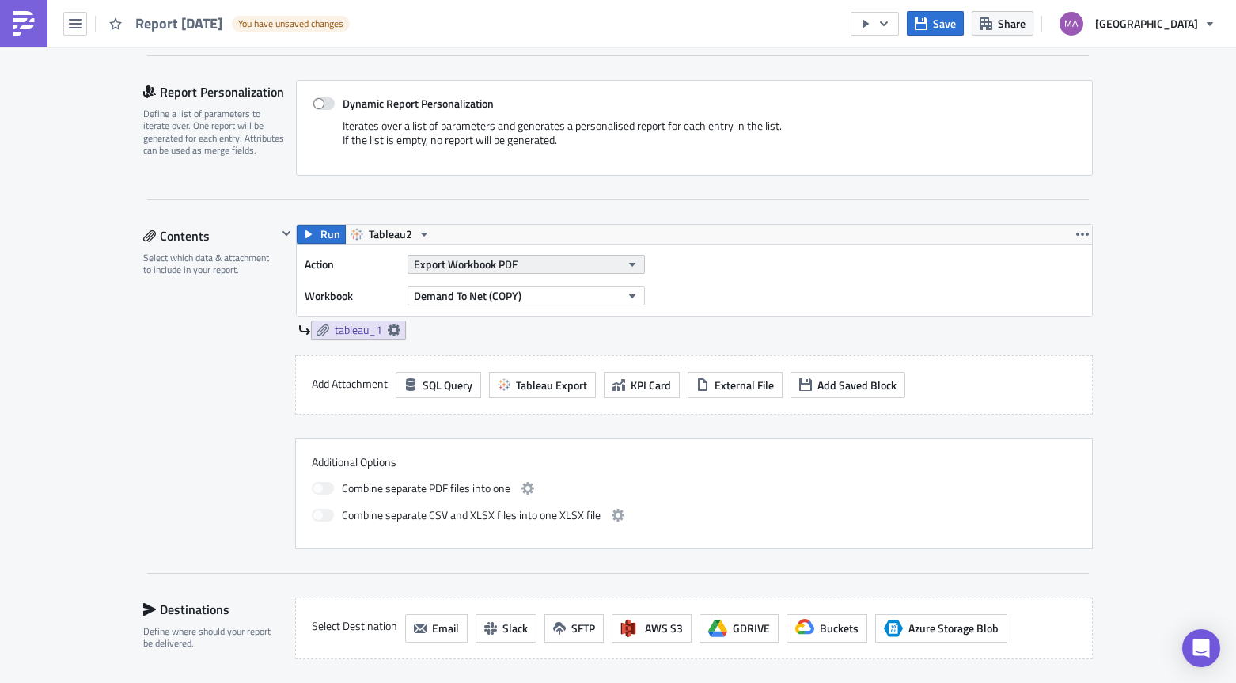
click at [529, 258] on button "Export Workbook PDF" at bounding box center [526, 264] width 237 height 19
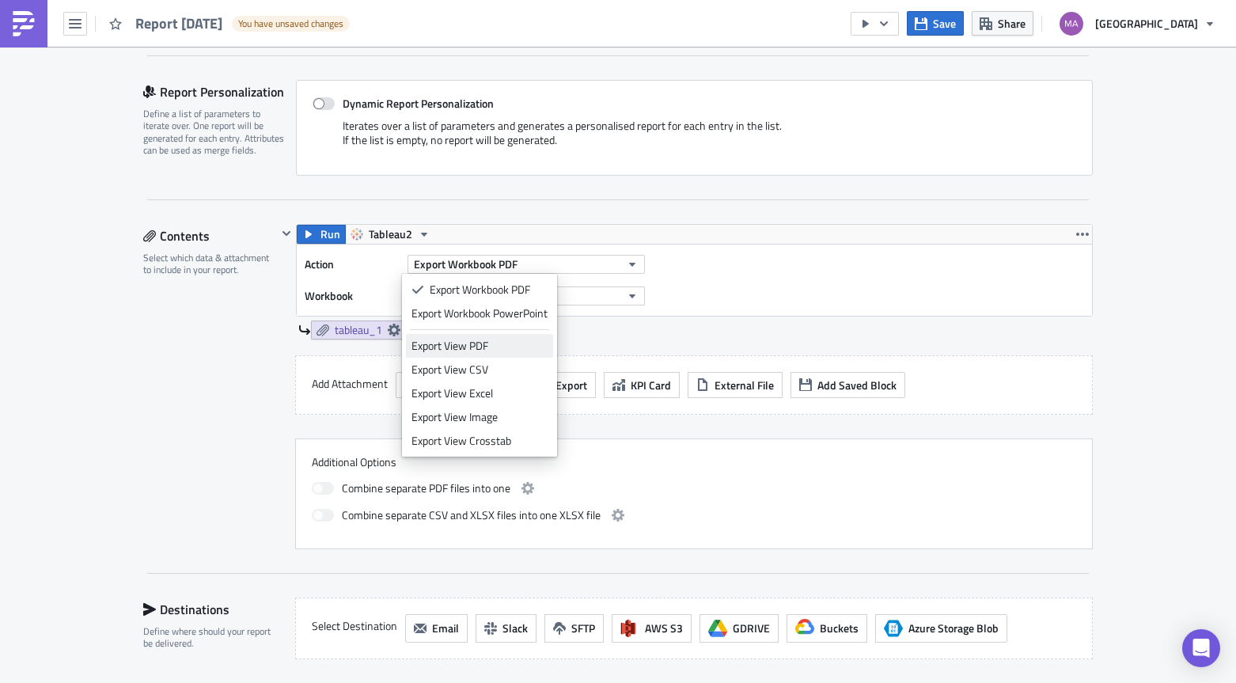
click at [489, 346] on div "Export View PDF" at bounding box center [479, 346] width 136 height 16
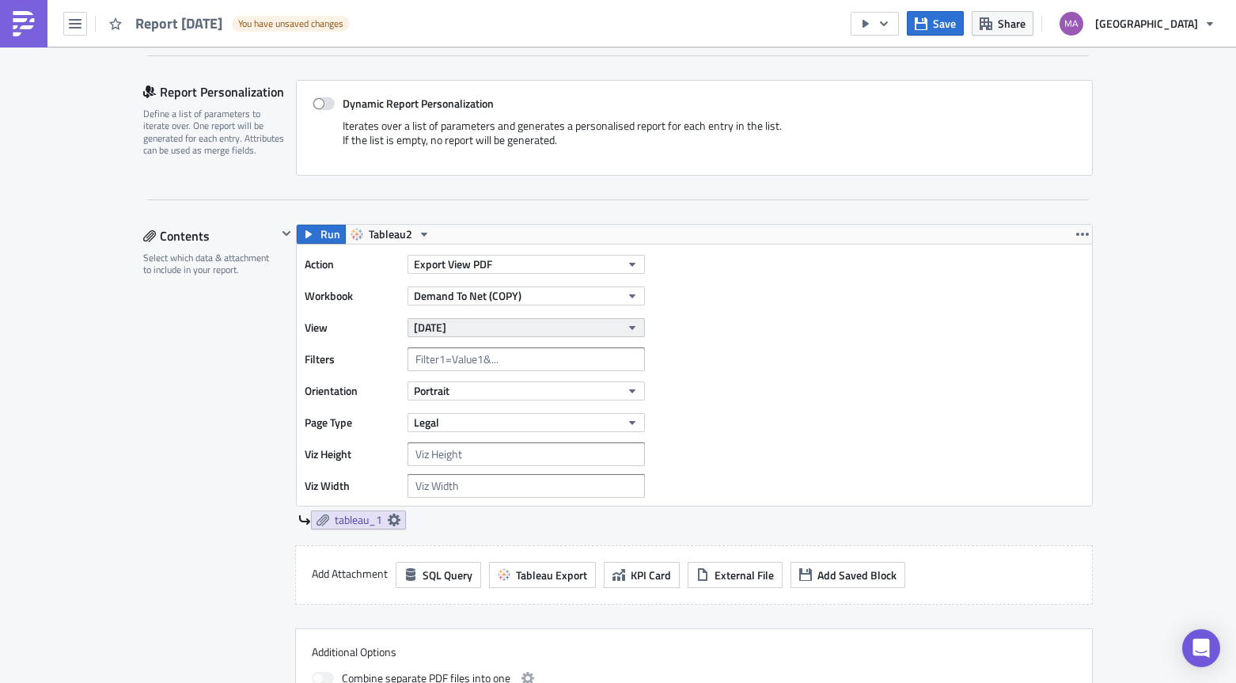
click at [493, 326] on button "[DATE]" at bounding box center [526, 327] width 237 height 19
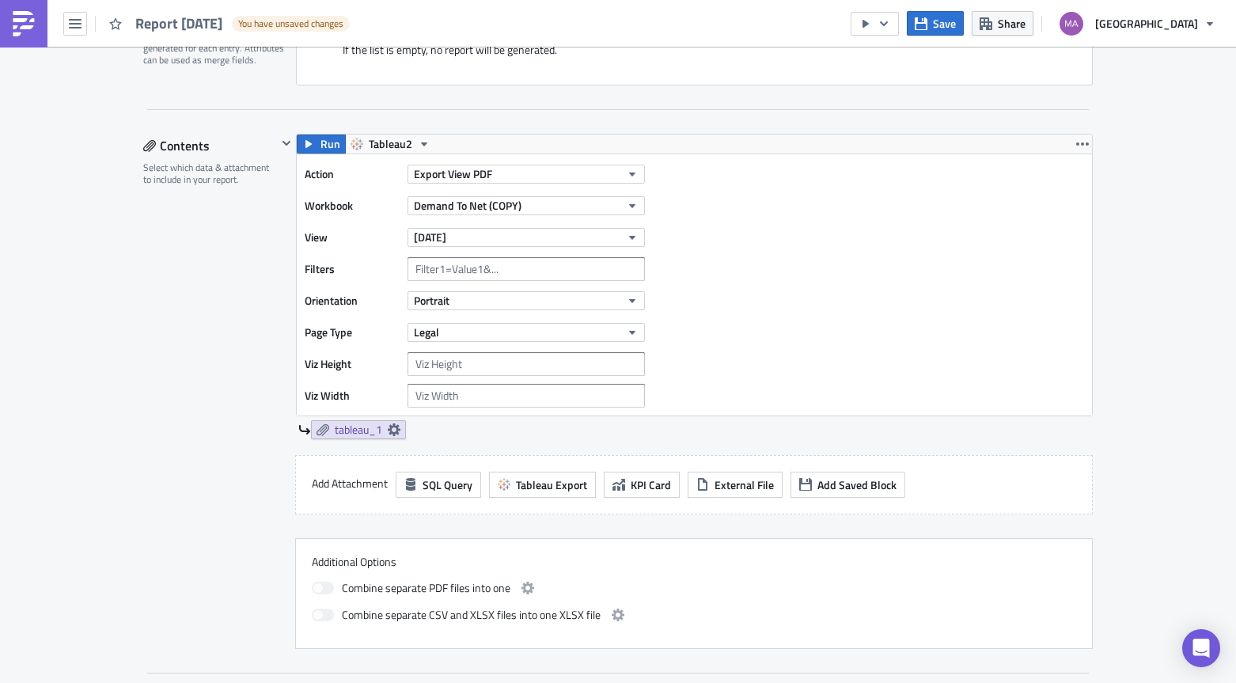
scroll to position [430, 0]
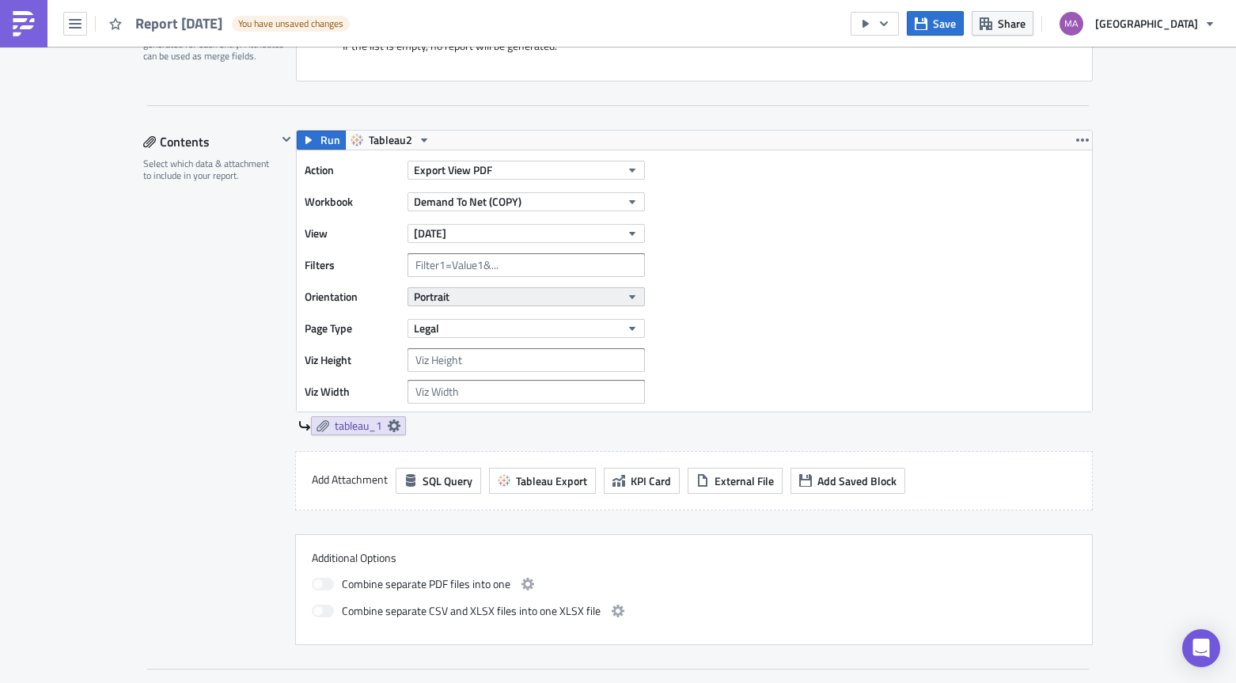
click at [464, 301] on button "Portrait" at bounding box center [526, 296] width 237 height 19
drag, startPoint x: 464, startPoint y: 345, endPoint x: 427, endPoint y: 405, distance: 70.7
click at [427, 405] on body "Report [DATE] You have unsaved changes Save Share Saks Fifth Avenue Execution L…" at bounding box center [618, 342] width 1236 height 685
click at [434, 434] on div "tableau_1" at bounding box center [695, 425] width 794 height 19
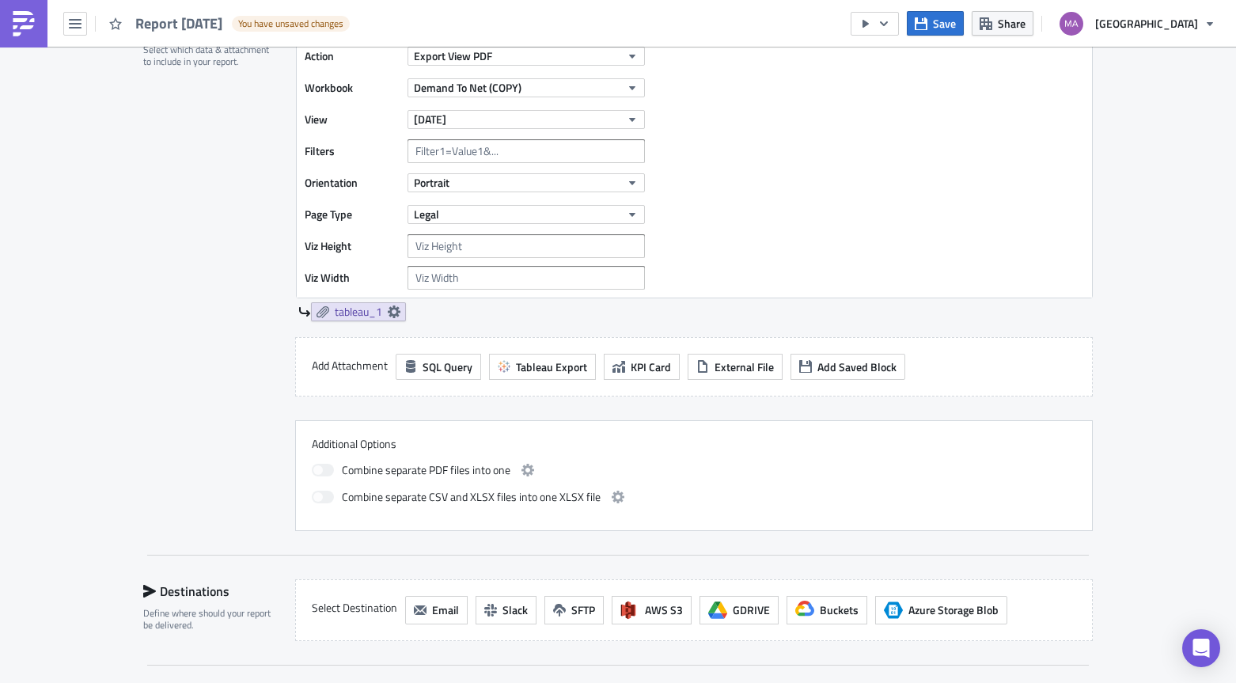
scroll to position [568, 0]
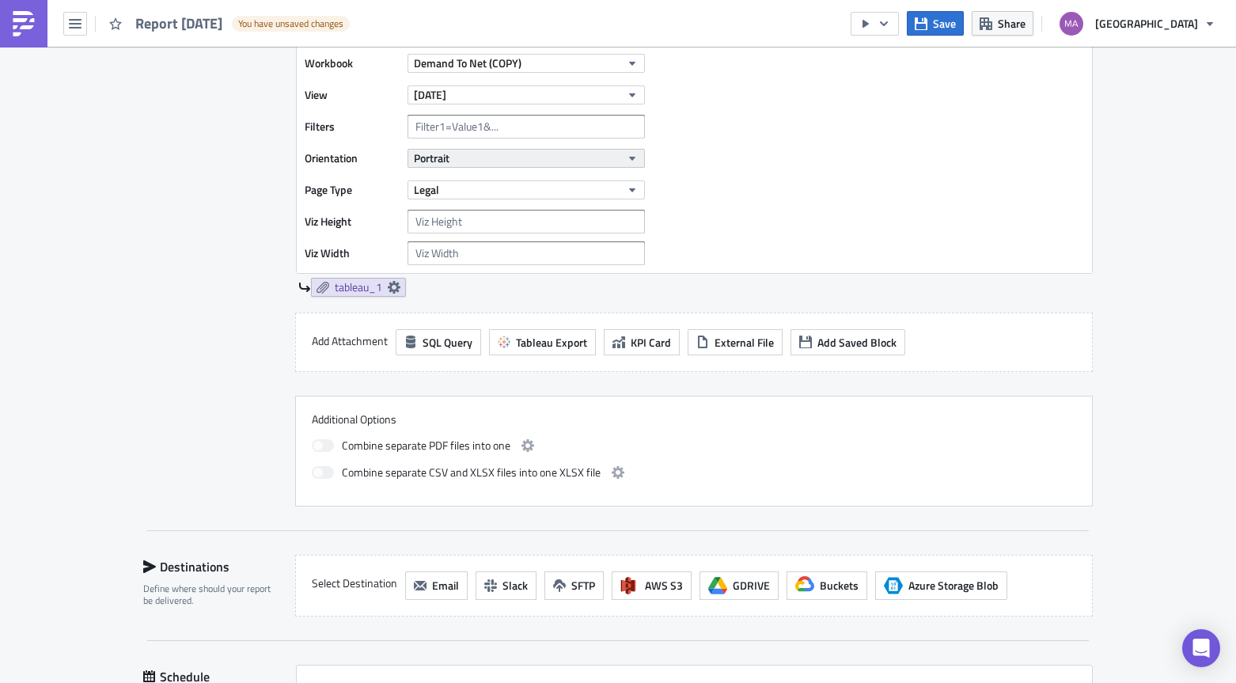
click at [484, 149] on button "Portrait" at bounding box center [526, 158] width 237 height 19
click at [476, 199] on div "Landscape" at bounding box center [476, 207] width 131 height 16
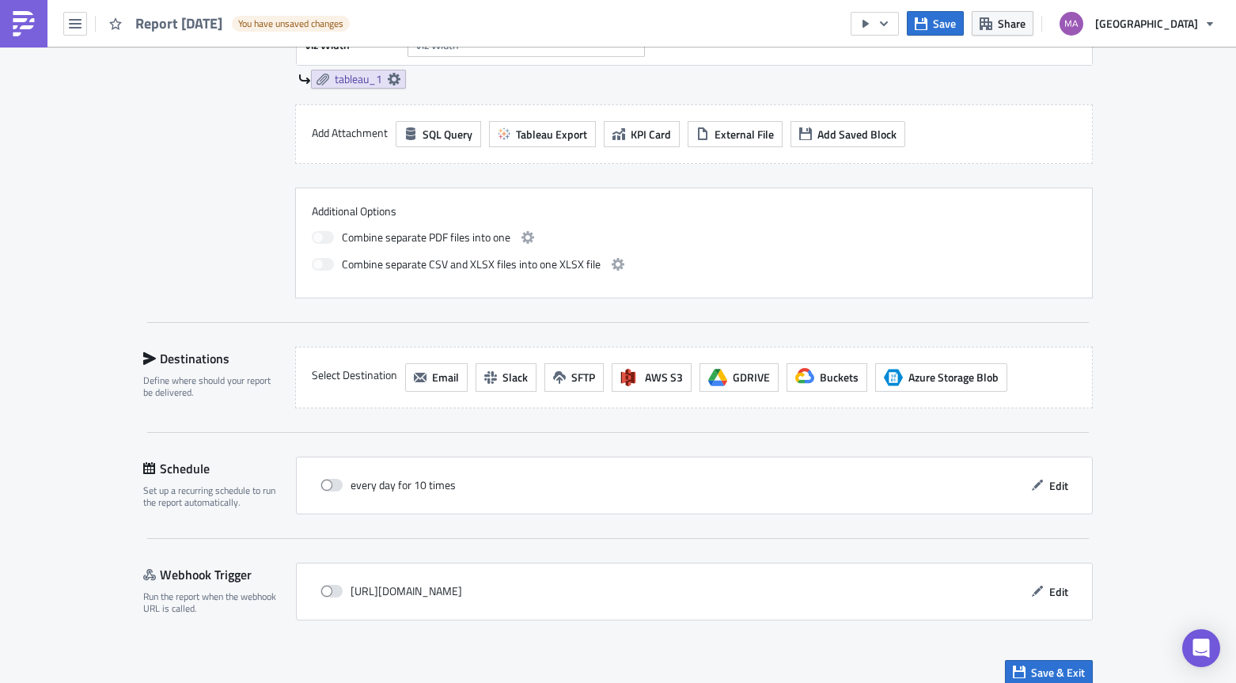
scroll to position [791, 0]
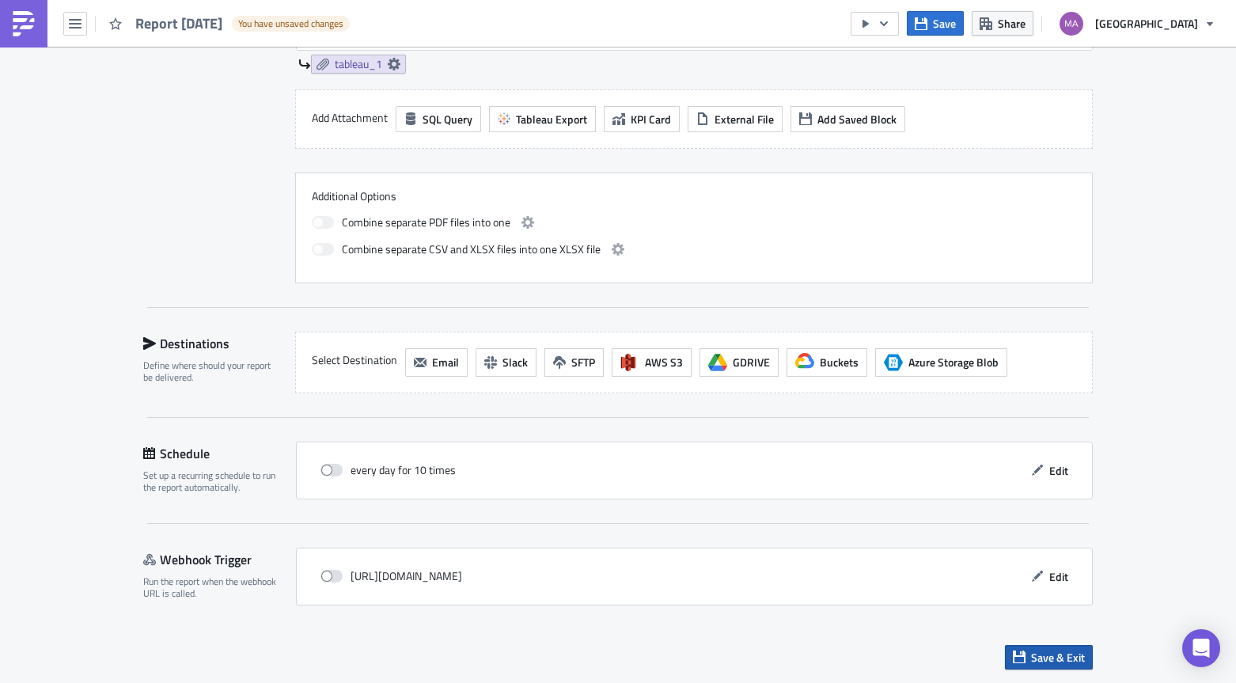
click at [1039, 654] on span "Save & Exit" at bounding box center [1058, 657] width 54 height 17
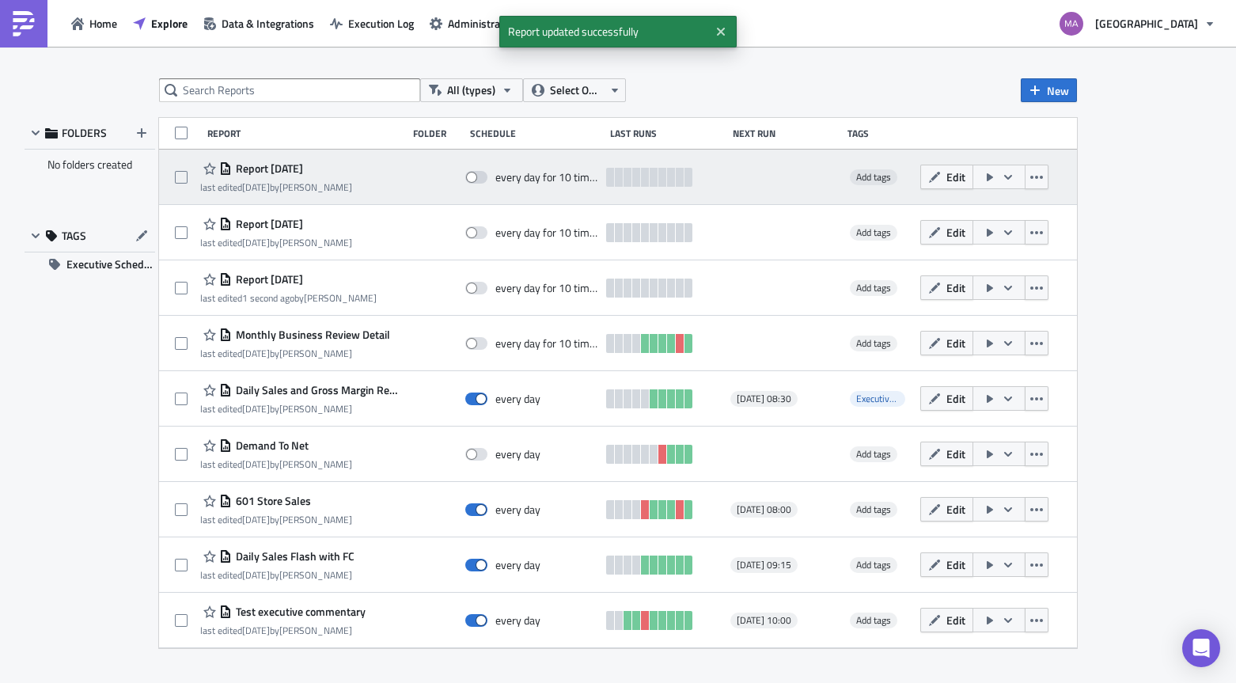
click at [990, 179] on icon "button" at bounding box center [990, 177] width 13 height 13
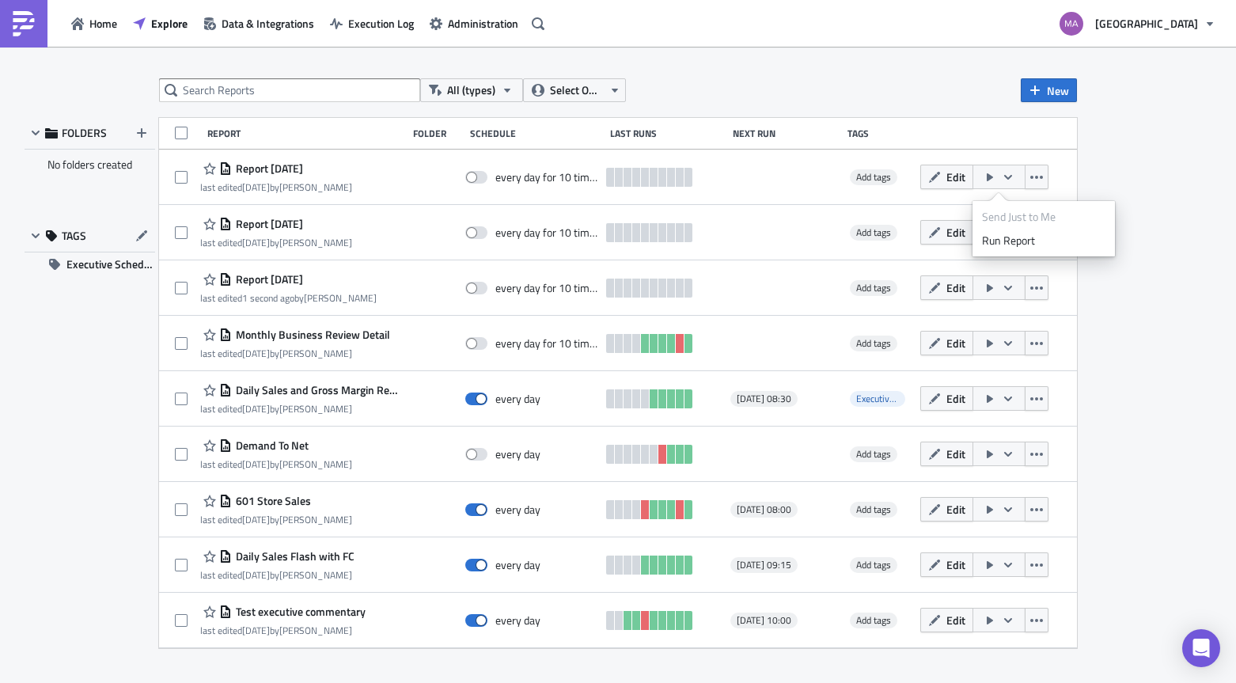
click at [991, 218] on div "Send Just to Me" at bounding box center [1043, 217] width 123 height 16
click at [1094, 184] on div "All (types) Select Owner New FOLDERS No folders created TAGS Executive Schedule…" at bounding box center [618, 366] width 1236 height 639
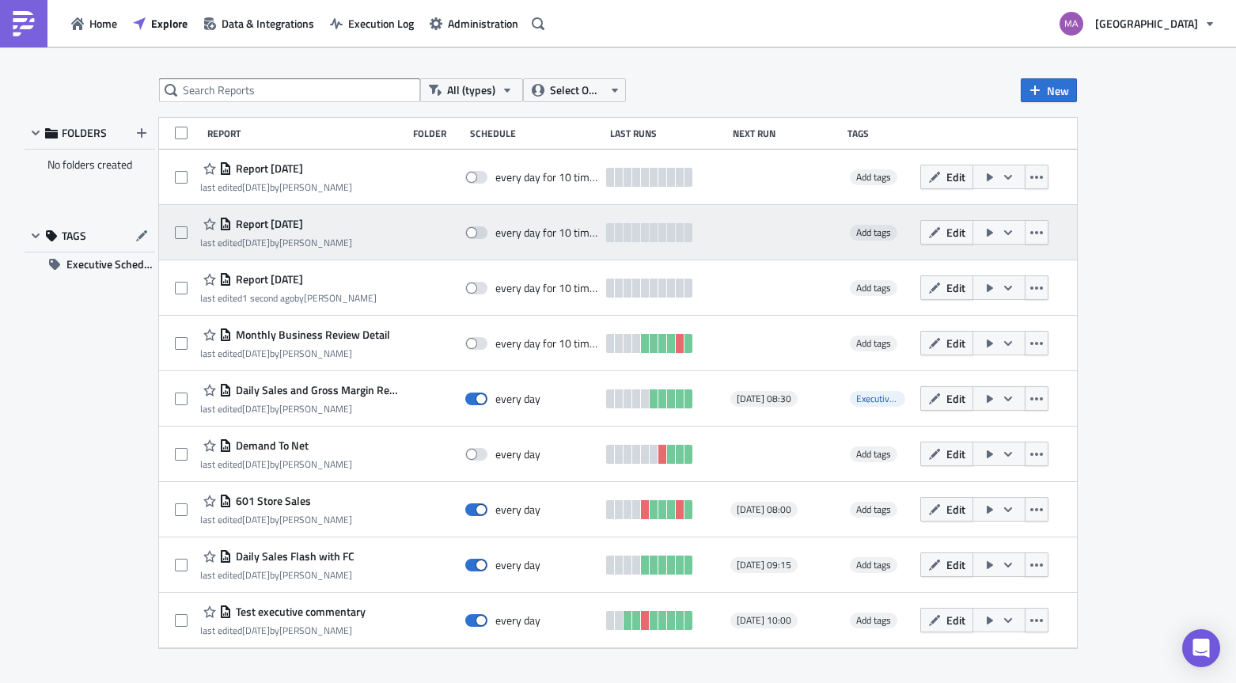
click at [1007, 233] on icon "button" at bounding box center [1008, 231] width 8 height 5
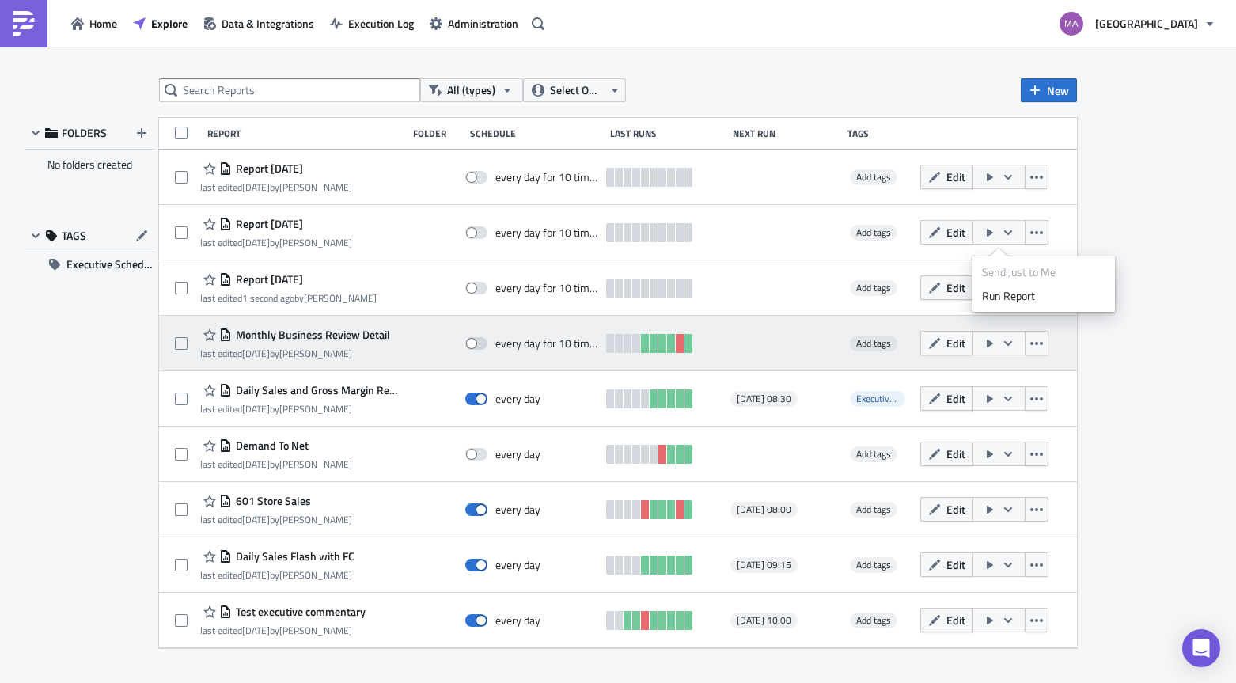
click at [1006, 343] on icon "button" at bounding box center [1008, 342] width 8 height 5
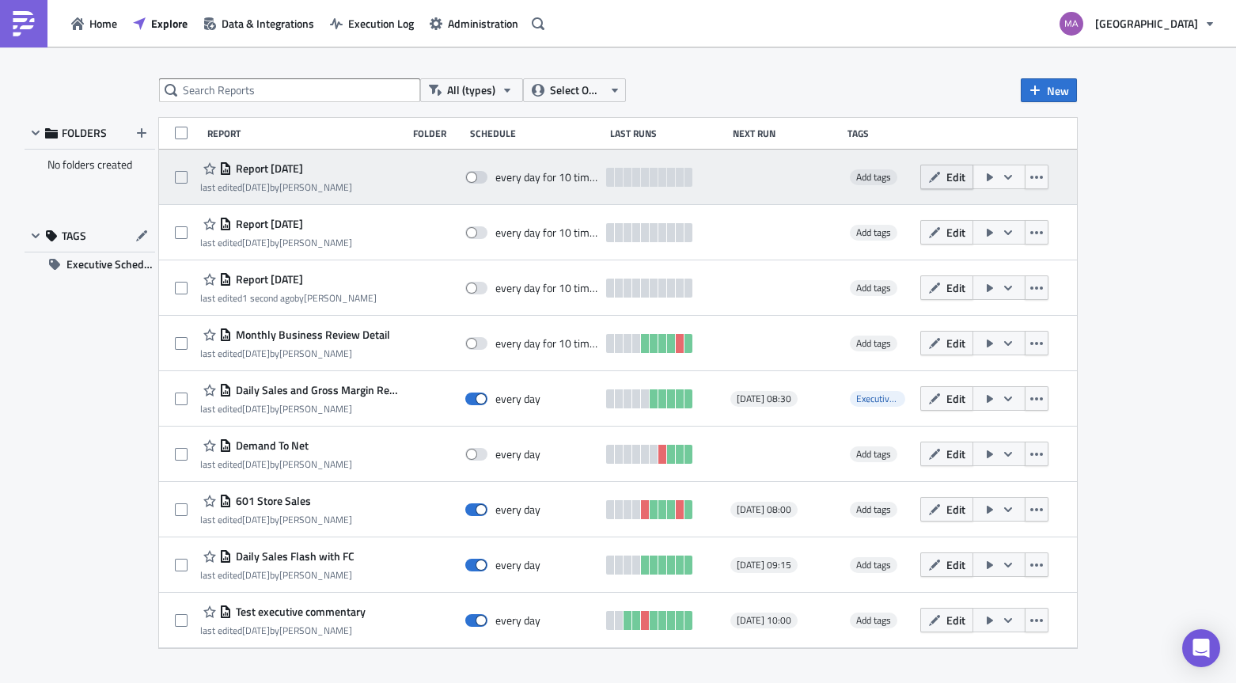
click at [947, 175] on span "Edit" at bounding box center [955, 177] width 19 height 17
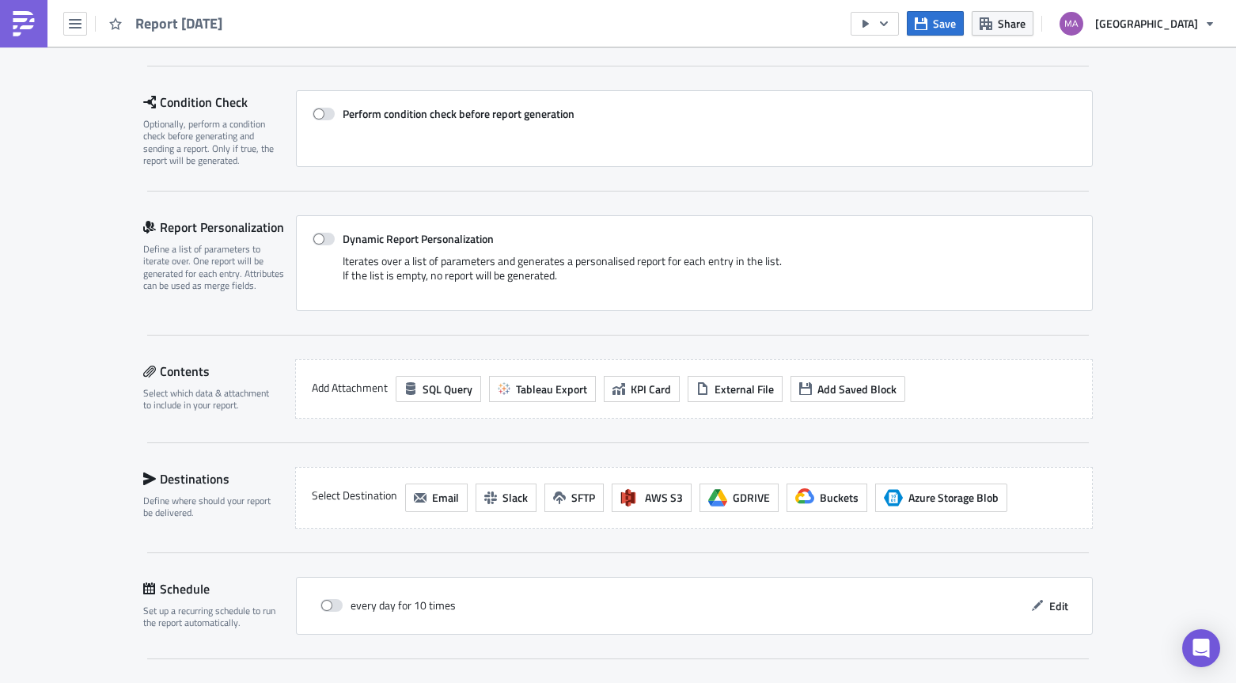
scroll to position [336, 0]
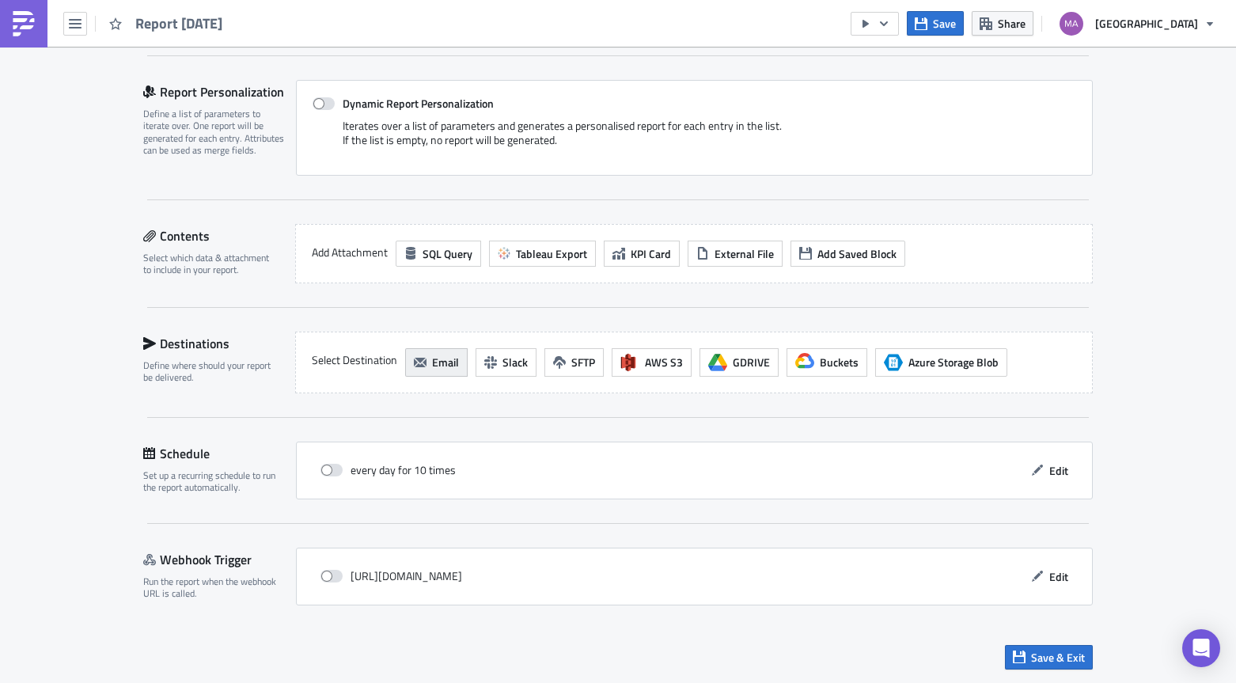
click at [446, 358] on span "Email" at bounding box center [445, 362] width 27 height 17
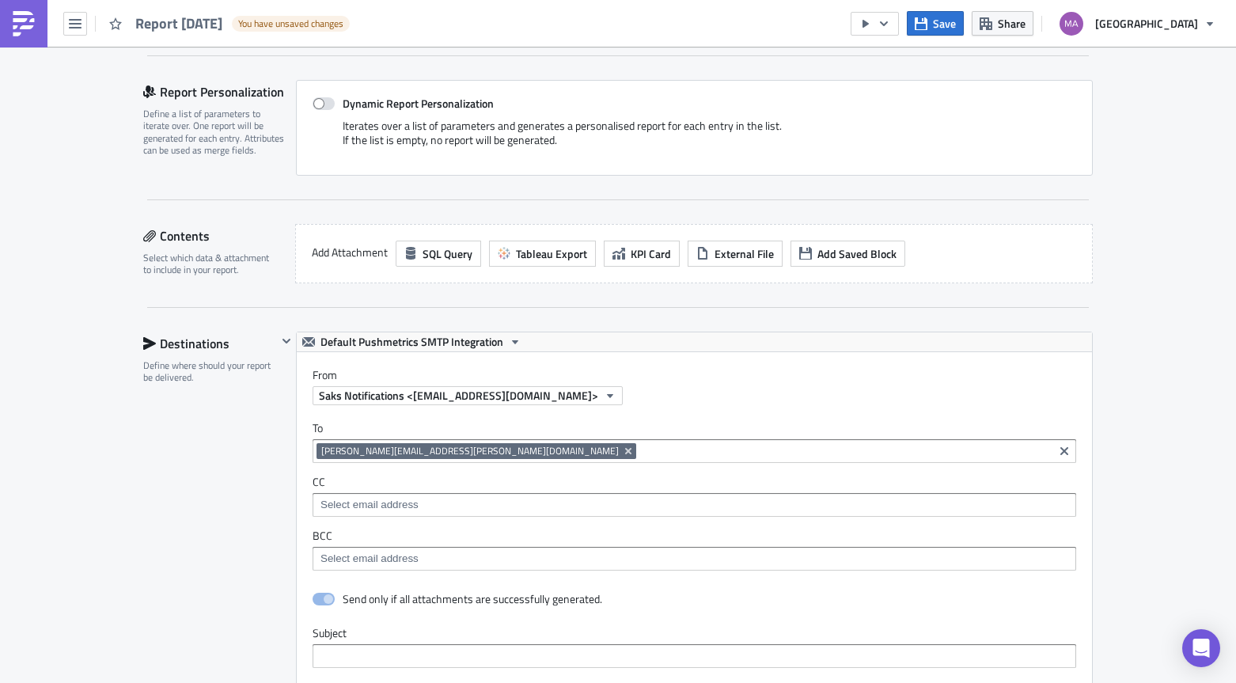
scroll to position [0, 0]
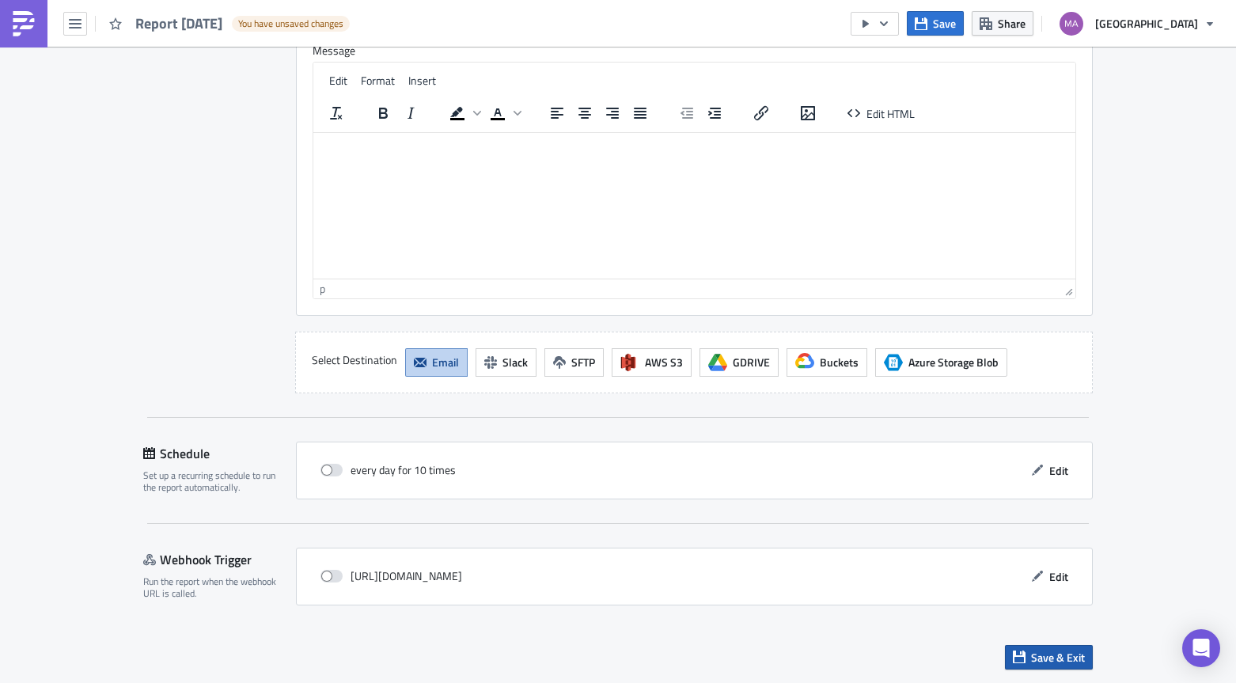
click at [1013, 654] on icon "button" at bounding box center [1019, 656] width 13 height 13
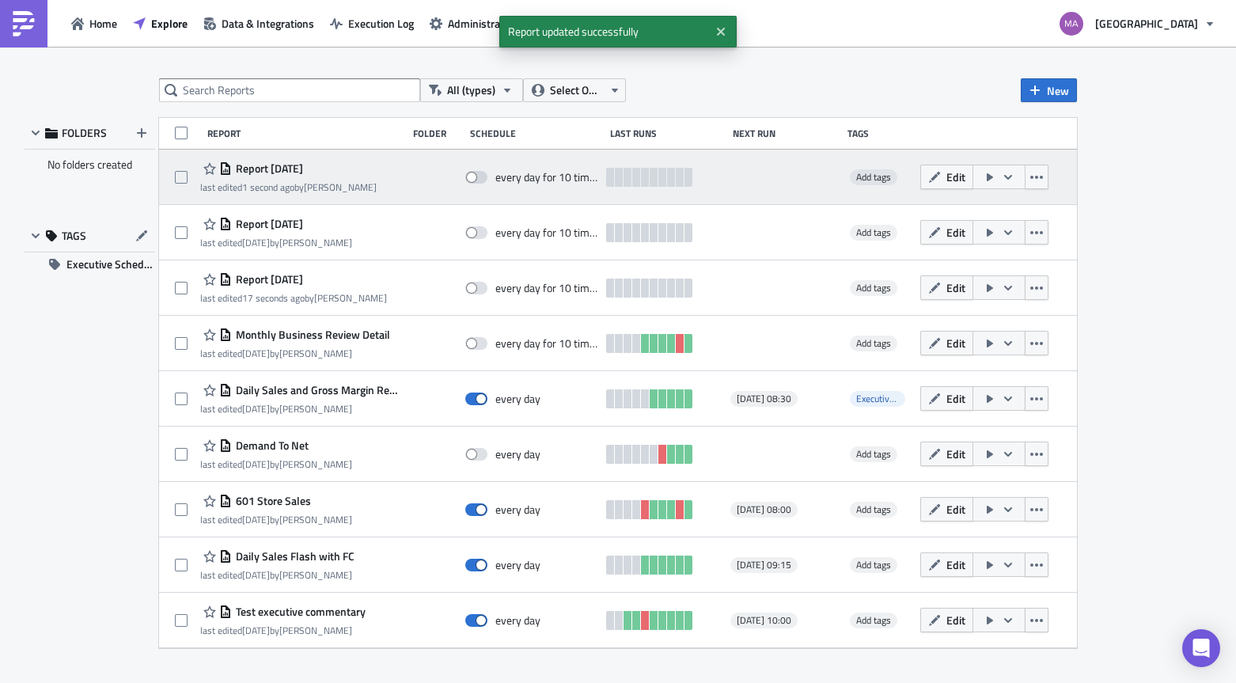
click at [1009, 180] on icon "button" at bounding box center [1008, 177] width 13 height 13
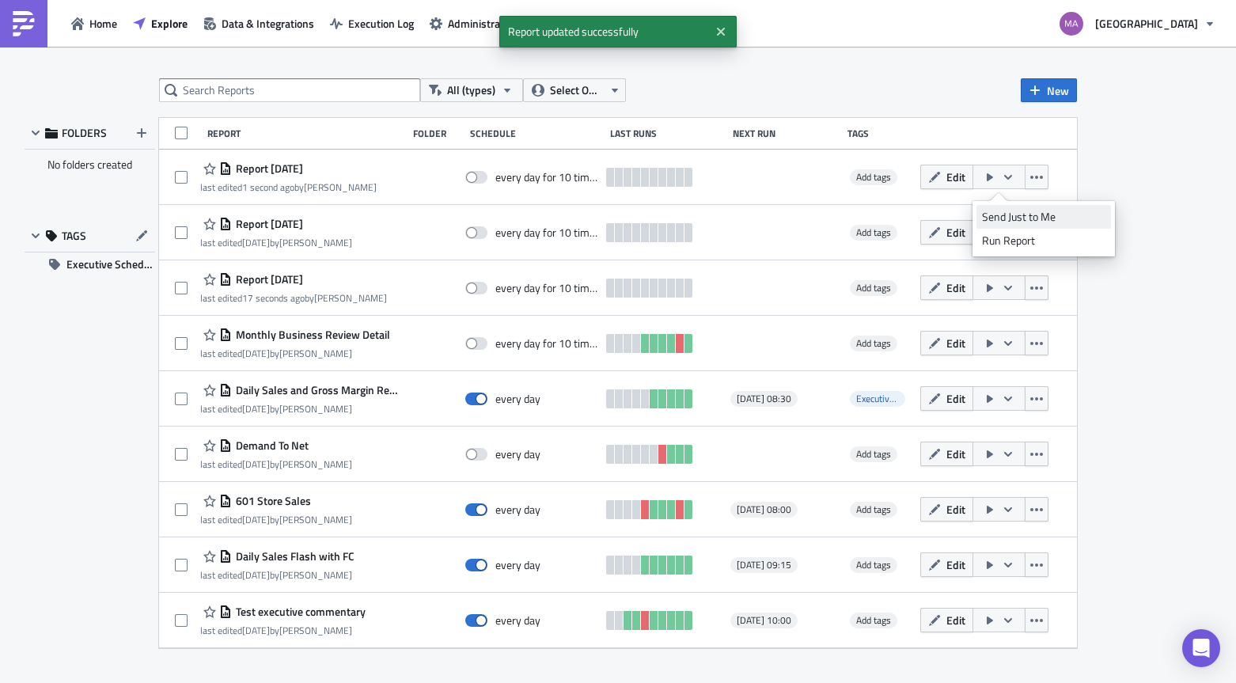
click at [1014, 207] on link "Send Just to Me" at bounding box center [1044, 217] width 135 height 24
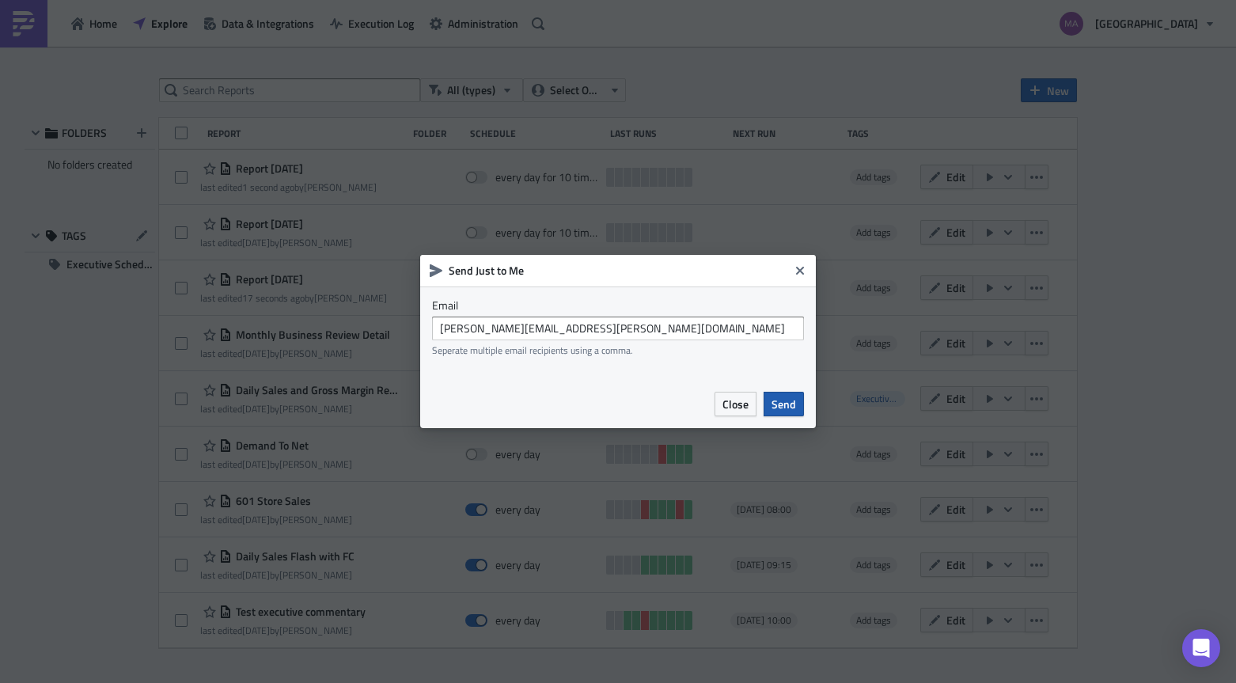
click at [796, 399] on button "Send" at bounding box center [784, 404] width 40 height 25
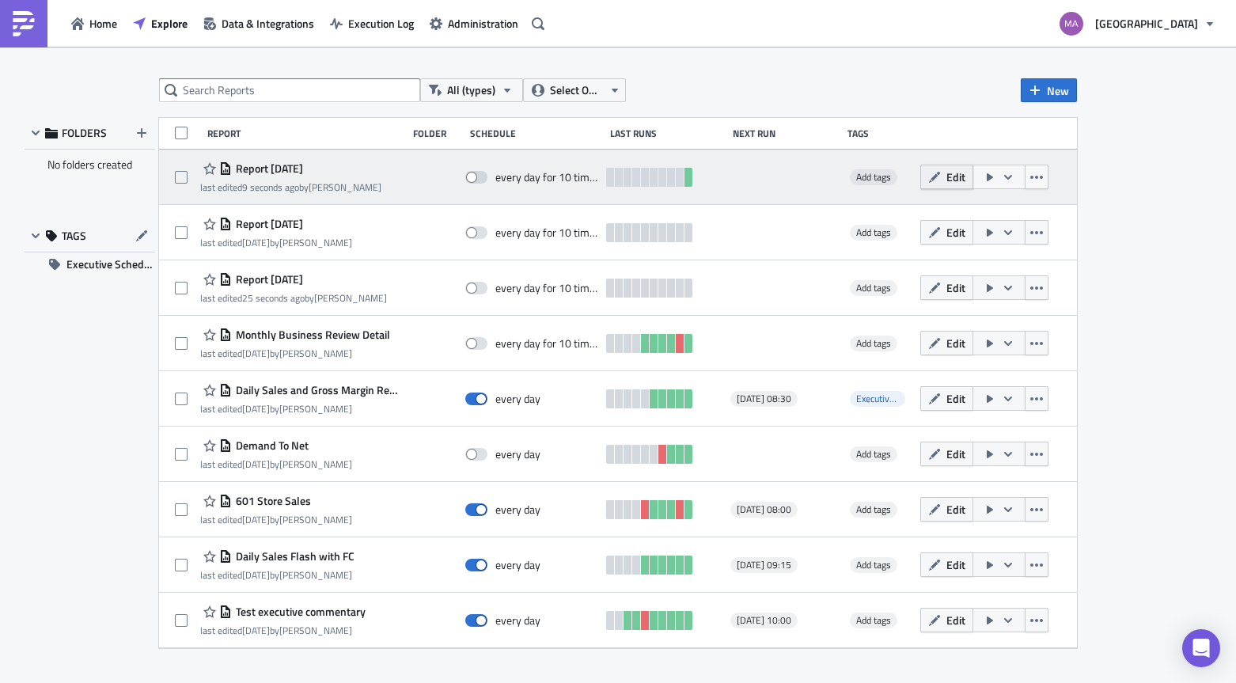
click at [950, 174] on span "Edit" at bounding box center [955, 177] width 19 height 17
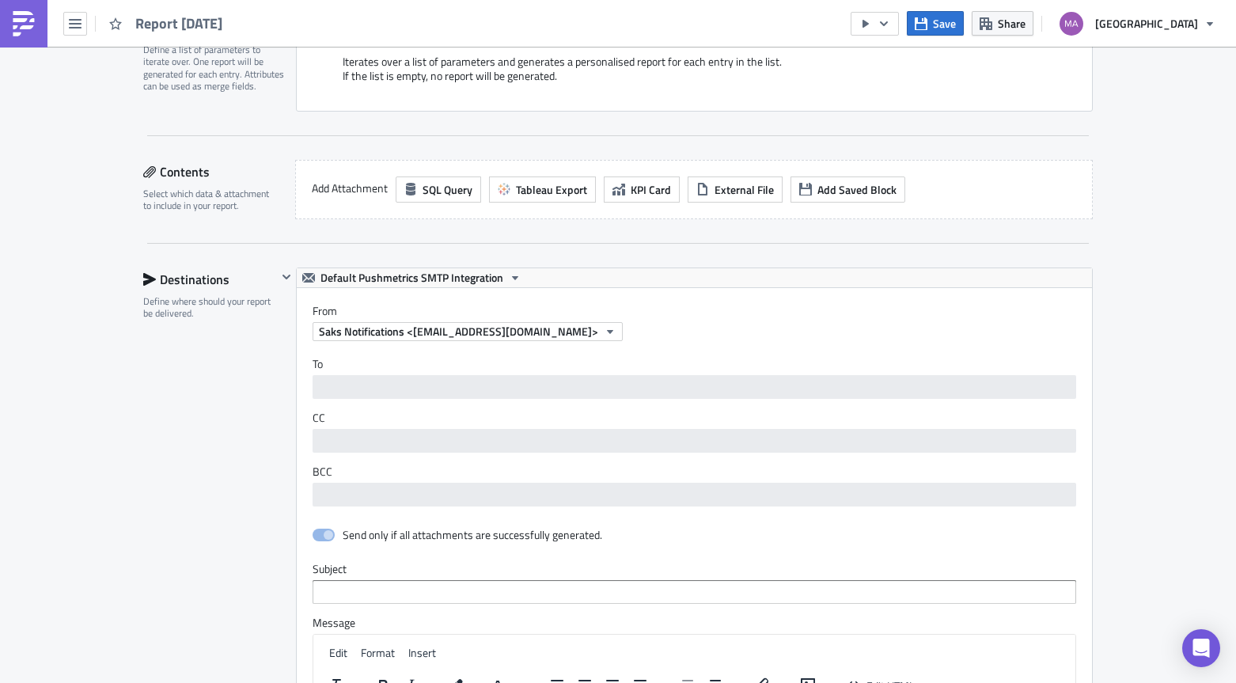
scroll to position [370, 0]
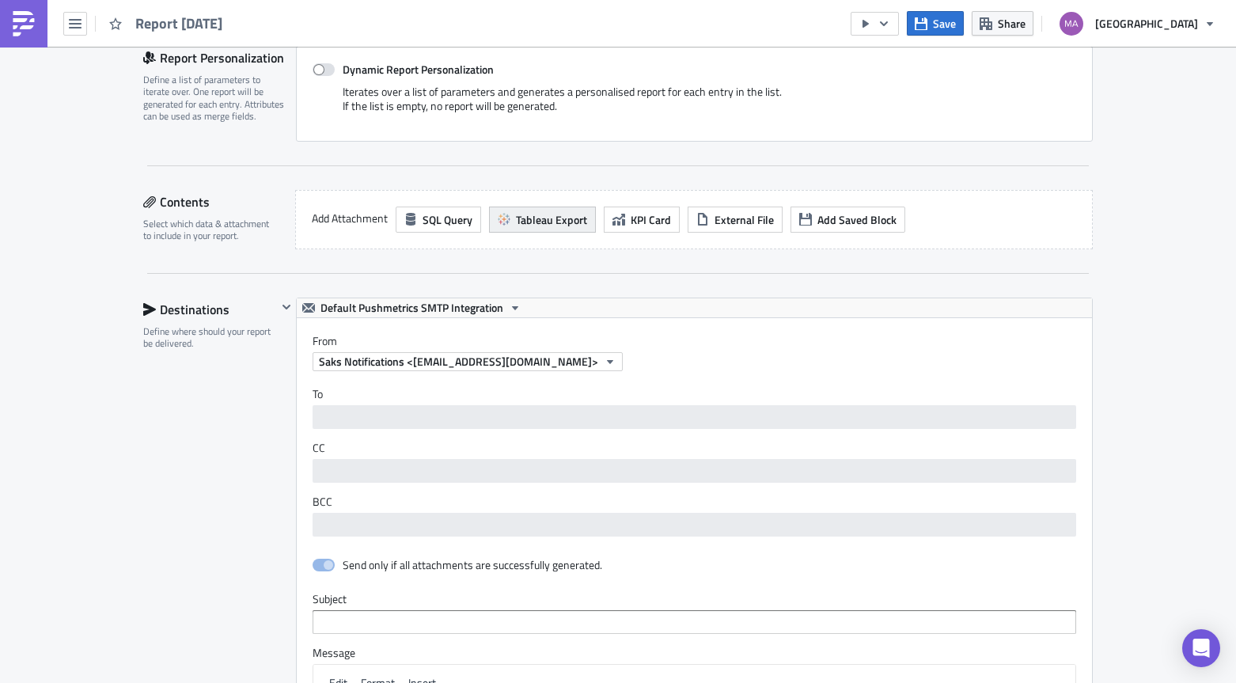
click at [558, 214] on span "Tableau Export" at bounding box center [551, 219] width 71 height 17
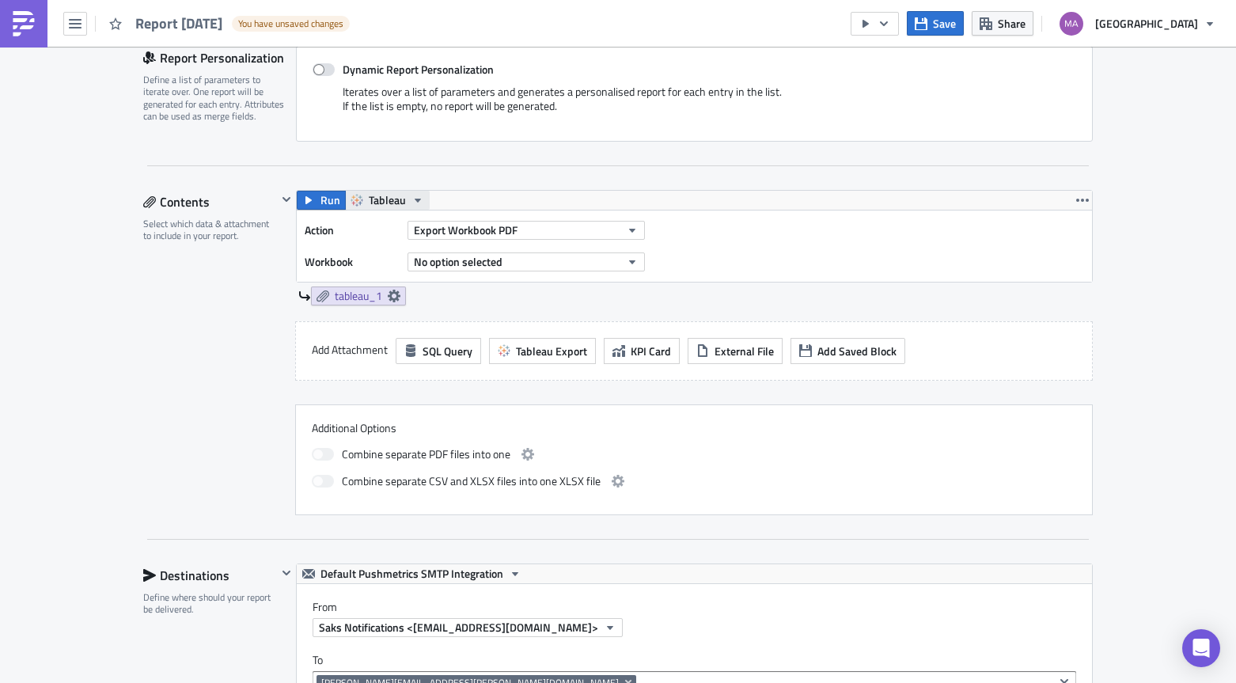
click at [372, 201] on span "Tableau" at bounding box center [387, 200] width 37 height 19
click at [379, 248] on div "Tableau2" at bounding box center [422, 249] width 113 height 16
click at [439, 265] on span "No option selected" at bounding box center [458, 261] width 89 height 17
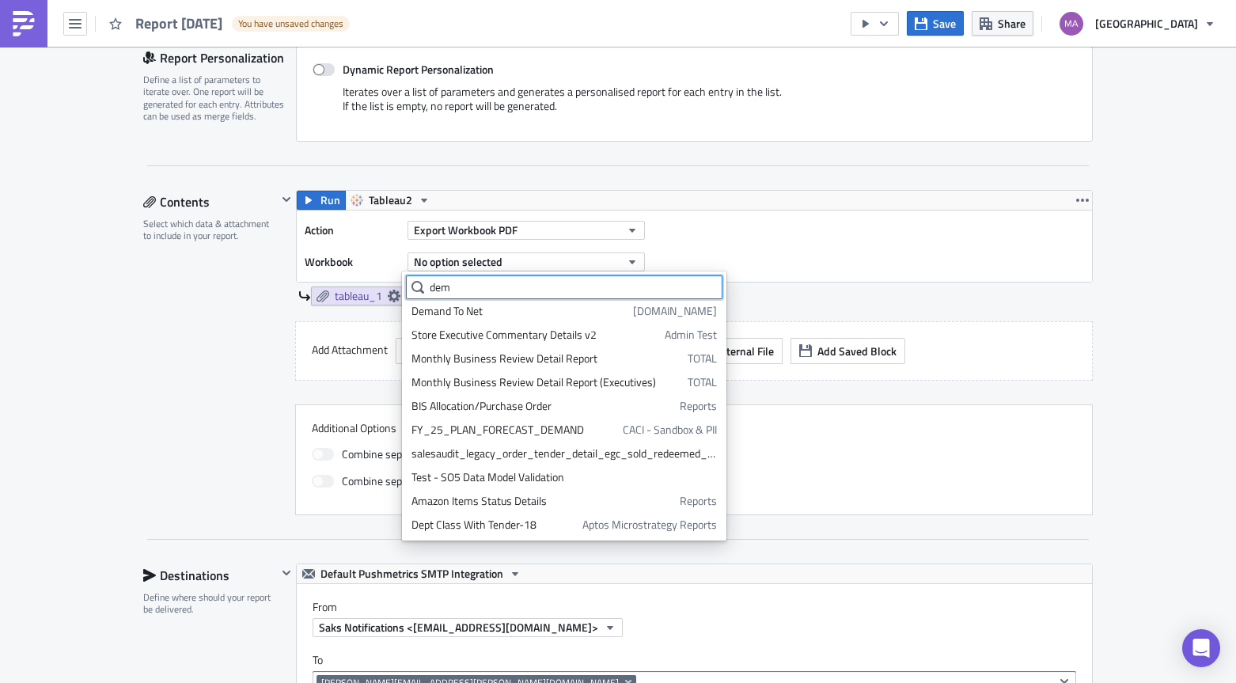
scroll to position [0, 0]
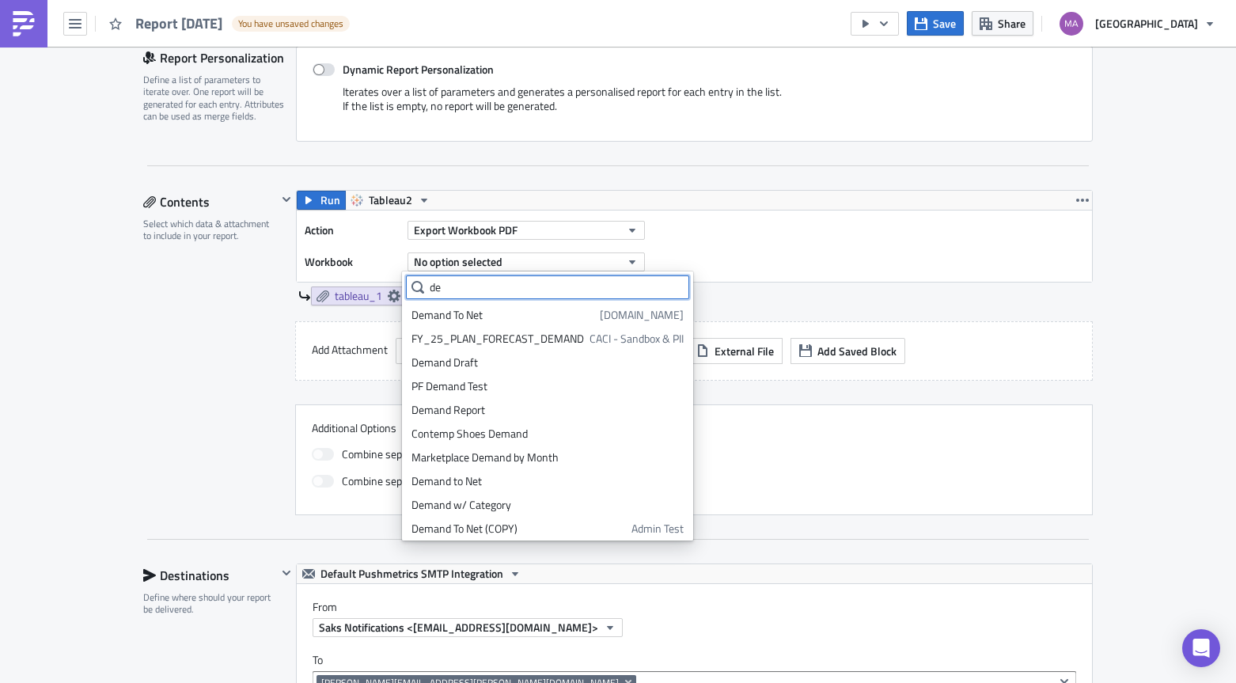
type input "d"
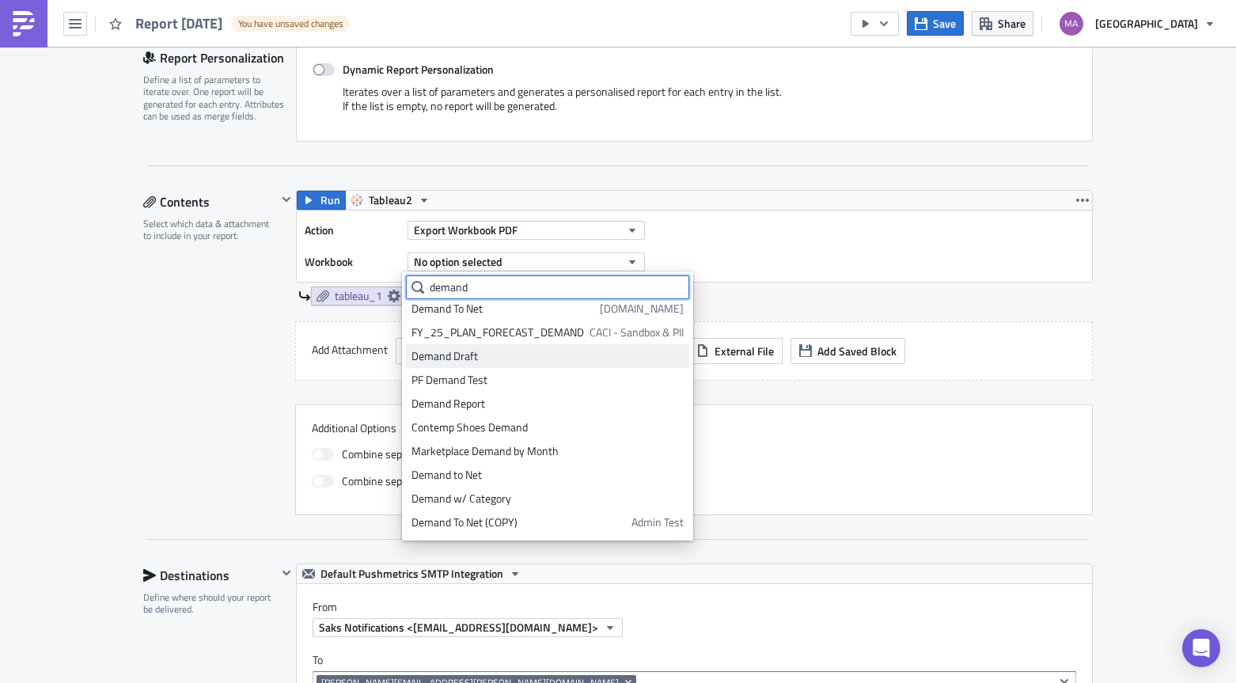
scroll to position [28, 0]
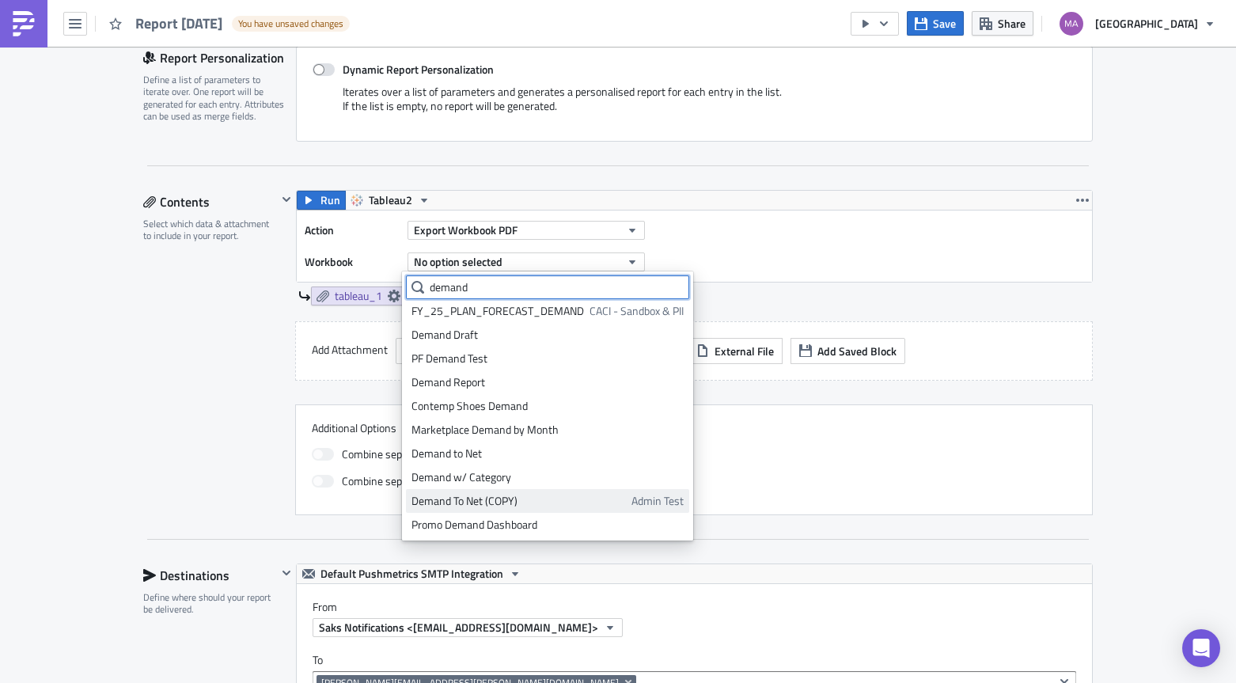
type input "demand"
click at [477, 497] on div "Demand To Net (COPY)" at bounding box center [518, 501] width 214 height 16
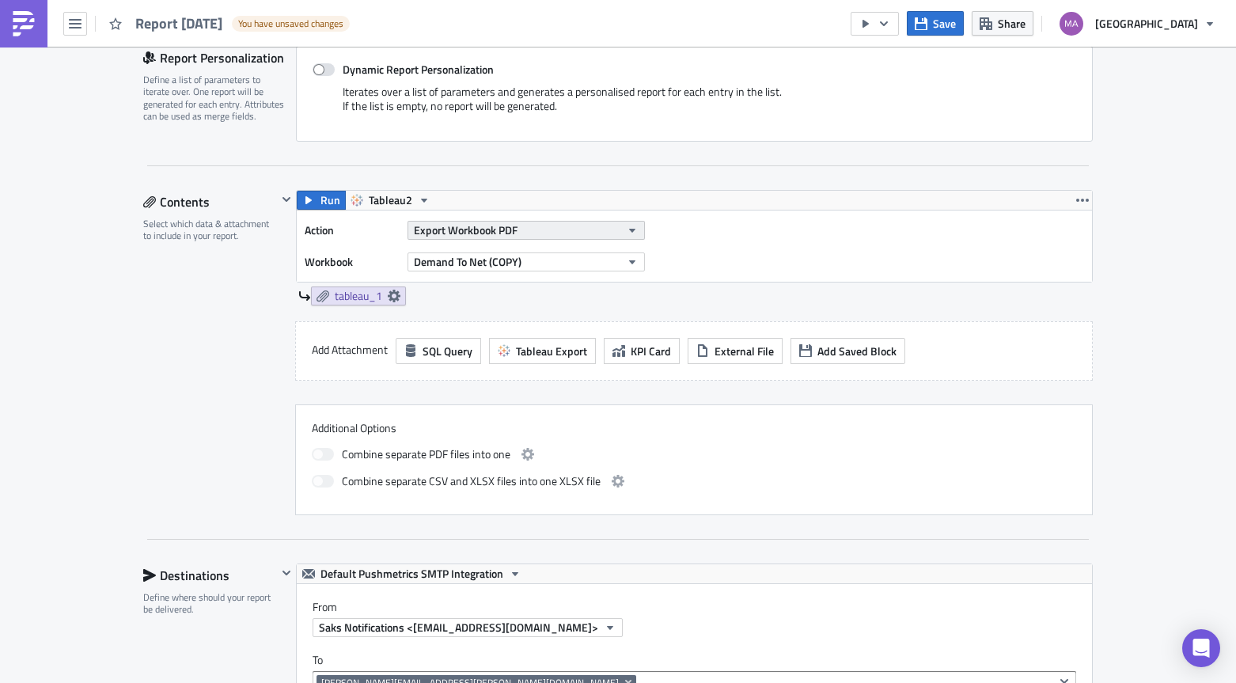
click at [504, 230] on span "Export Workbook PDF" at bounding box center [466, 230] width 104 height 17
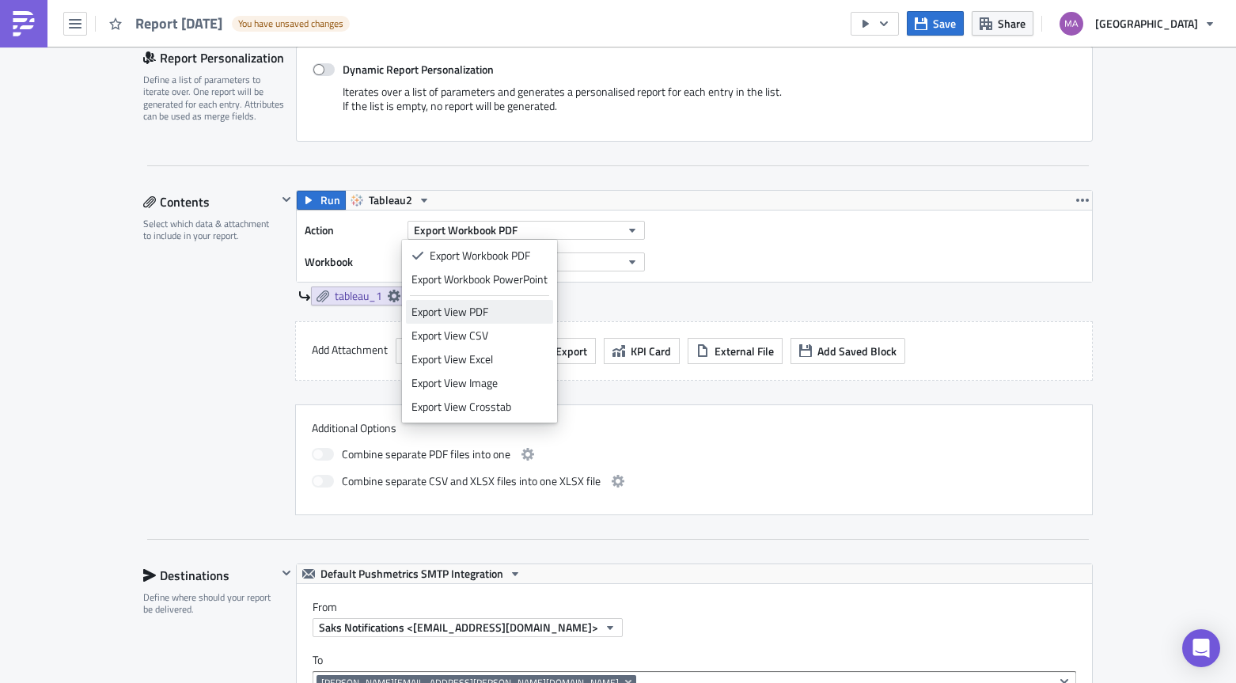
click at [479, 309] on div "Export View PDF" at bounding box center [479, 312] width 136 height 16
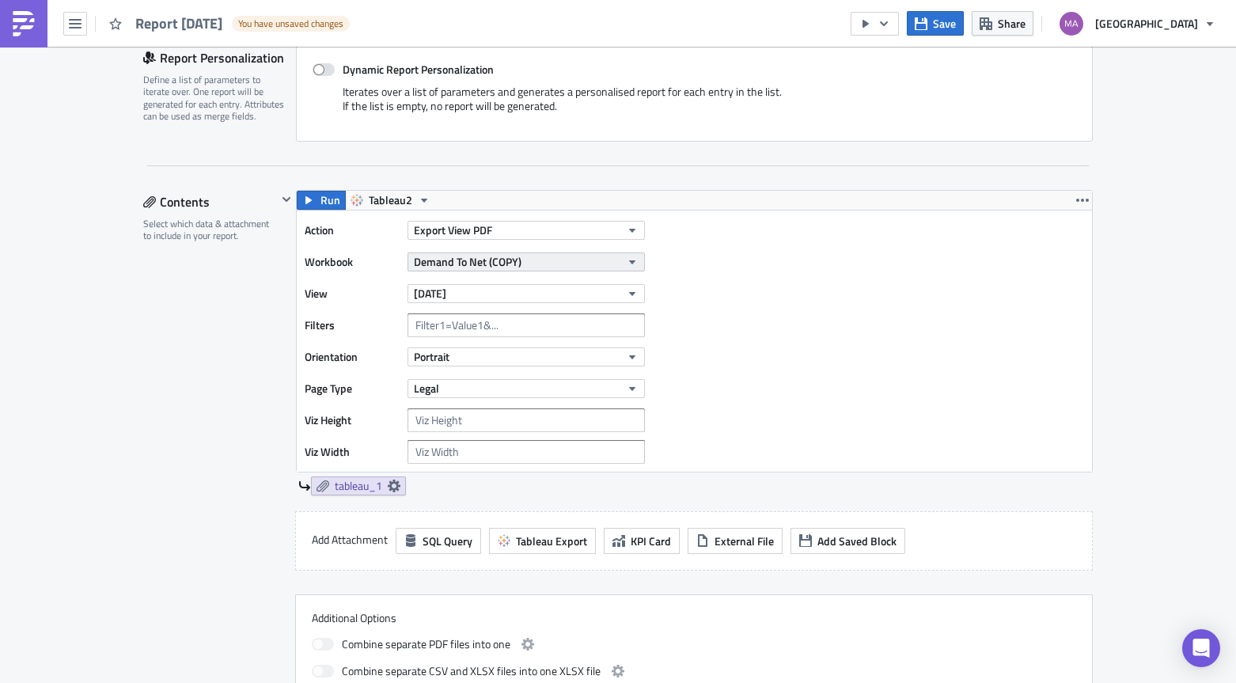
click at [493, 257] on span "Demand To Net (COPY)" at bounding box center [468, 261] width 108 height 17
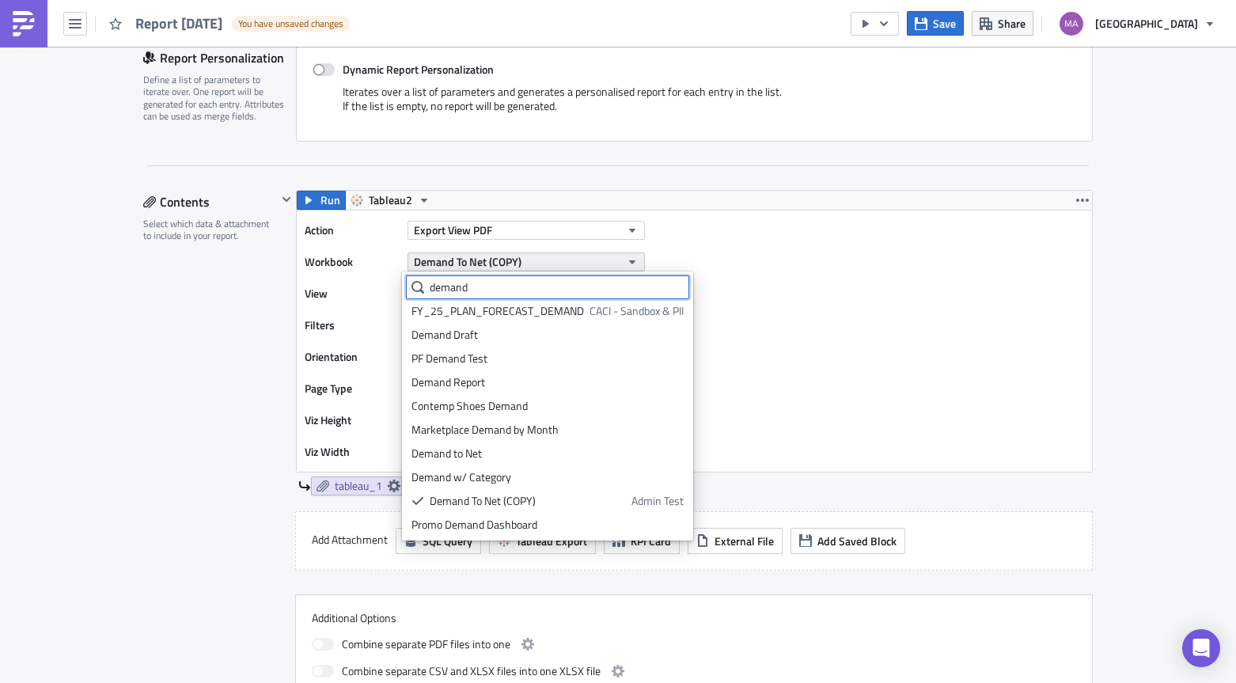
click at [493, 257] on span "Demand To Net (COPY)" at bounding box center [468, 261] width 108 height 17
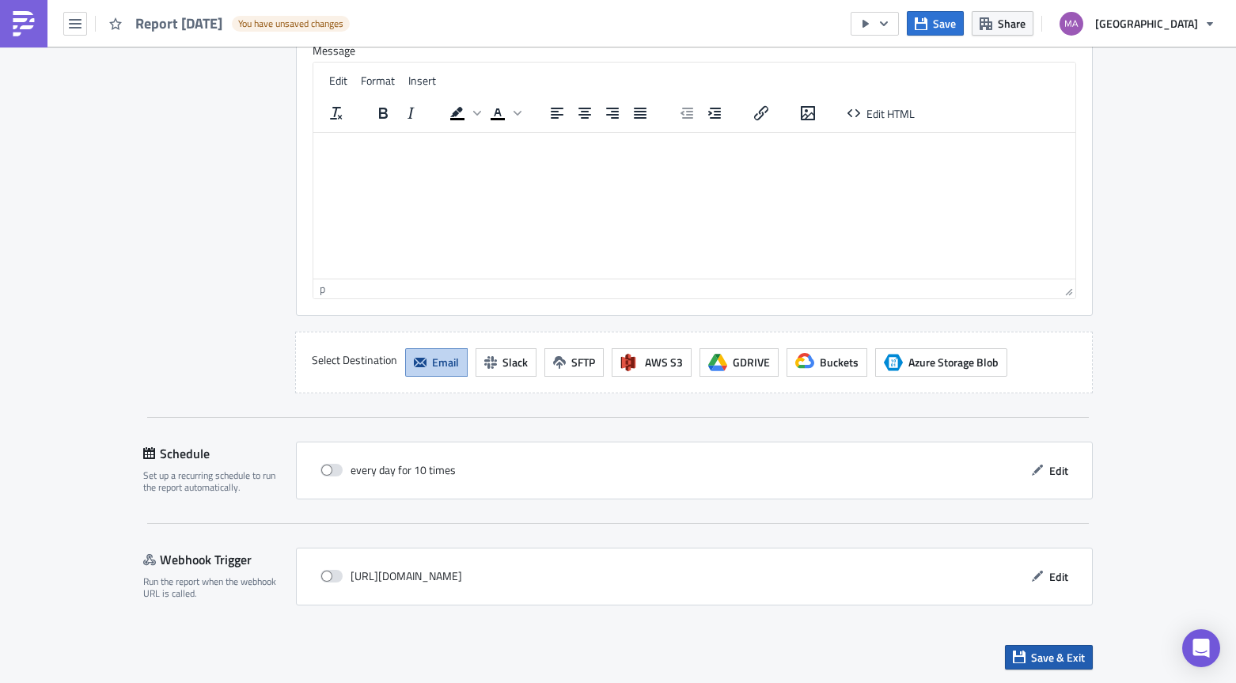
click at [1016, 657] on icon "button" at bounding box center [1019, 656] width 13 height 13
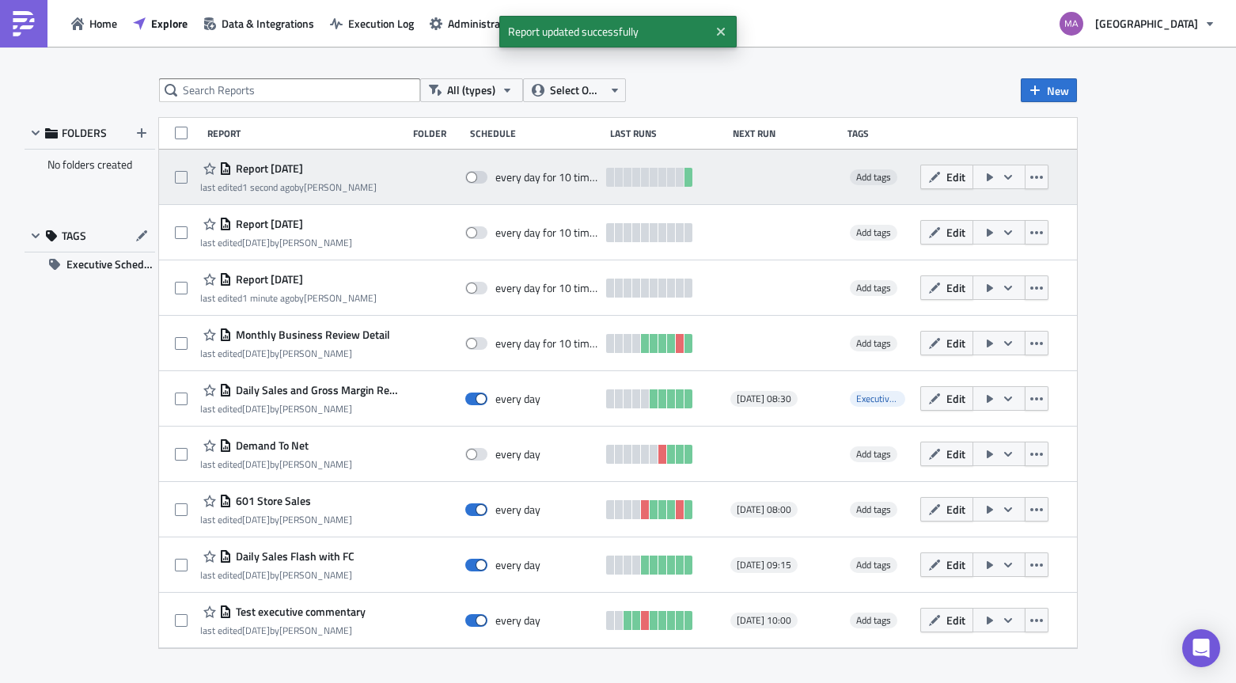
click at [1004, 178] on icon "button" at bounding box center [1008, 177] width 13 height 13
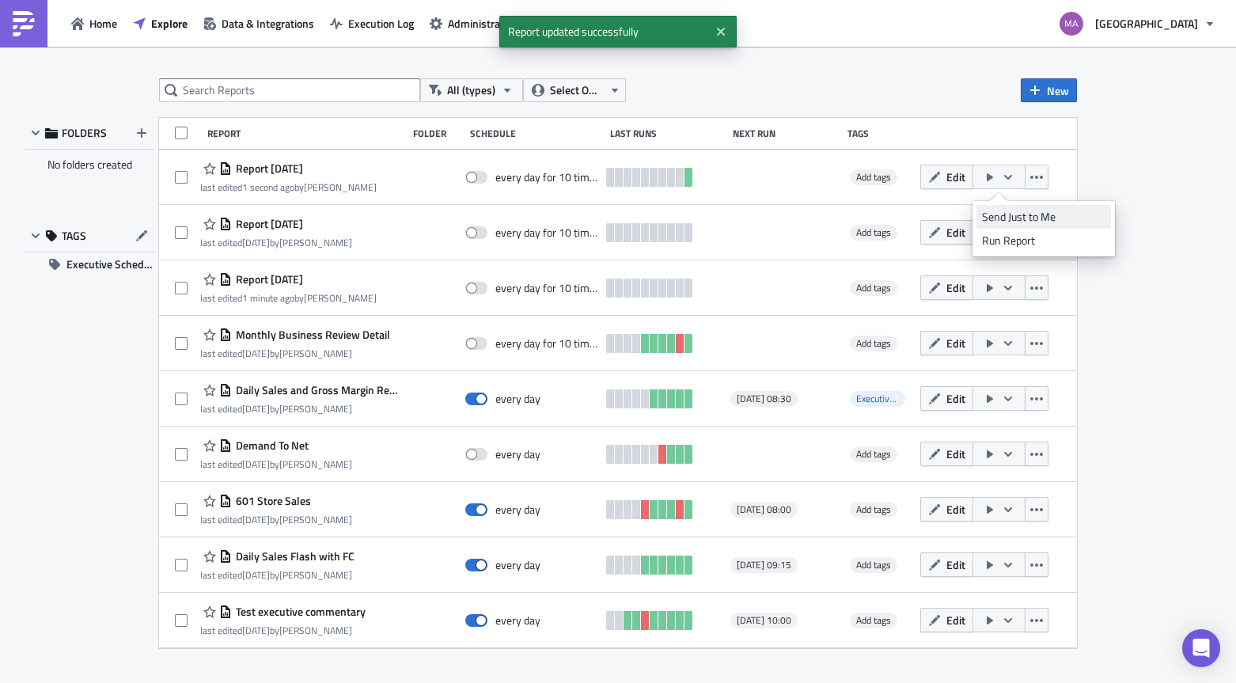
click at [994, 210] on div "Send Just to Me" at bounding box center [1043, 217] width 123 height 16
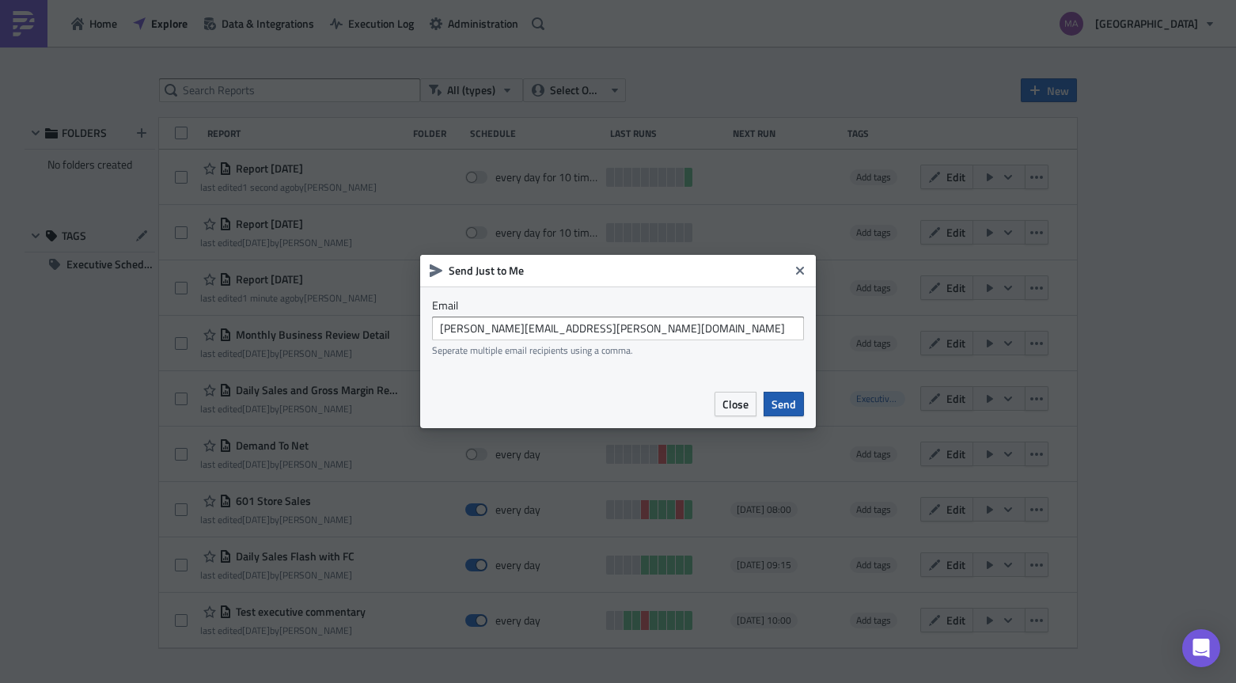
click at [794, 404] on span "Send" at bounding box center [784, 404] width 25 height 17
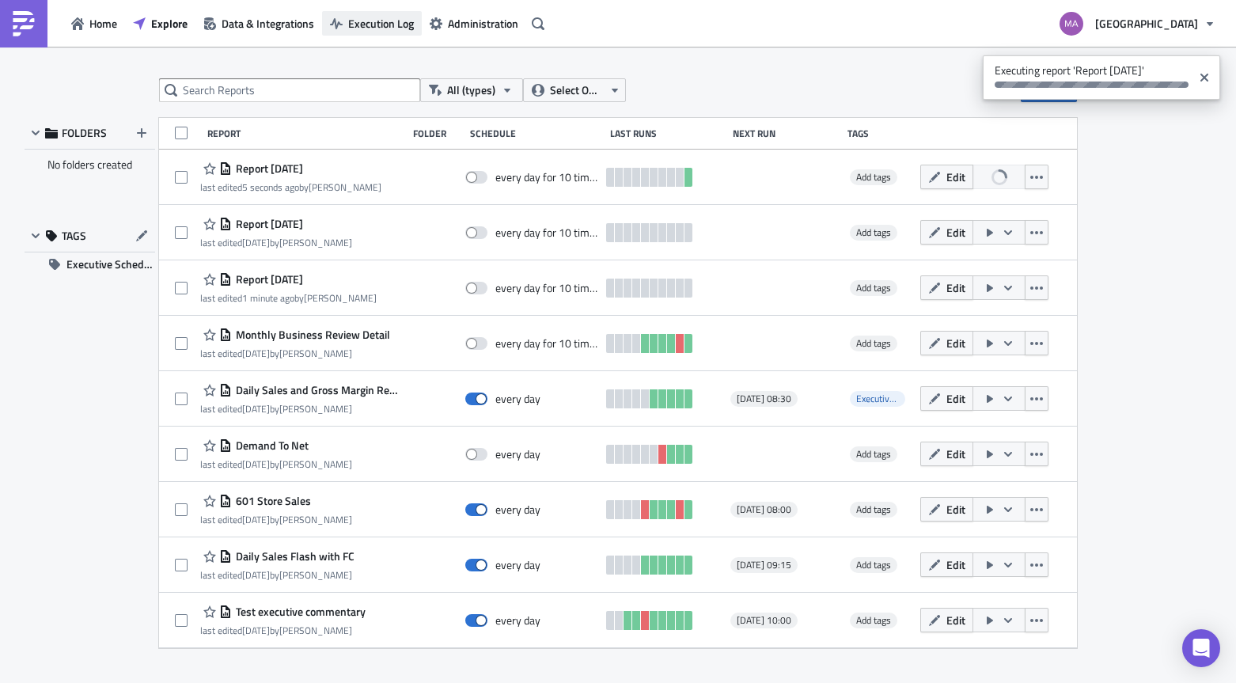
click at [407, 32] on button "Execution Log" at bounding box center [372, 23] width 100 height 25
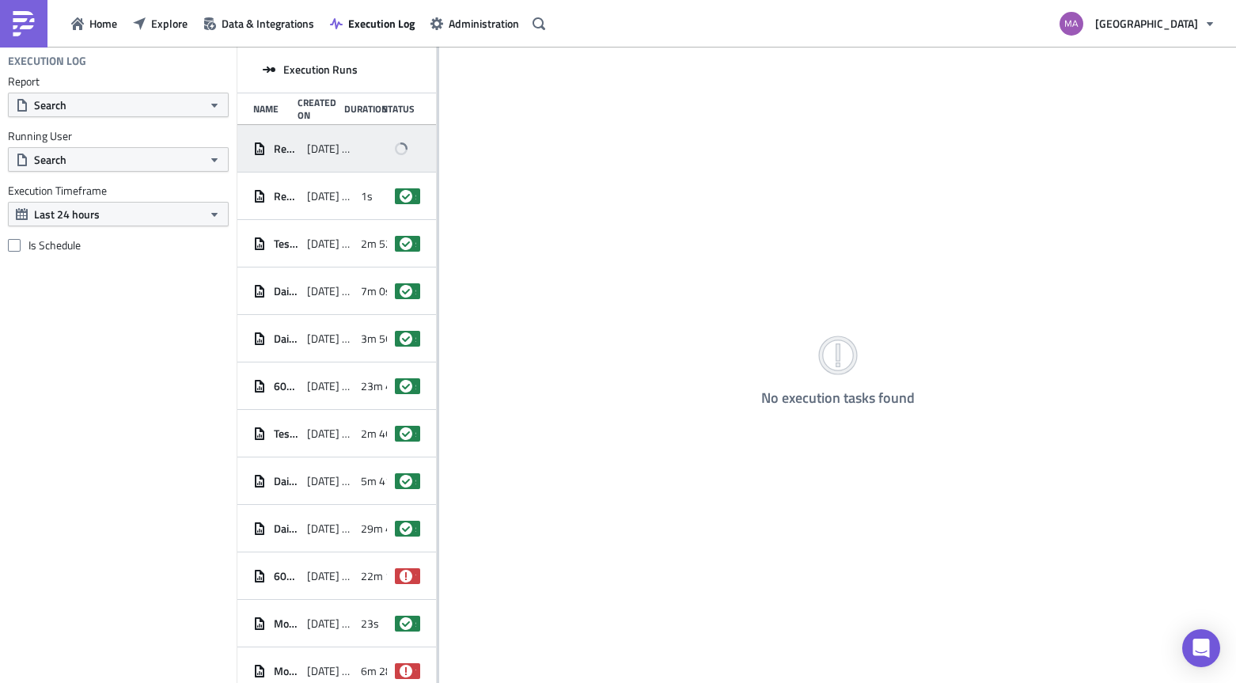
click at [328, 157] on div "[DATE] 10:14" at bounding box center [330, 149] width 46 height 28
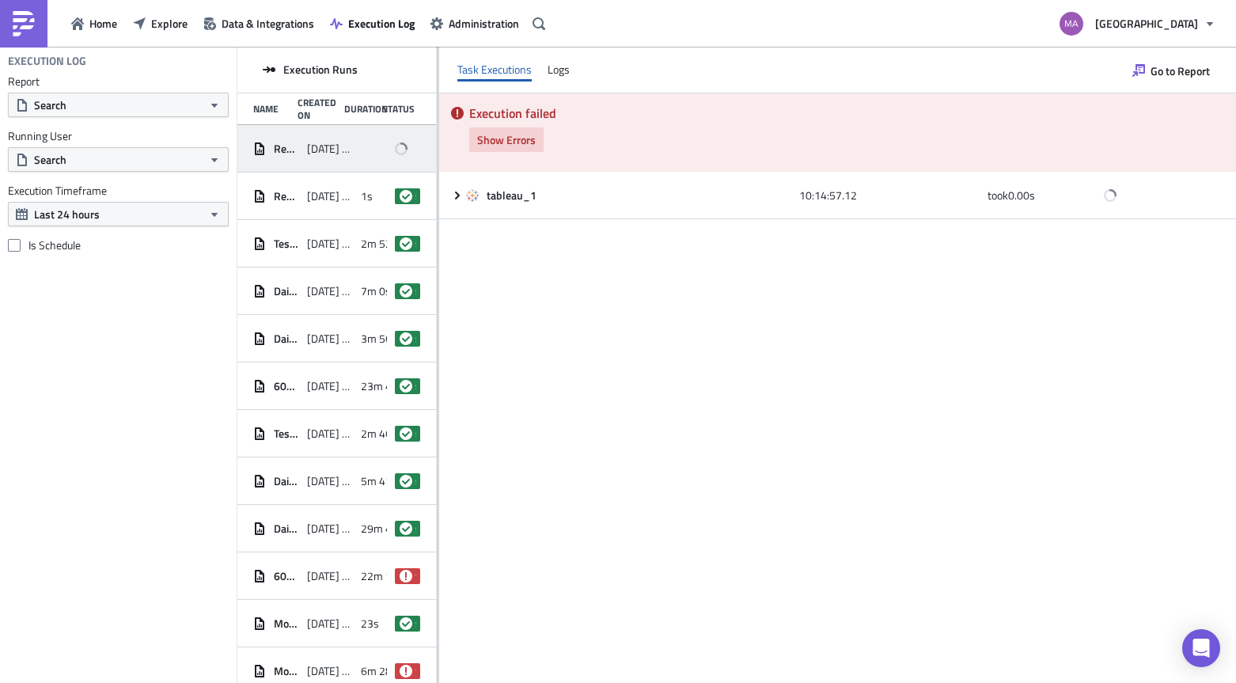
click at [493, 140] on span "Show Errors" at bounding box center [506, 139] width 59 height 17
click at [508, 129] on button "Show Errors" at bounding box center [506, 139] width 74 height 25
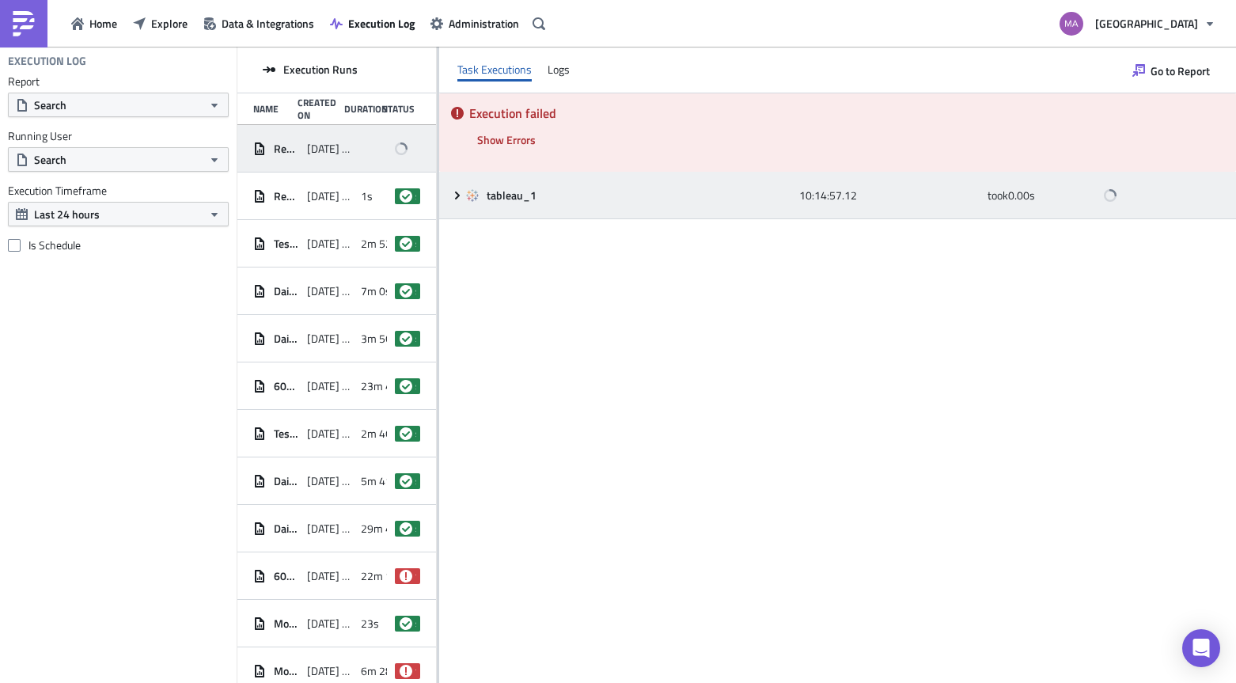
click at [462, 197] on icon at bounding box center [457, 195] width 13 height 13
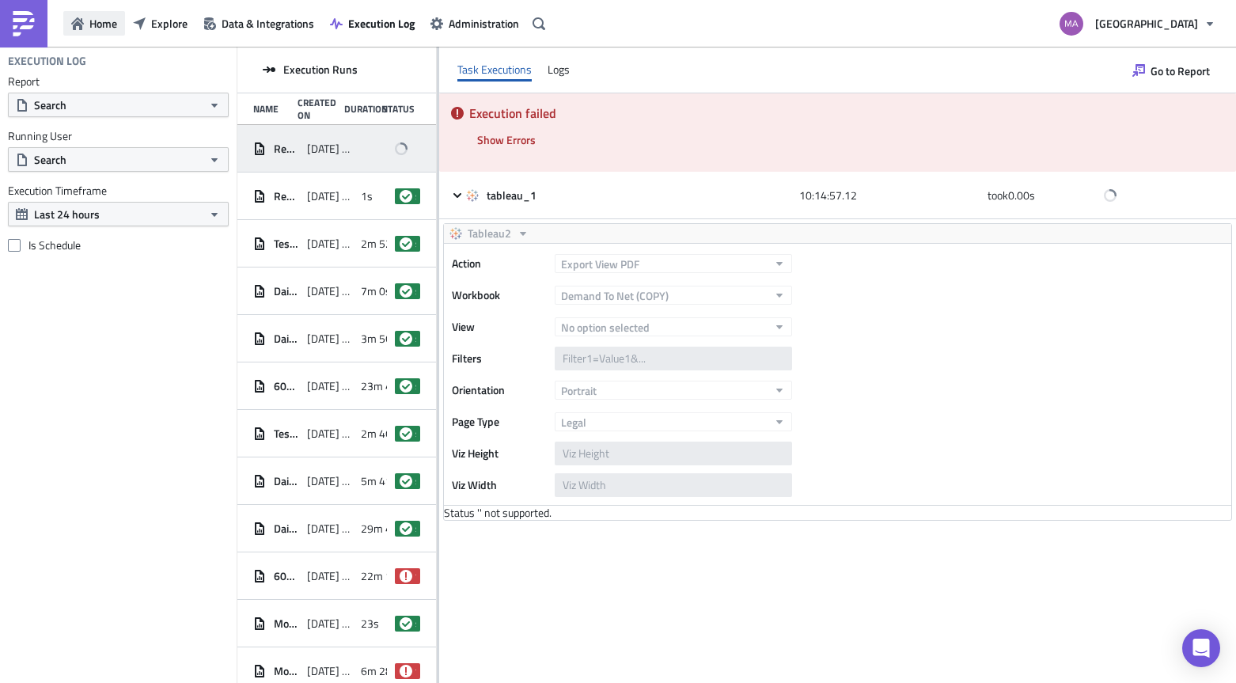
click at [82, 23] on icon "button" at bounding box center [77, 23] width 13 height 13
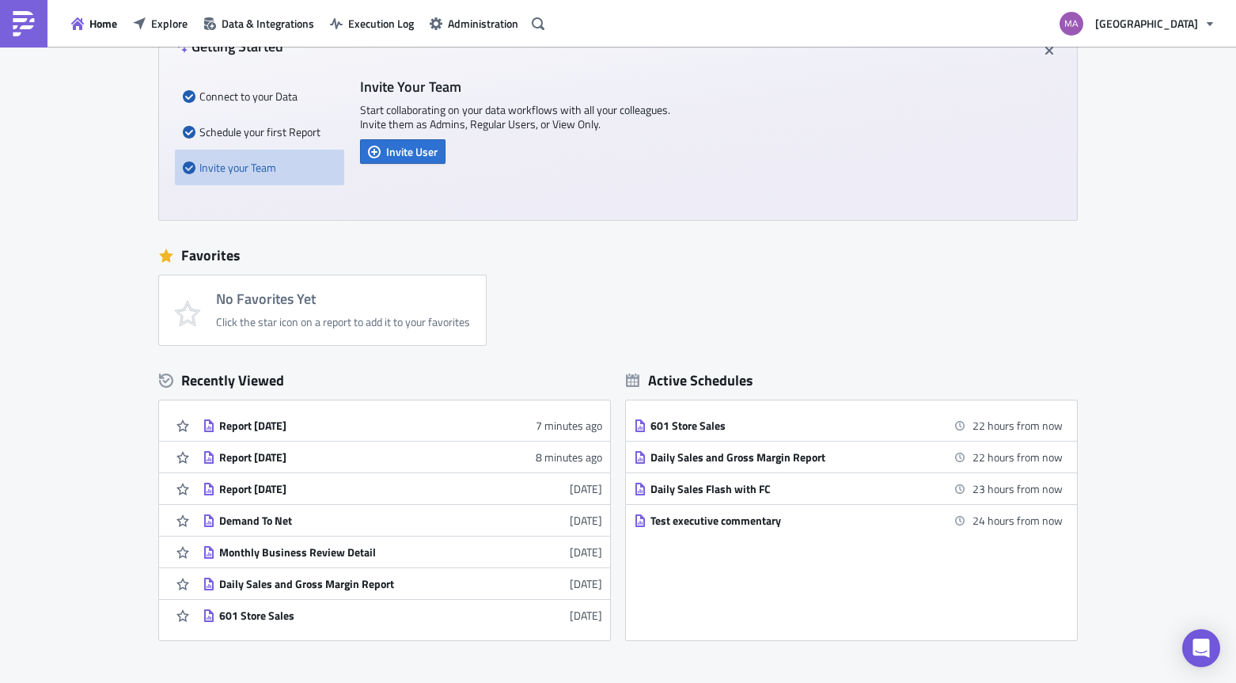
scroll to position [132, 0]
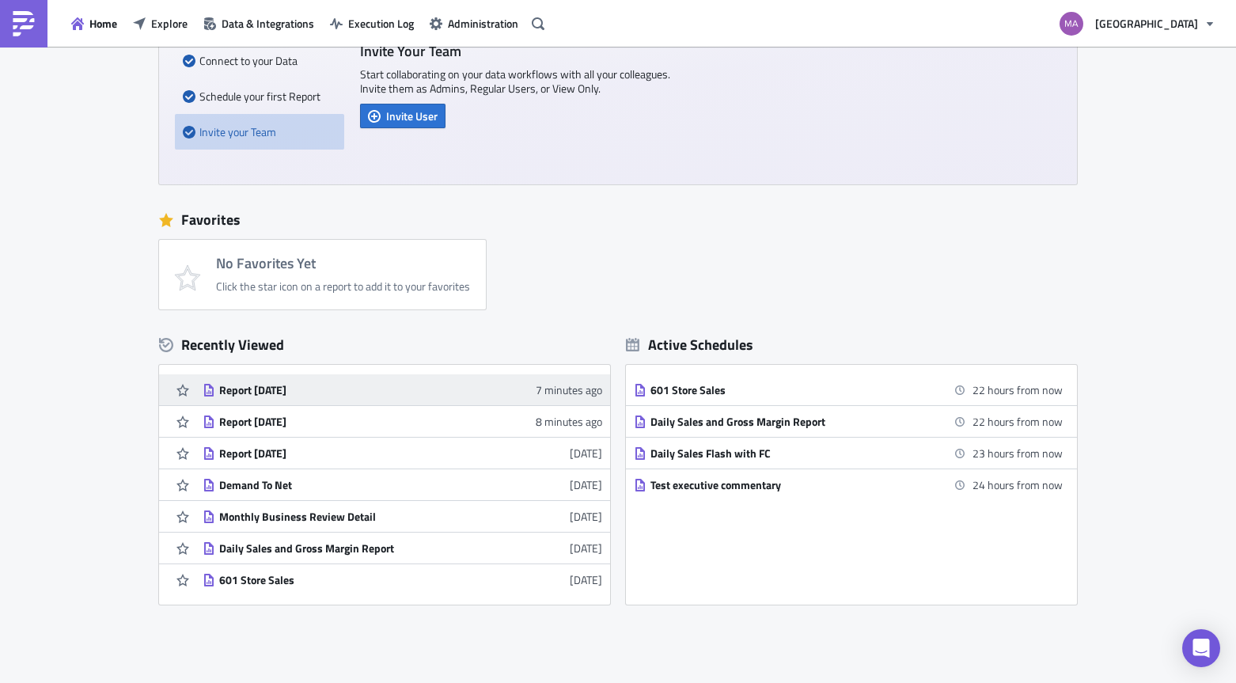
click at [276, 388] on div "Report [DATE]" at bounding box center [357, 390] width 277 height 14
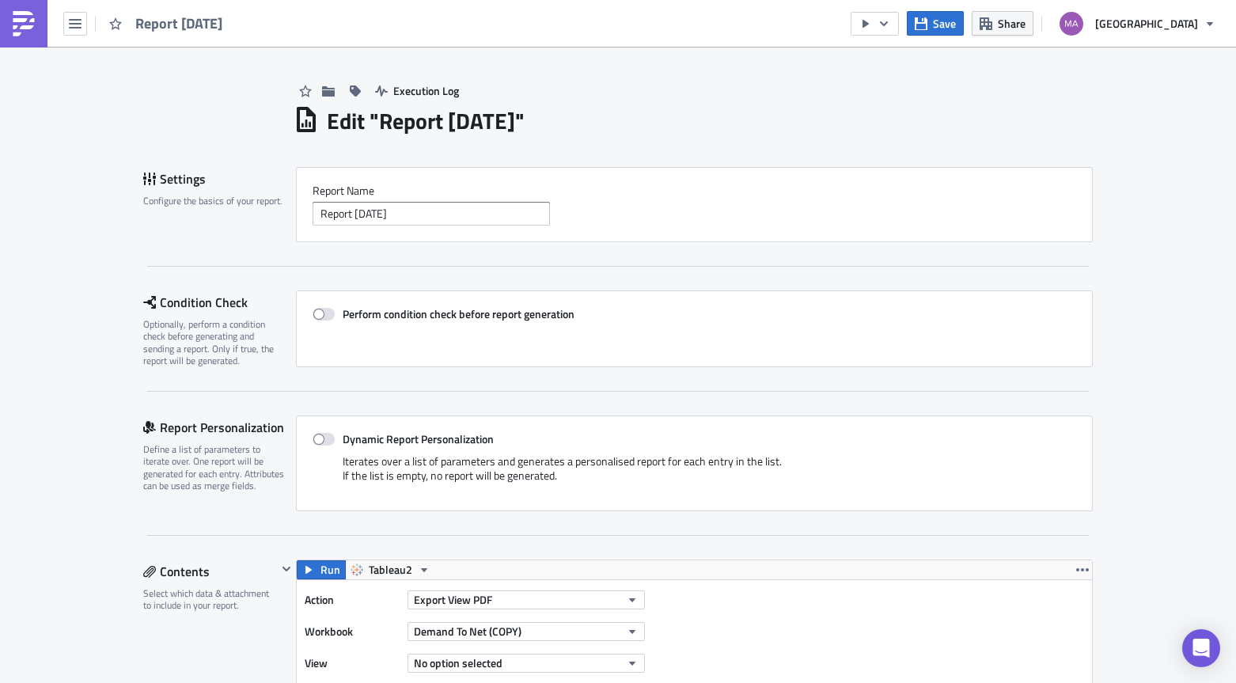
scroll to position [506, 0]
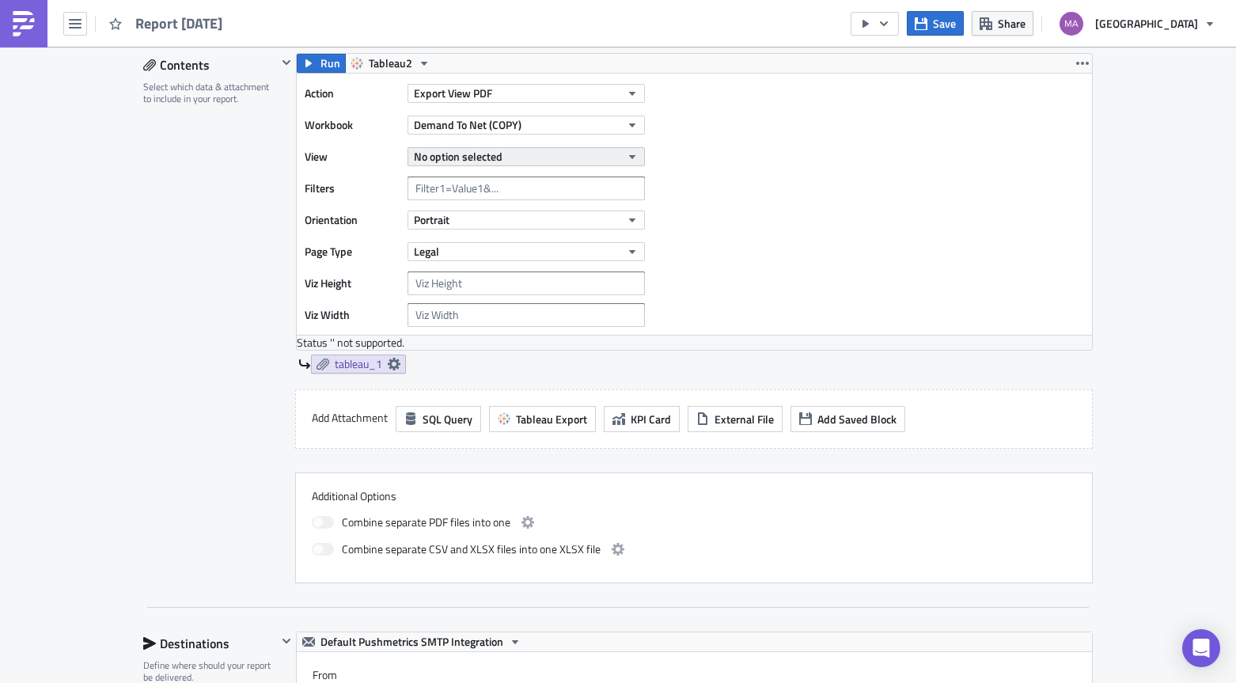
click at [535, 154] on button "No option selected" at bounding box center [526, 156] width 237 height 19
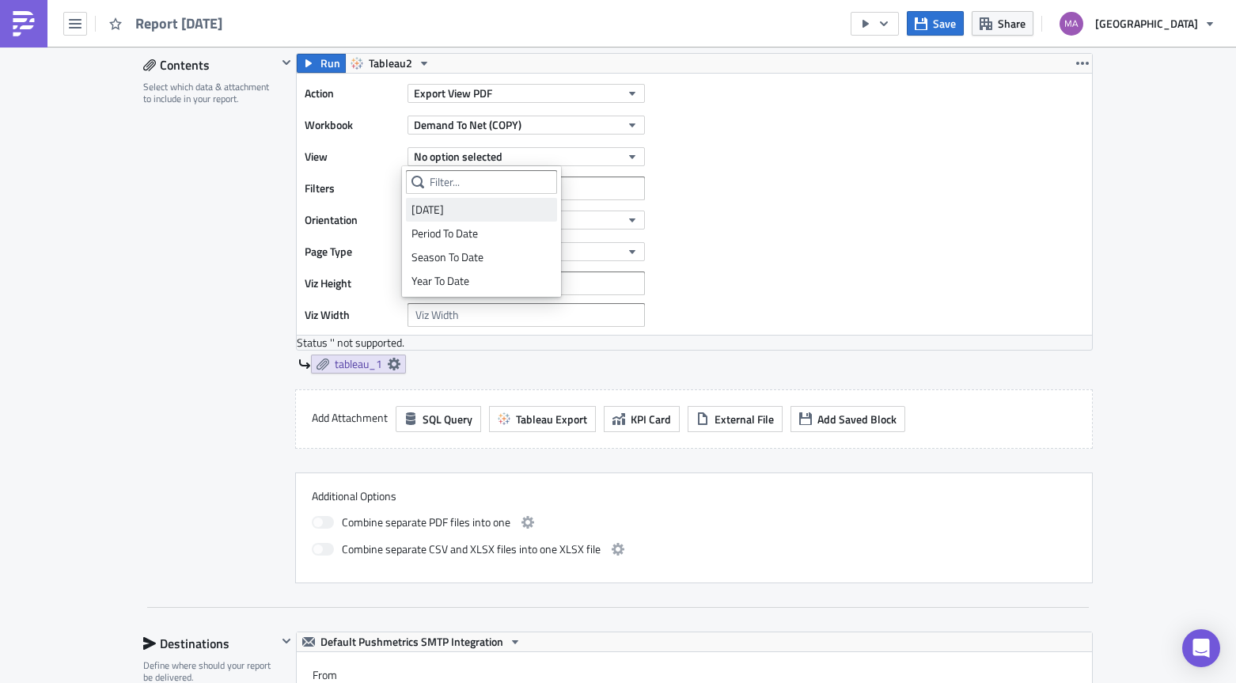
click at [495, 205] on div "[DATE]" at bounding box center [481, 210] width 140 height 16
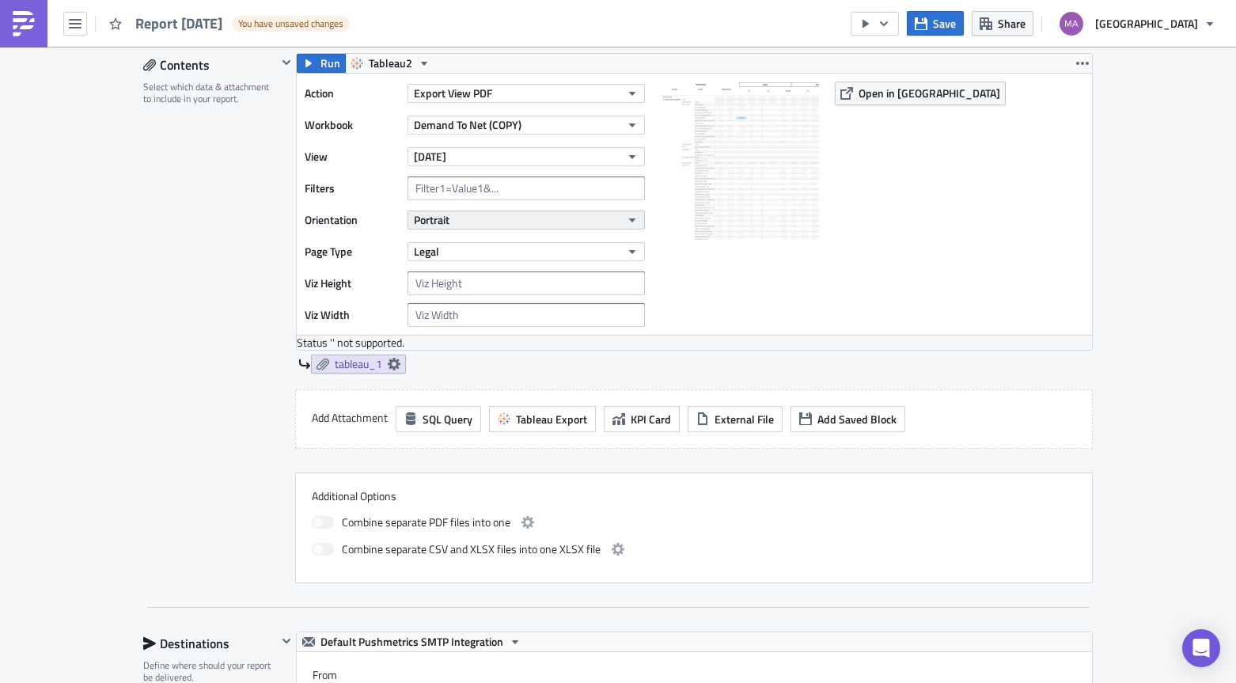
click at [497, 228] on button "Portrait" at bounding box center [526, 219] width 237 height 19
click at [477, 264] on div "Landscape" at bounding box center [476, 269] width 131 height 16
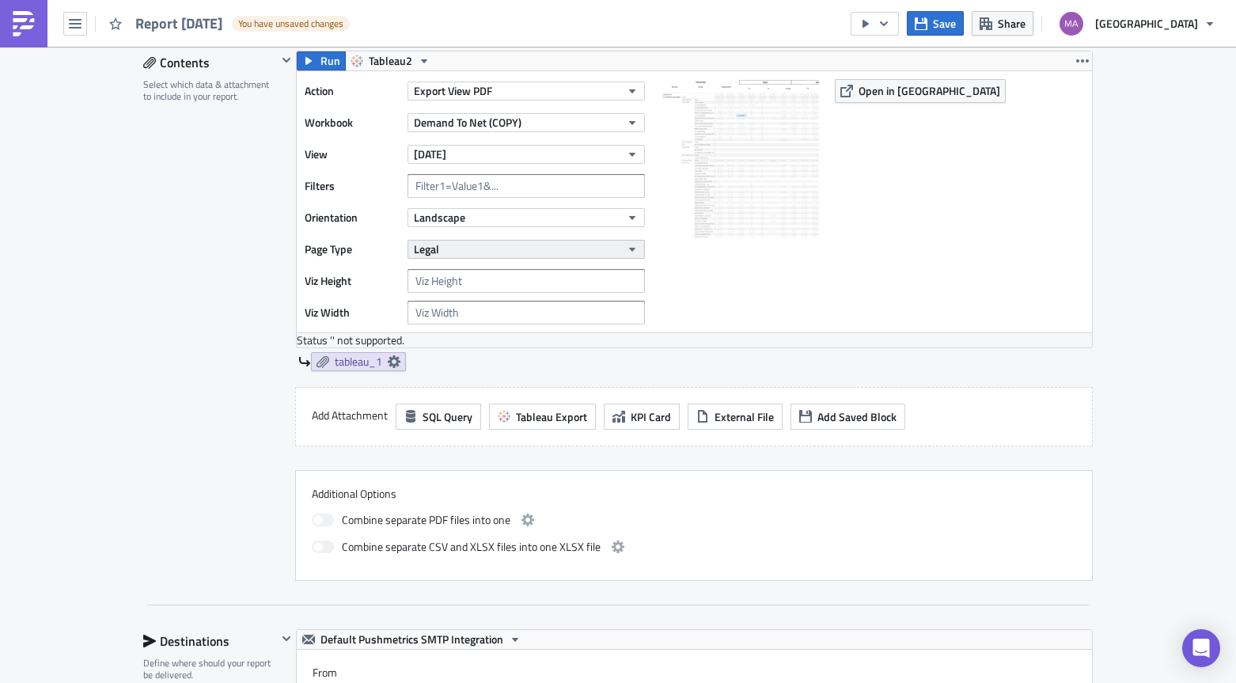
scroll to position [510, 0]
click at [494, 243] on button "Legal" at bounding box center [526, 248] width 237 height 19
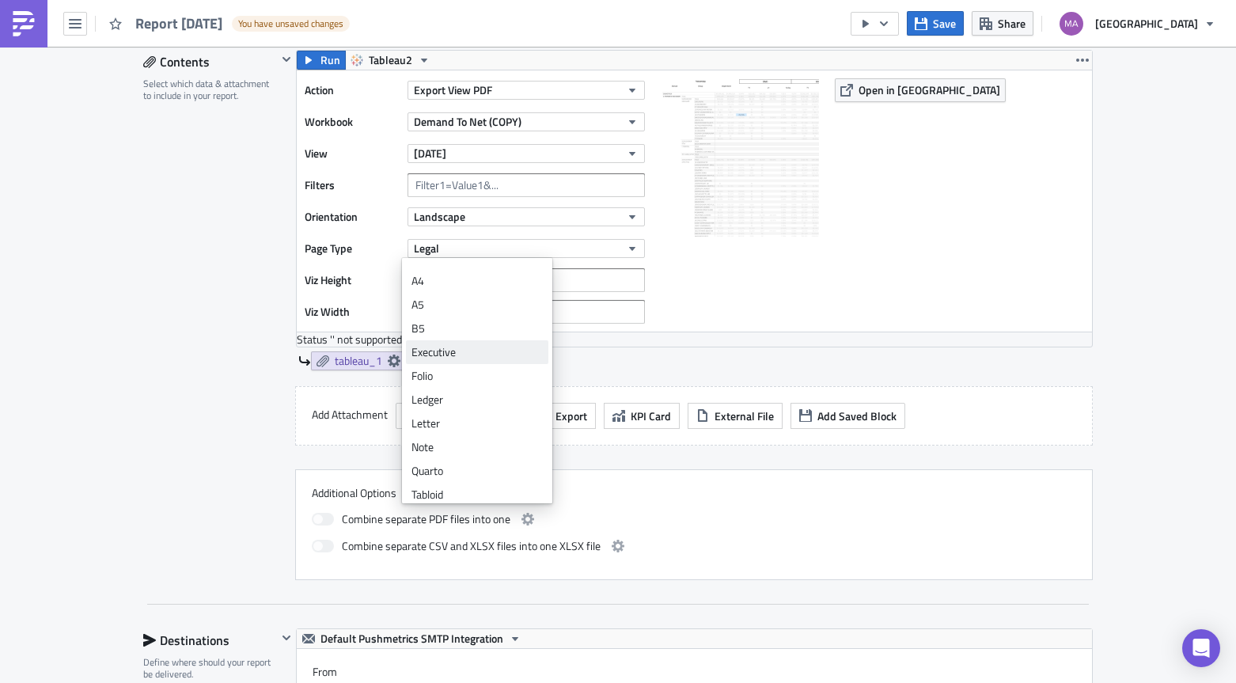
scroll to position [47, 0]
click at [453, 415] on div "Letter" at bounding box center [476, 416] width 131 height 16
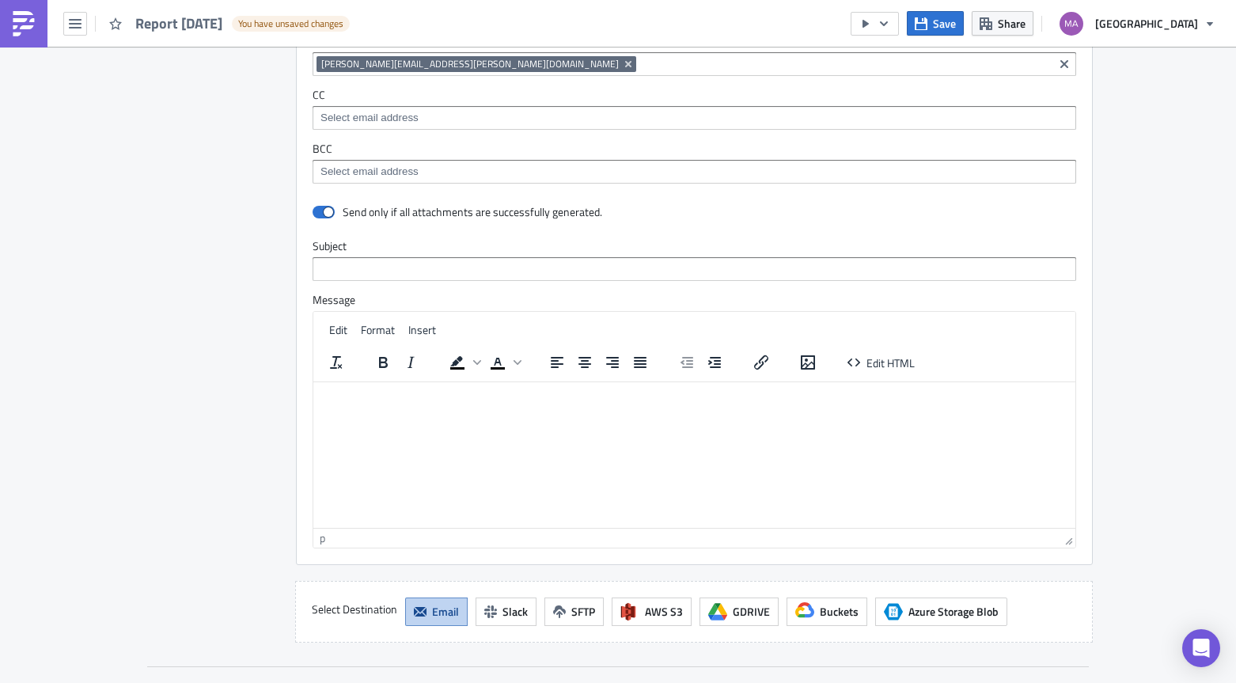
scroll to position [1443, 0]
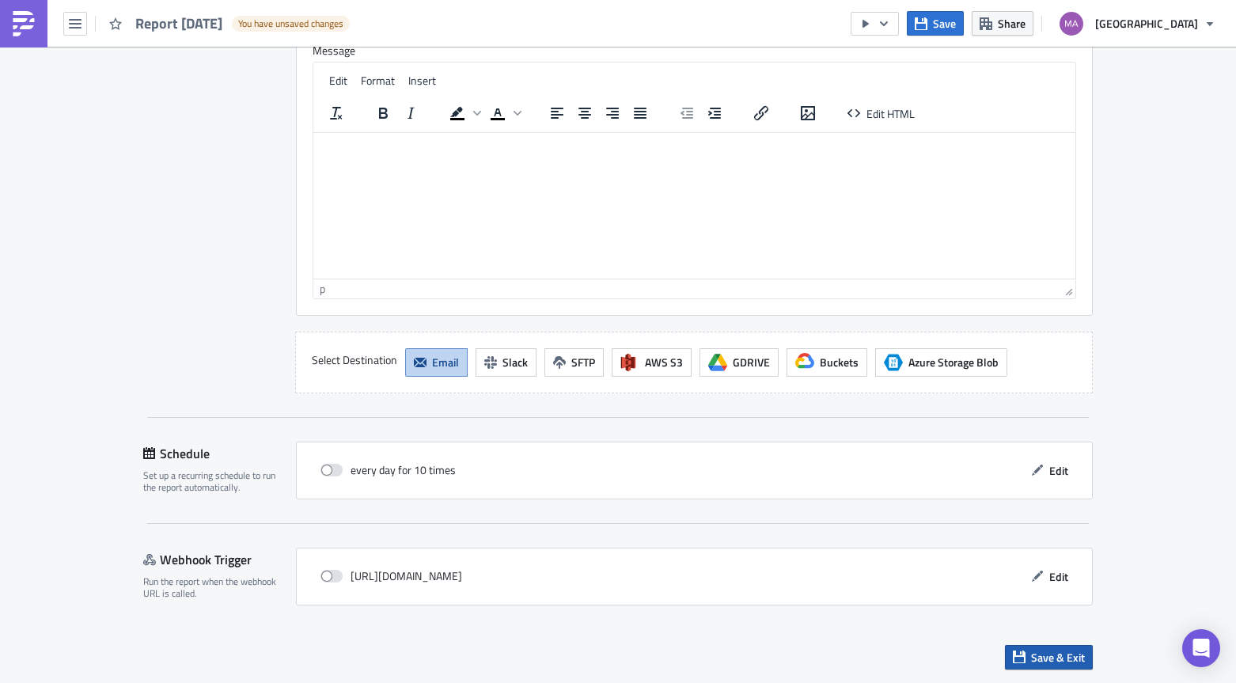
click at [1018, 655] on button "Save & Exit" at bounding box center [1049, 657] width 88 height 25
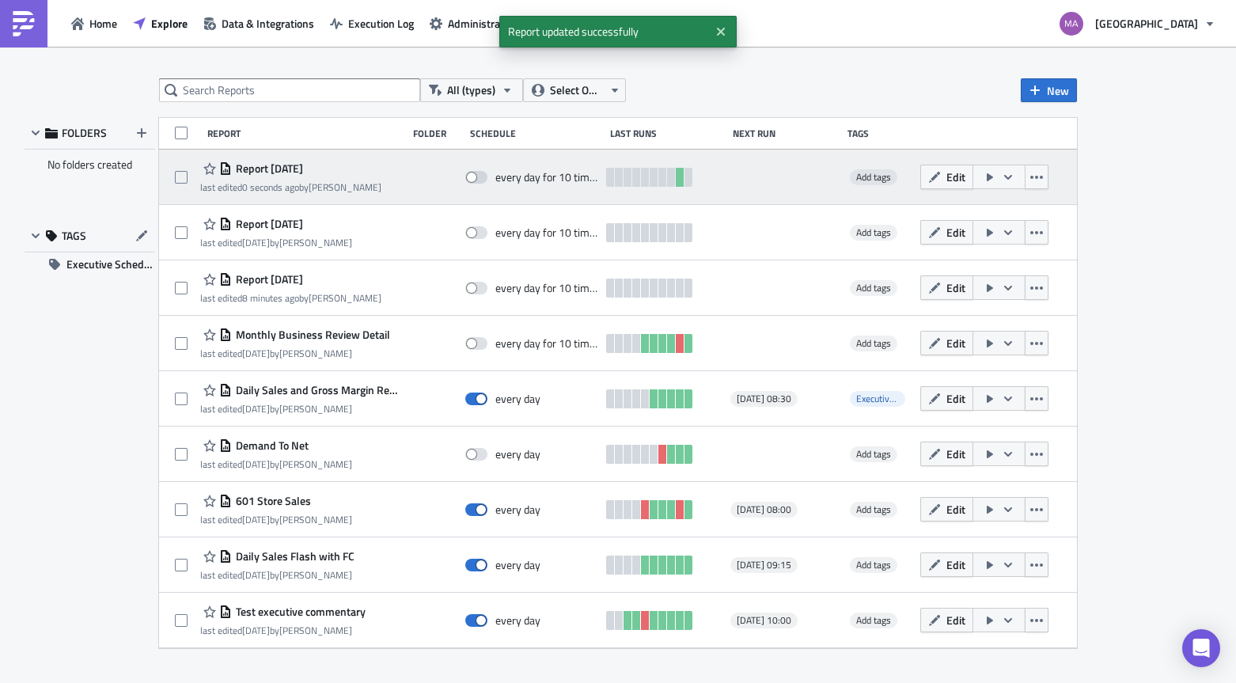
click at [988, 176] on icon "button" at bounding box center [990, 177] width 6 height 8
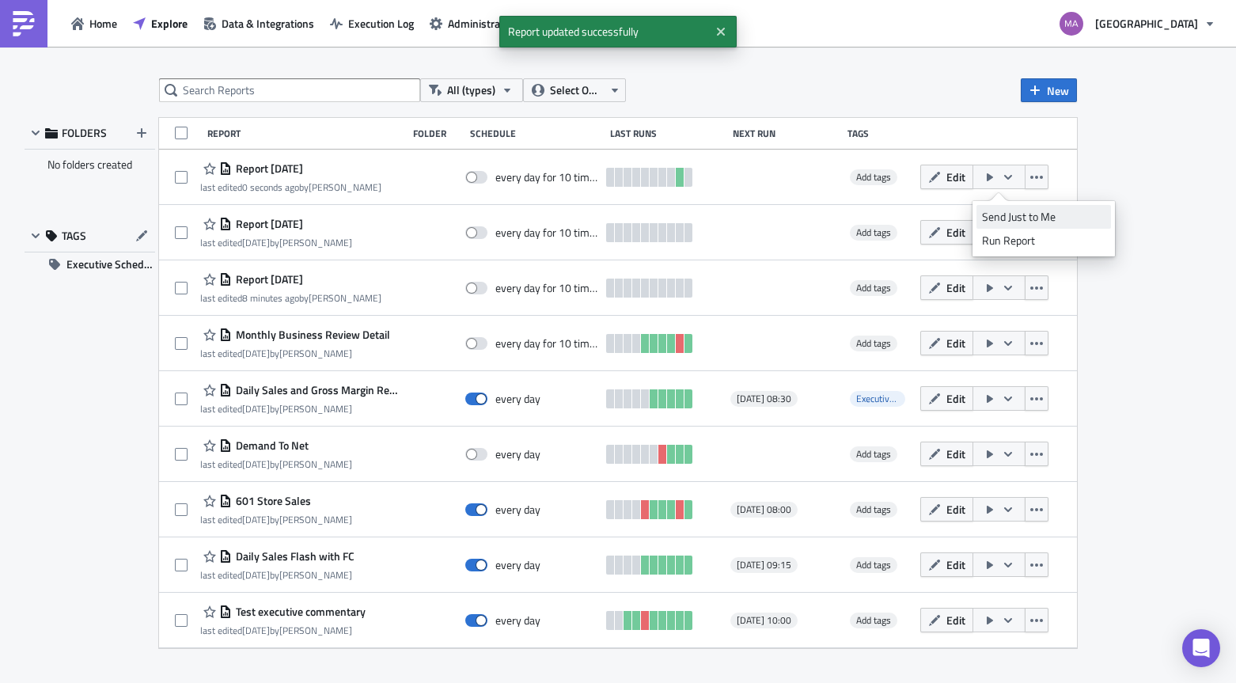
click at [988, 216] on div "Send Just to Me" at bounding box center [1043, 217] width 123 height 16
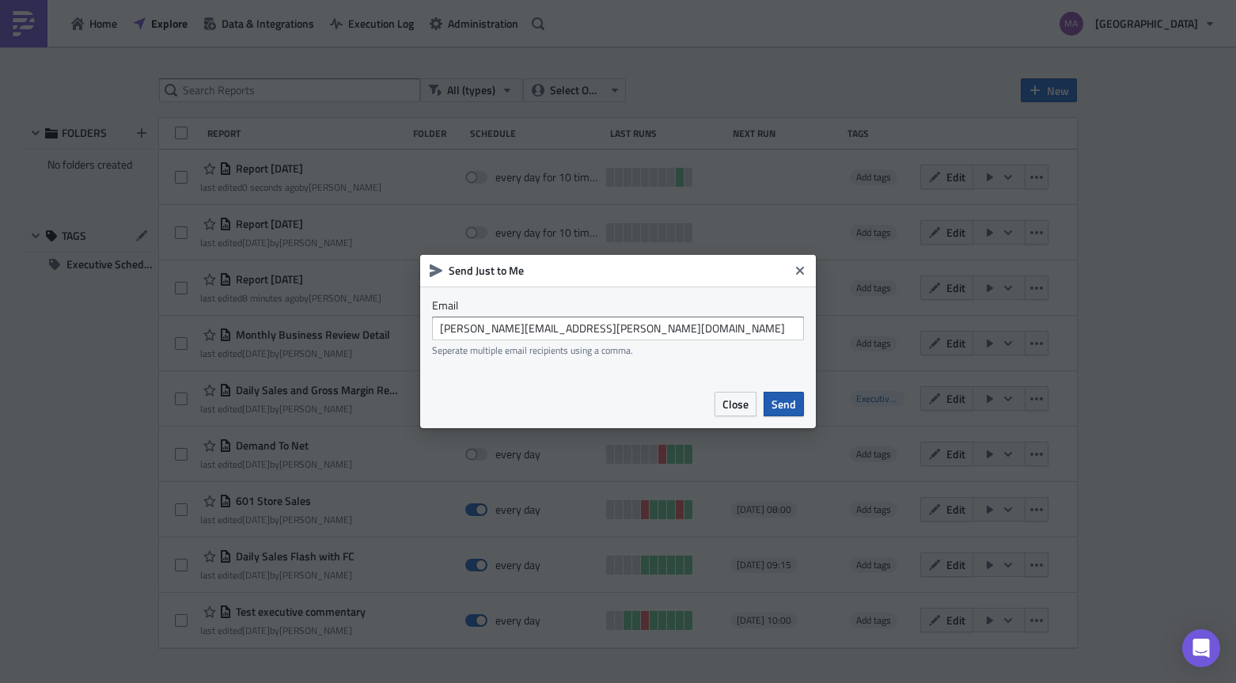
click at [788, 408] on span "Send" at bounding box center [784, 404] width 25 height 17
